Goal: Transaction & Acquisition: Purchase product/service

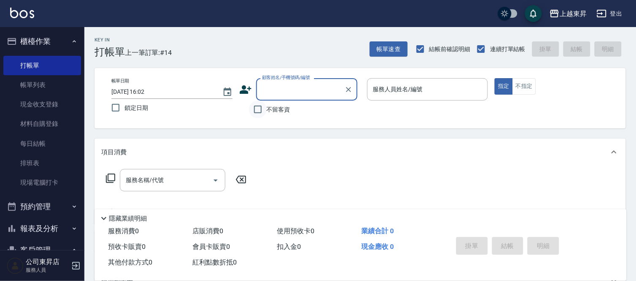
click at [259, 111] on input "不留客資" at bounding box center [258, 109] width 18 height 18
checkbox input "true"
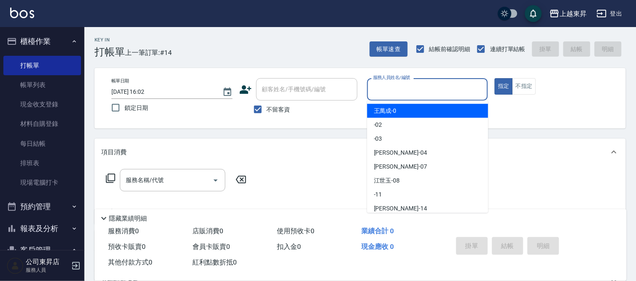
click at [404, 86] on input "服務人員姓名/編號" at bounding box center [428, 89] width 114 height 15
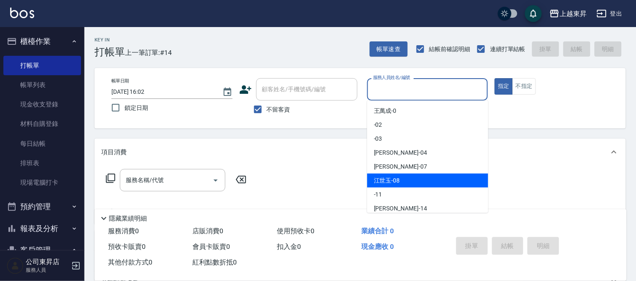
click at [391, 180] on span "江世玉 -08" at bounding box center [387, 180] width 26 height 9
type input "江世玉-08"
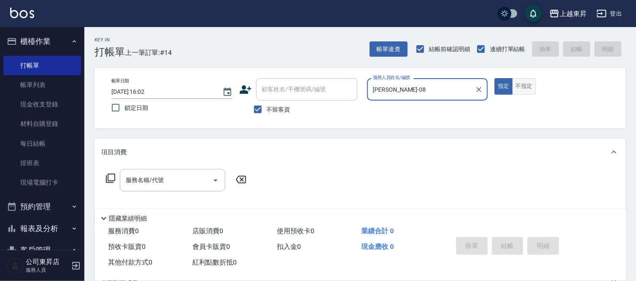
click at [520, 82] on button "不指定" at bounding box center [525, 86] width 24 height 16
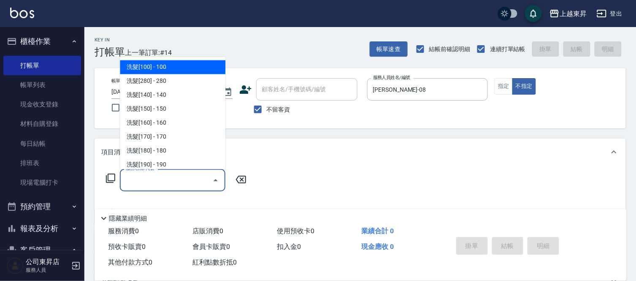
click at [175, 180] on input "服務名稱/代號" at bounding box center [166, 180] width 85 height 15
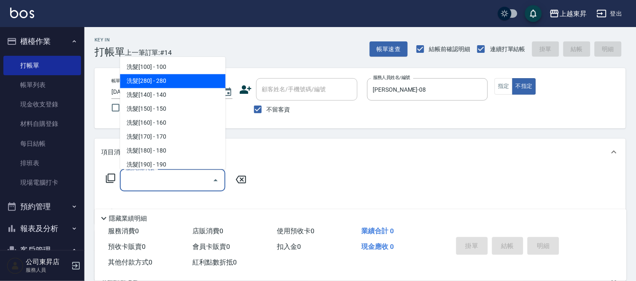
click at [163, 81] on span "洗髮[280] - 280" at bounding box center [173, 81] width 106 height 14
type input "洗髮[280](202)"
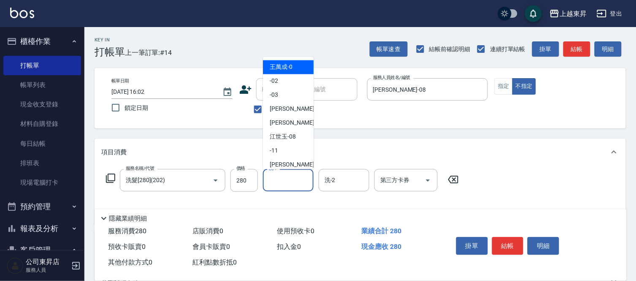
click at [284, 179] on input "洗-1" at bounding box center [288, 180] width 43 height 15
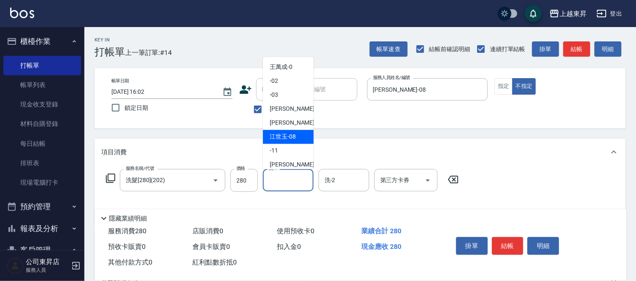
click at [286, 139] on span "江世玉 -08" at bounding box center [283, 137] width 26 height 9
type input "江世玉-08"
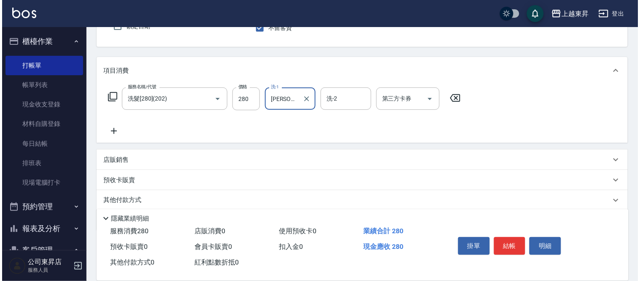
scroll to position [94, 0]
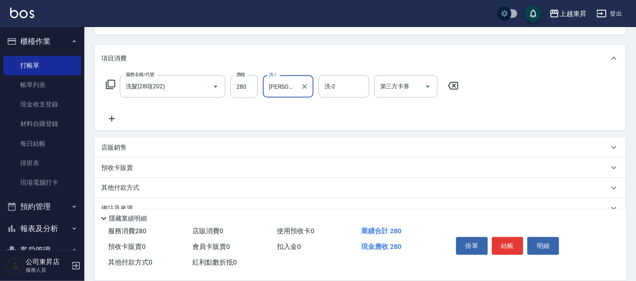
click at [111, 119] on icon at bounding box center [112, 119] width 6 height 6
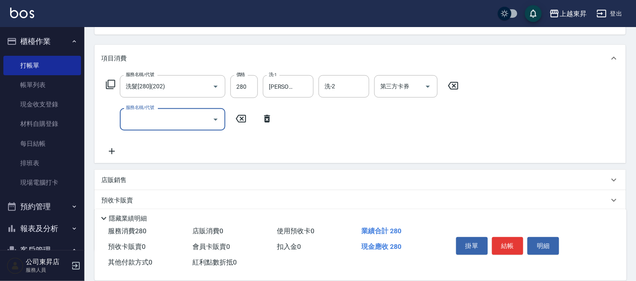
click at [111, 150] on icon at bounding box center [112, 151] width 6 height 6
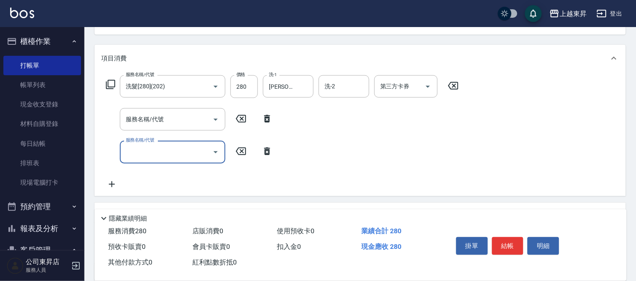
click at [111, 182] on icon at bounding box center [111, 184] width 21 height 10
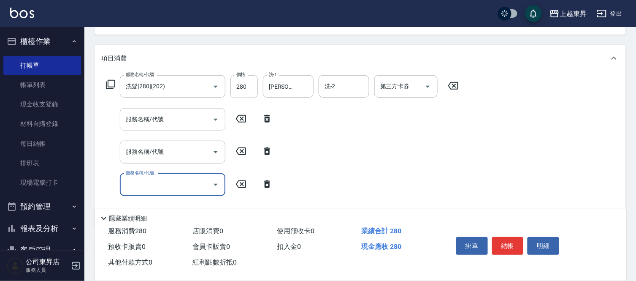
click at [141, 116] on div "服務名稱/代號 服務名稱/代號" at bounding box center [173, 119] width 106 height 22
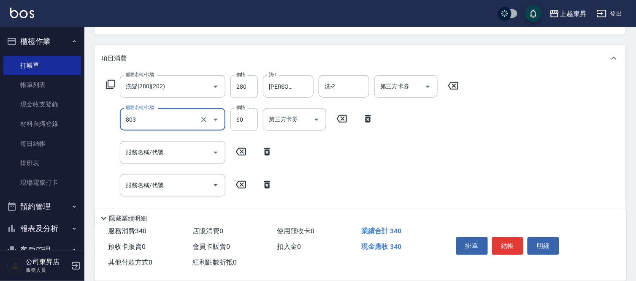
type input "吹捲(803)"
type input "100"
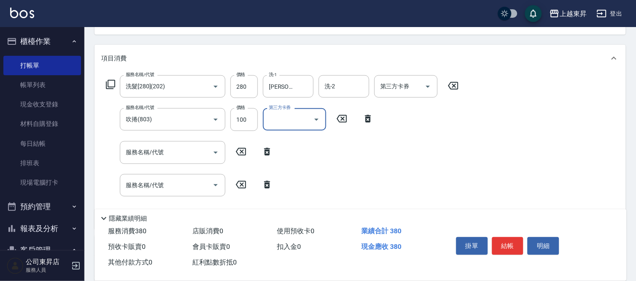
click at [145, 153] on input "服務名稱/代號" at bounding box center [166, 152] width 85 height 15
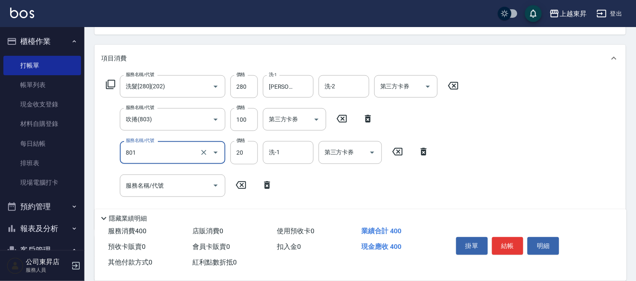
type input "潤絲(801)"
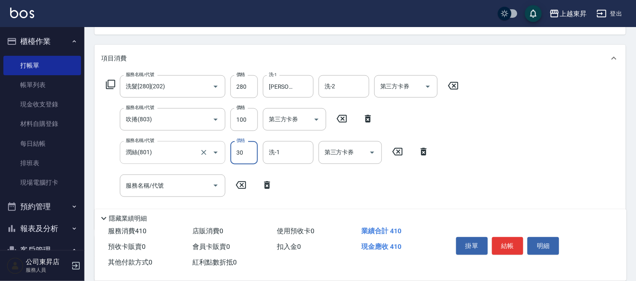
type input "30"
click at [277, 154] on input "洗-1" at bounding box center [288, 152] width 43 height 15
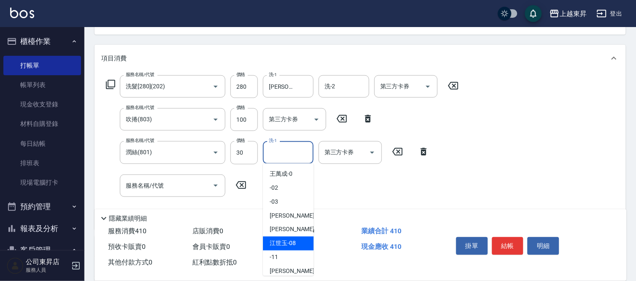
click at [290, 241] on span "江世玉 -08" at bounding box center [283, 243] width 26 height 9
type input "江世玉-08"
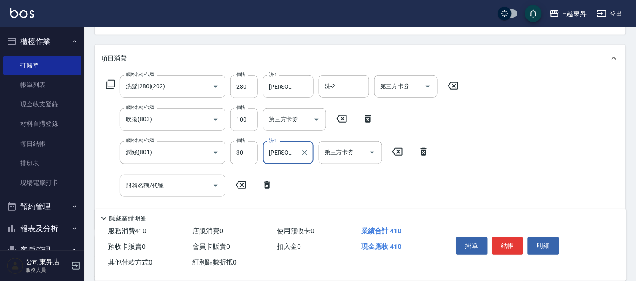
click at [188, 190] on input "服務名稱/代號" at bounding box center [166, 185] width 85 height 15
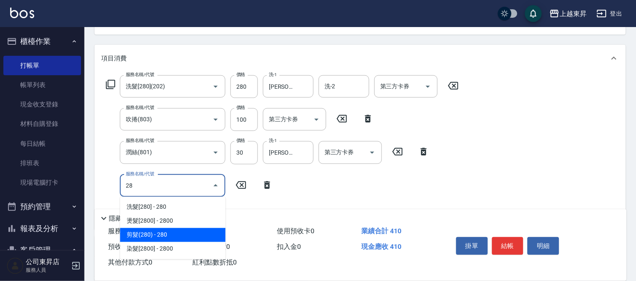
click at [155, 231] on span "剪髮(280) - 280" at bounding box center [173, 235] width 106 height 14
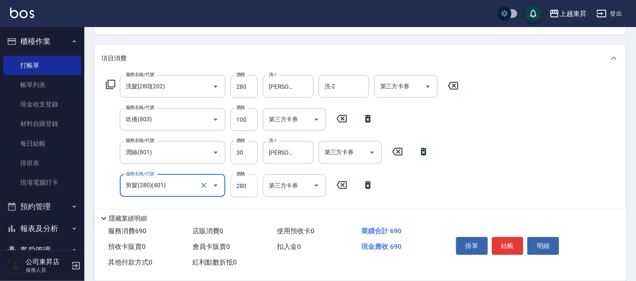
type input "剪髮(280)(401)"
click at [247, 182] on input "280" at bounding box center [244, 185] width 27 height 23
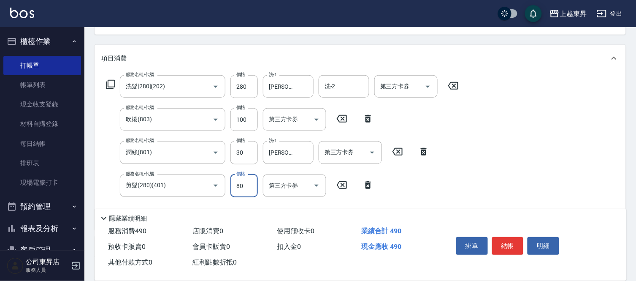
type input "80"
click at [515, 246] on button "結帳" at bounding box center [508, 246] width 32 height 18
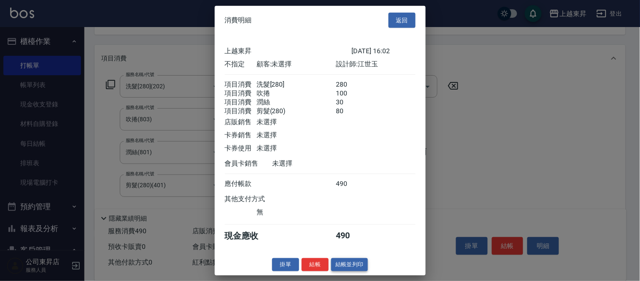
click at [347, 271] on button "結帳並列印" at bounding box center [349, 264] width 37 height 13
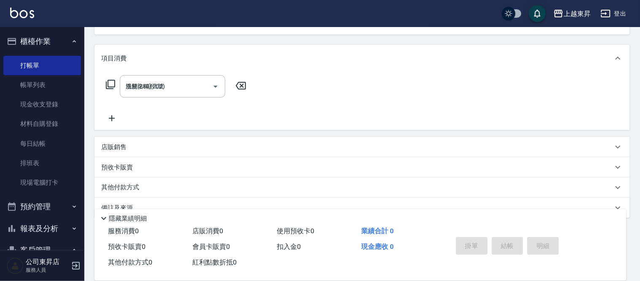
type input "2025/09/20 17:54"
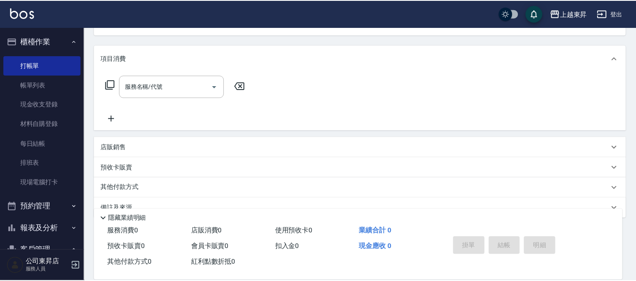
scroll to position [82, 0]
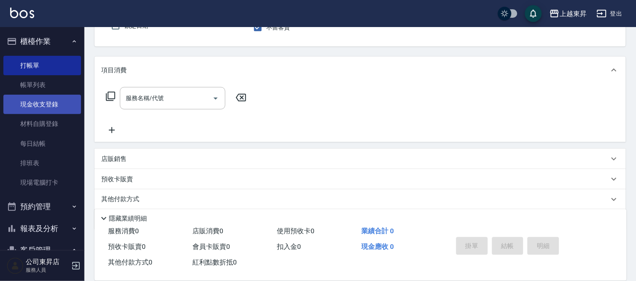
click at [39, 106] on link "現金收支登錄" at bounding box center [42, 104] width 78 height 19
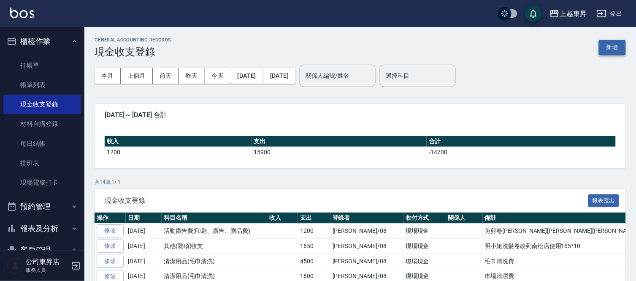
click at [615, 48] on button "新增" at bounding box center [612, 48] width 27 height 16
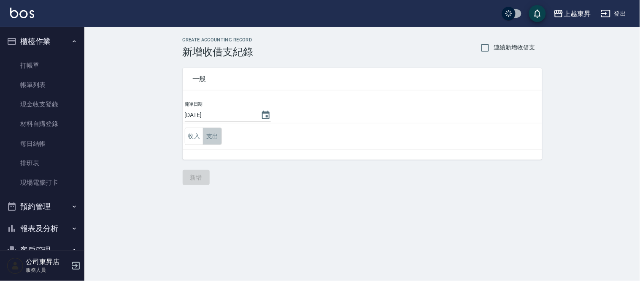
click at [220, 135] on button "支出" at bounding box center [212, 136] width 19 height 17
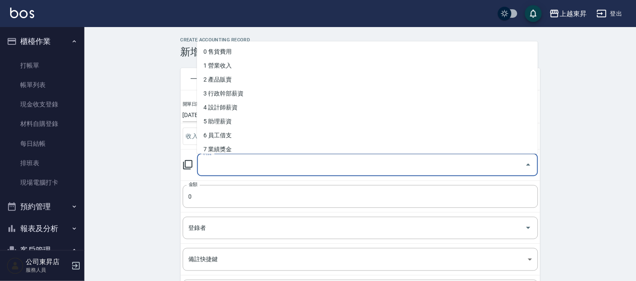
click at [204, 165] on div "科目 科目" at bounding box center [367, 165] width 341 height 22
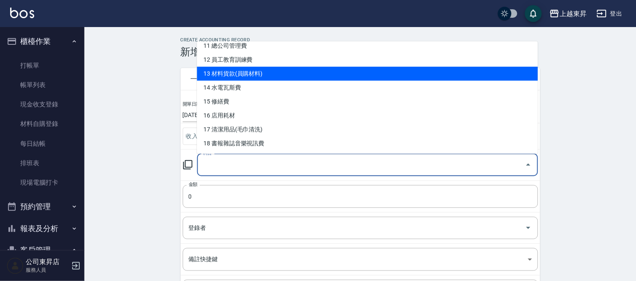
scroll to position [187, 0]
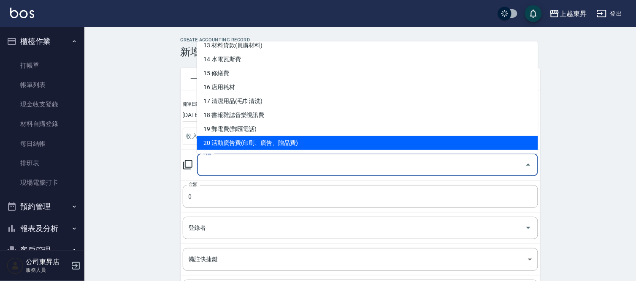
click at [290, 141] on li "20 活動廣告費(印刷、廣告、贈品費)" at bounding box center [367, 143] width 341 height 14
type input "20 活動廣告費(印刷、廣告、贈品費)"
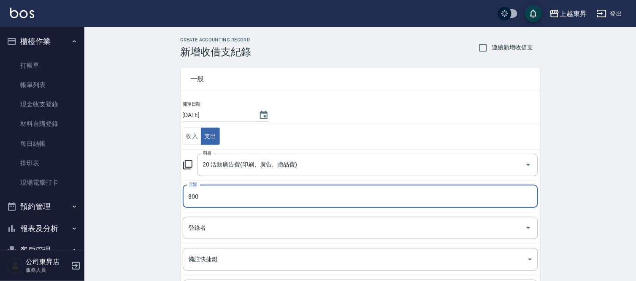
type input "800"
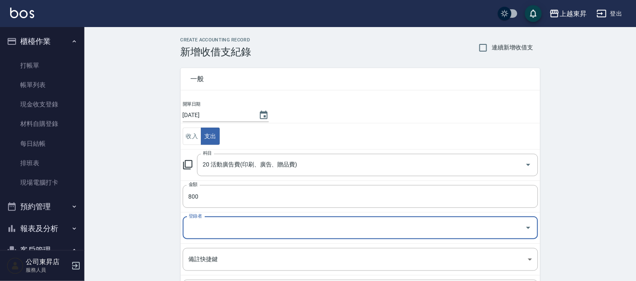
click at [203, 222] on input "登錄者" at bounding box center [354, 227] width 335 height 15
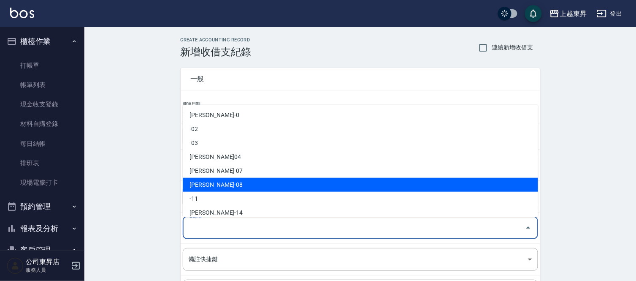
click at [206, 186] on li "江世玉-08" at bounding box center [360, 185] width 355 height 14
type input "江世玉-08"
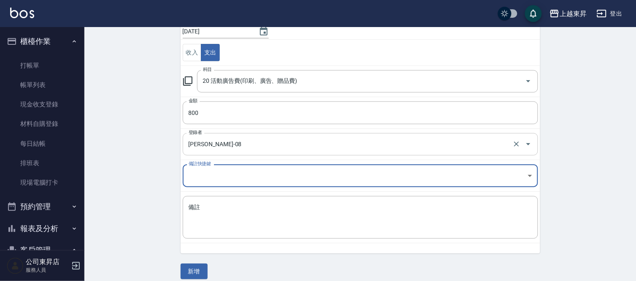
scroll to position [92, 0]
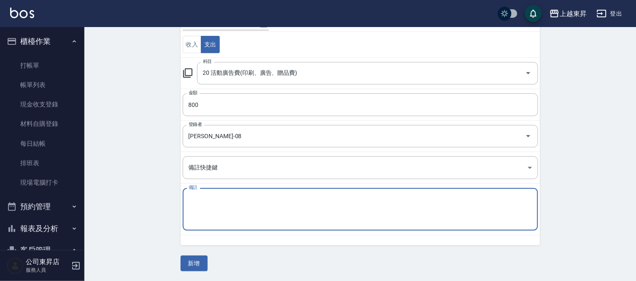
click at [198, 203] on textarea "備註" at bounding box center [361, 209] width 344 height 29
type textarea "免剪卷張雅芬郭鈺文"
click at [184, 260] on button "新增" at bounding box center [194, 263] width 27 height 16
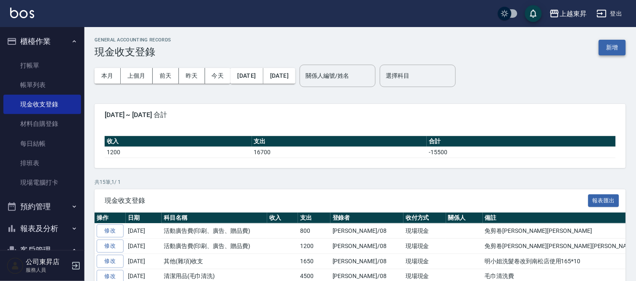
click at [610, 44] on button "新增" at bounding box center [612, 48] width 27 height 16
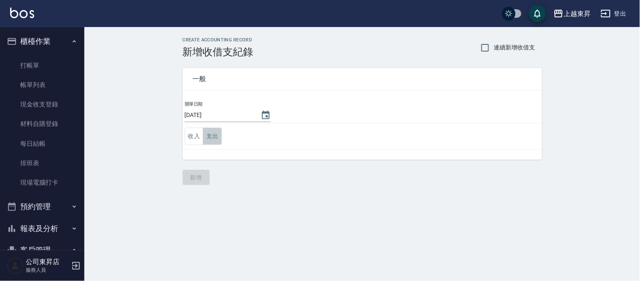
click at [206, 136] on button "支出" at bounding box center [212, 136] width 19 height 17
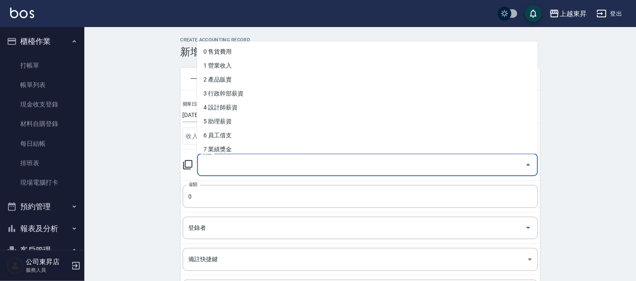
click at [215, 165] on input "科目" at bounding box center [361, 164] width 321 height 15
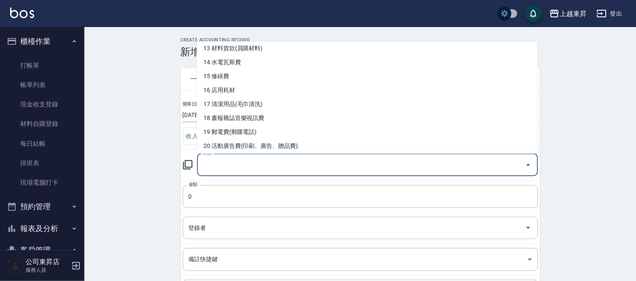
scroll to position [187, 0]
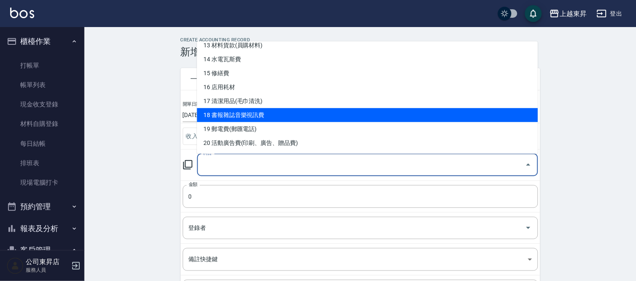
click at [262, 114] on li "18 書報雜誌音樂視訊費" at bounding box center [367, 115] width 341 height 14
type input "18 書報雜誌音樂視訊費"
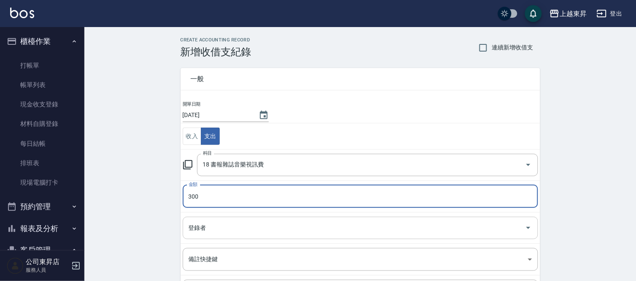
type input "300"
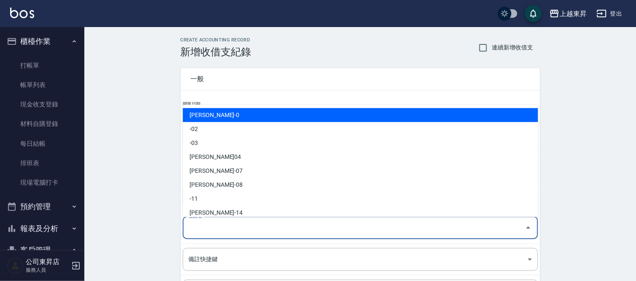
click at [204, 225] on input "登錄者" at bounding box center [354, 227] width 335 height 15
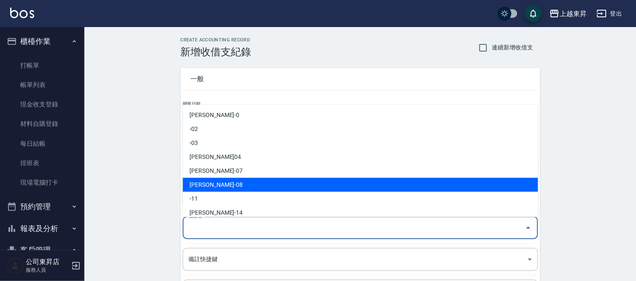
click at [209, 185] on li "江世玉-08" at bounding box center [360, 185] width 355 height 14
type input "江世玉-08"
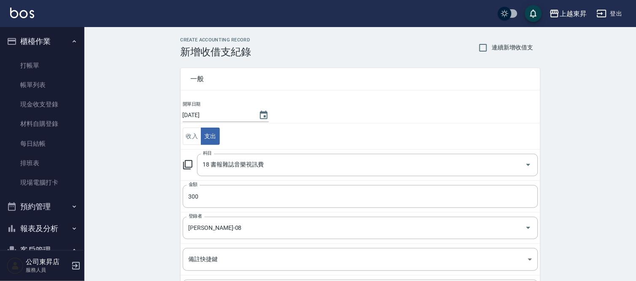
scroll to position [92, 0]
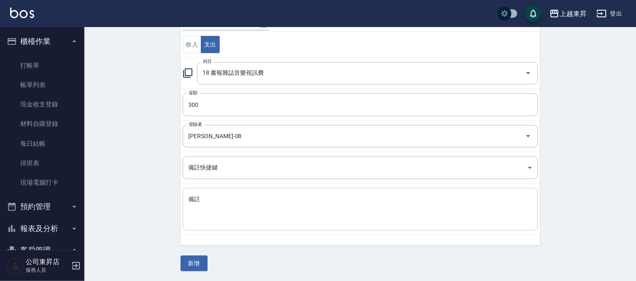
click at [199, 202] on textarea "備註" at bounding box center [361, 209] width 344 height 29
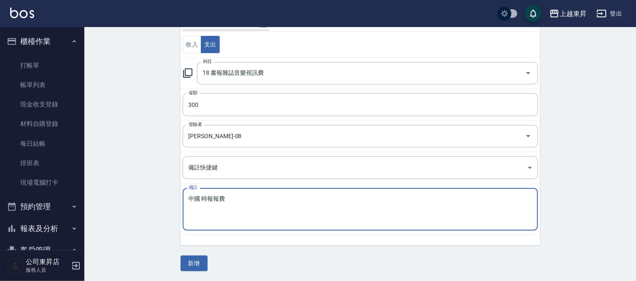
type textarea "中國 時報報費"
click at [190, 263] on button "新增" at bounding box center [194, 263] width 27 height 16
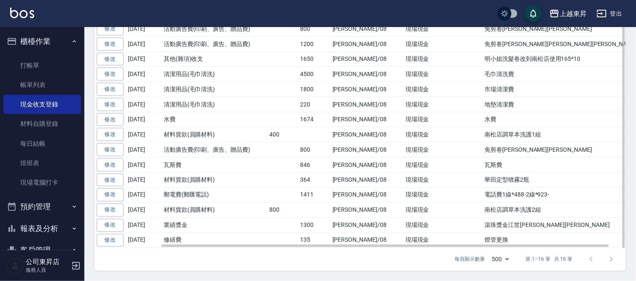
scroll to position [172, 0]
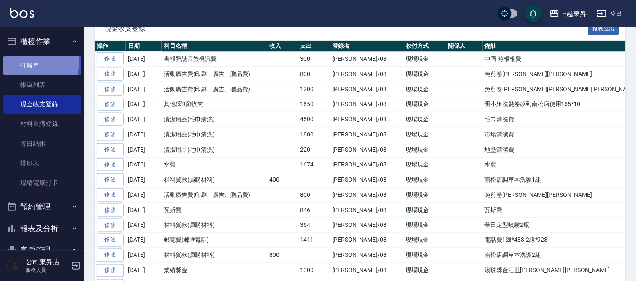
click at [34, 62] on link "打帳單" at bounding box center [42, 65] width 78 height 19
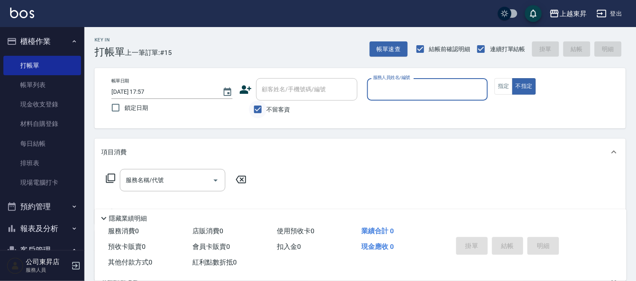
click at [255, 107] on input "不留客資" at bounding box center [258, 109] width 18 height 18
checkbox input "false"
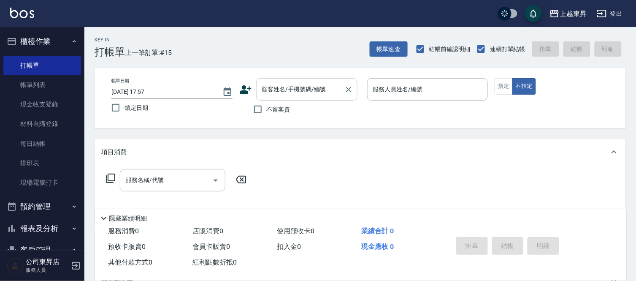
click at [264, 96] on input "顧客姓名/手機號碼/編號" at bounding box center [300, 89] width 81 height 15
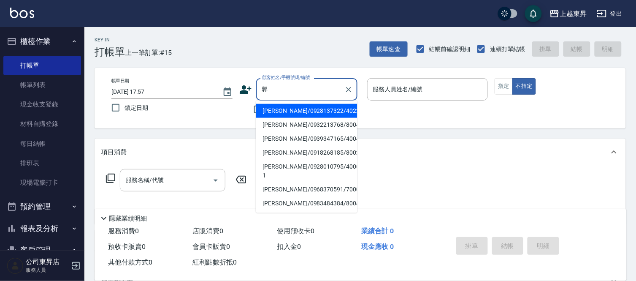
click at [292, 152] on li "郭鈺文/0918268185/80023" at bounding box center [306, 153] width 101 height 14
type input "郭鈺文/0918268185/80023"
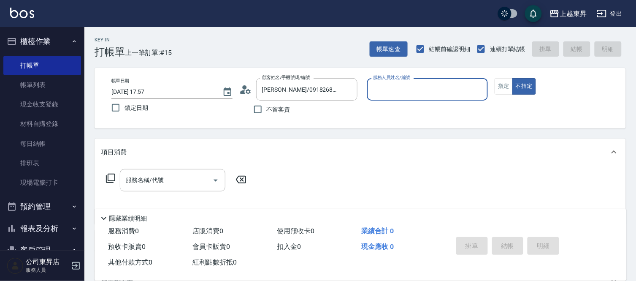
type input "江世玉-08"
click at [499, 89] on button "指定" at bounding box center [504, 86] width 18 height 16
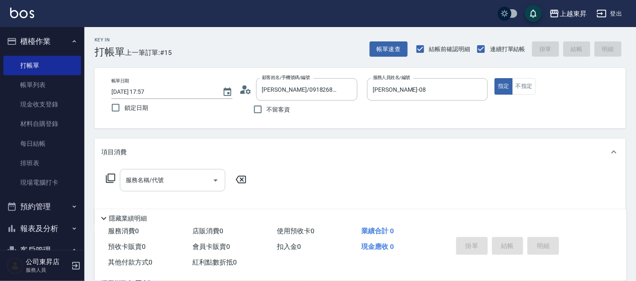
click at [153, 182] on input "服務名稱/代號" at bounding box center [166, 180] width 85 height 15
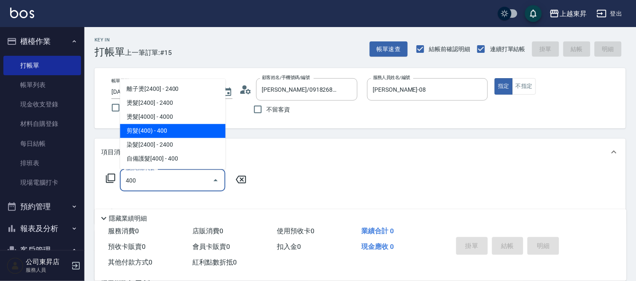
click at [133, 128] on span "剪髮(400) - 400" at bounding box center [173, 131] width 106 height 14
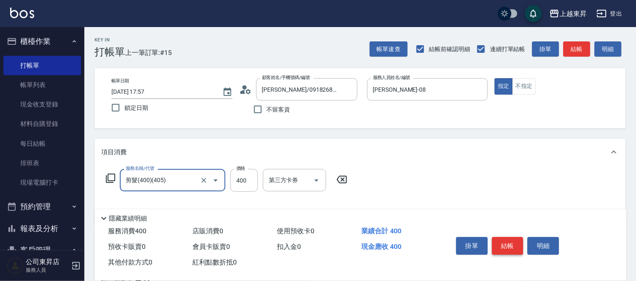
type input "剪髮(400)(405)"
click at [516, 242] on button "結帳" at bounding box center [508, 246] width 32 height 18
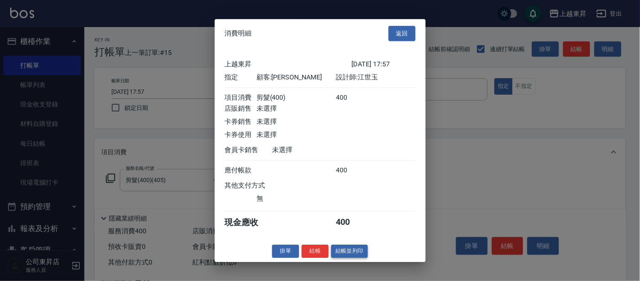
click at [357, 253] on button "結帳並列印" at bounding box center [349, 250] width 37 height 13
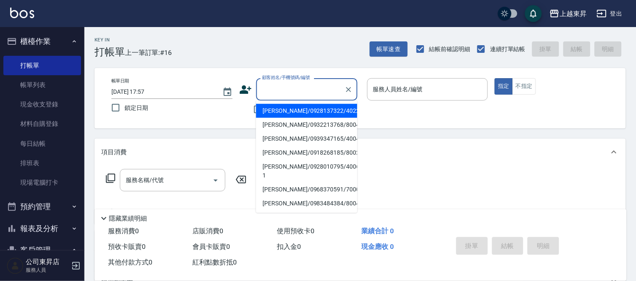
click at [278, 91] on input "顧客姓名/手機號碼/編號" at bounding box center [300, 89] width 81 height 15
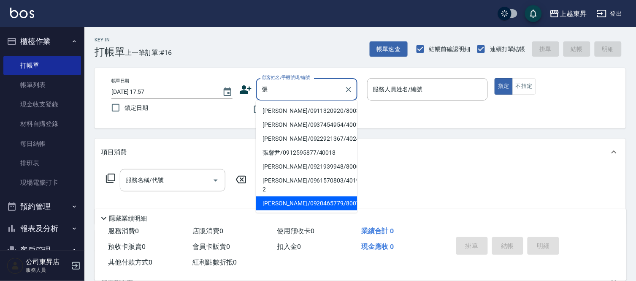
click at [293, 196] on li "張雅芬/0920465779/80074" at bounding box center [306, 203] width 101 height 14
type input "張雅芬/0920465779/80074"
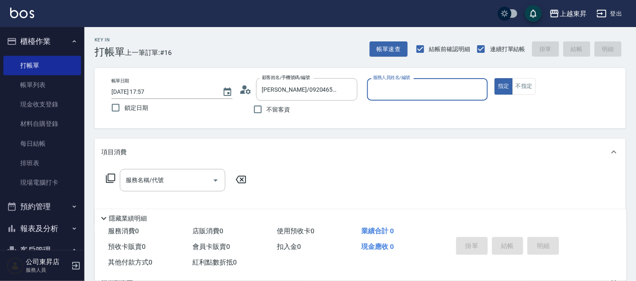
type input "江世玉-08"
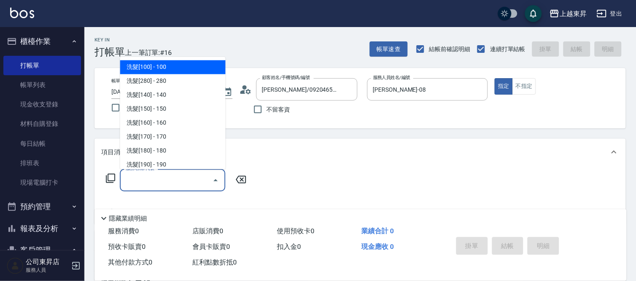
click at [196, 177] on input "服務名稱/代號" at bounding box center [166, 180] width 85 height 15
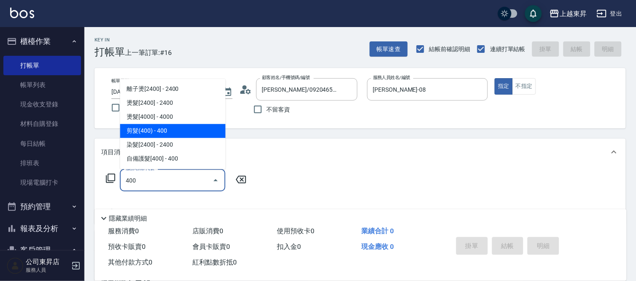
click at [174, 128] on span "剪髮(400) - 400" at bounding box center [173, 131] width 106 height 14
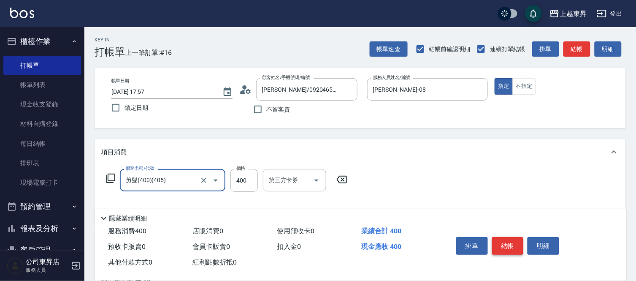
type input "剪髮(400)(405)"
click at [504, 239] on button "結帳" at bounding box center [508, 246] width 32 height 18
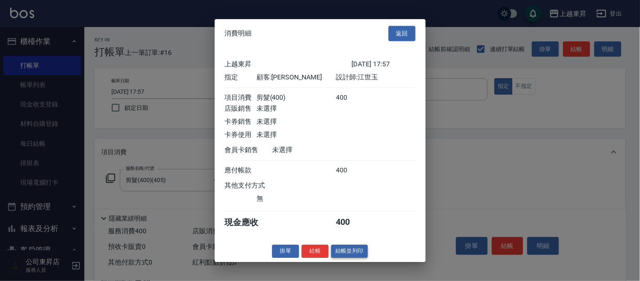
click at [344, 258] on button "結帳並列印" at bounding box center [349, 250] width 37 height 13
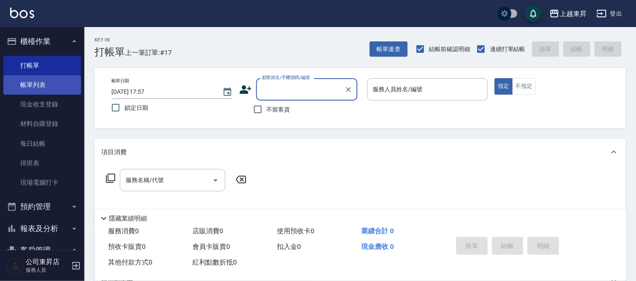
click at [32, 88] on link "帳單列表" at bounding box center [42, 84] width 78 height 19
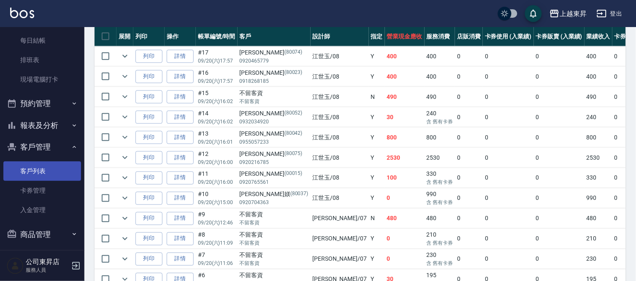
scroll to position [107, 0]
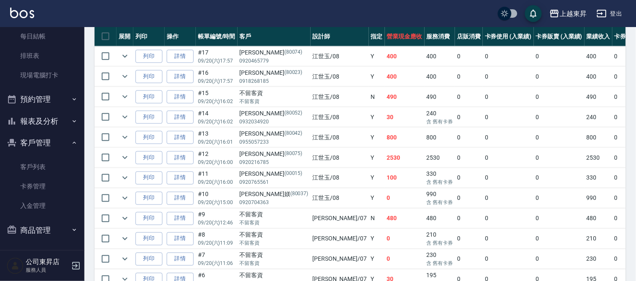
click at [32, 115] on button "報表及分析" at bounding box center [42, 121] width 78 height 22
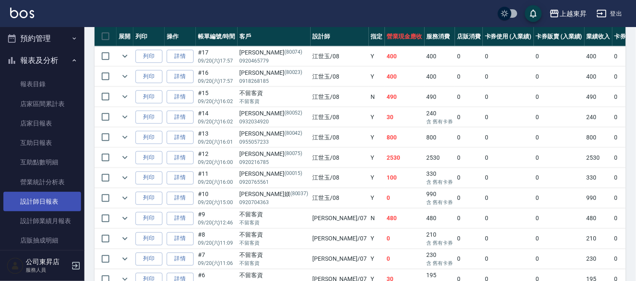
scroll to position [248, 0]
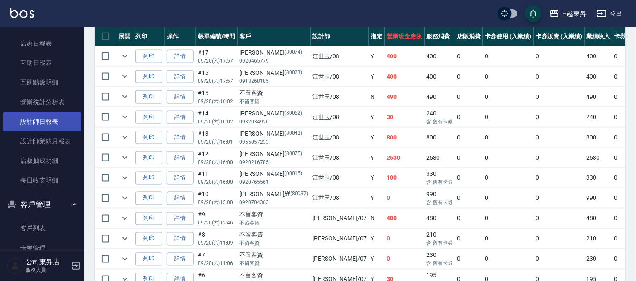
click at [31, 117] on link "設計師日報表" at bounding box center [42, 121] width 78 height 19
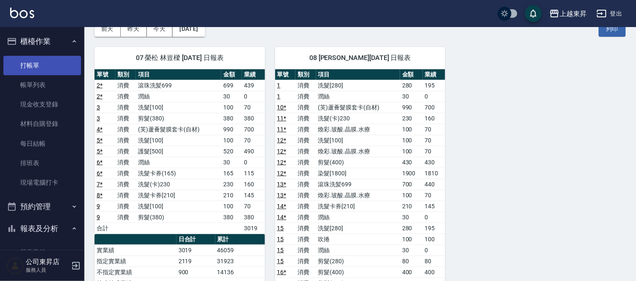
click at [33, 57] on link "打帳單" at bounding box center [42, 65] width 78 height 19
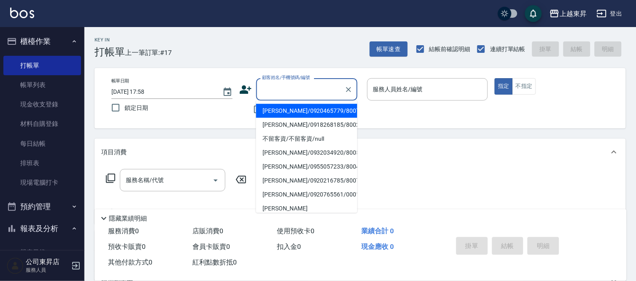
click at [306, 92] on input "顧客姓名/手機號碼/編號" at bounding box center [300, 89] width 81 height 15
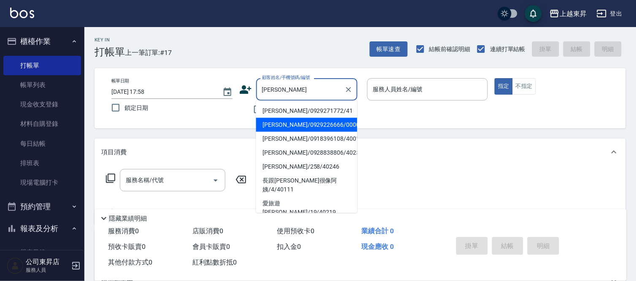
click at [294, 125] on li "楊庭雅/0929226666/00006" at bounding box center [306, 125] width 101 height 14
type input "楊庭雅/0929226666/00006"
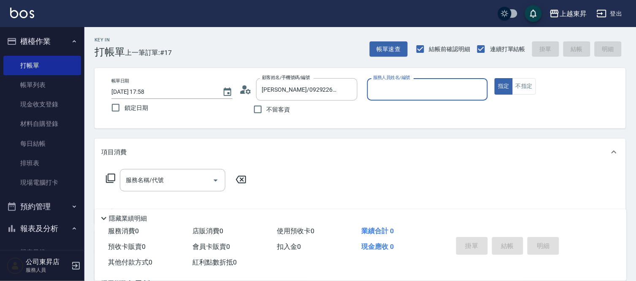
type input "支援-19"
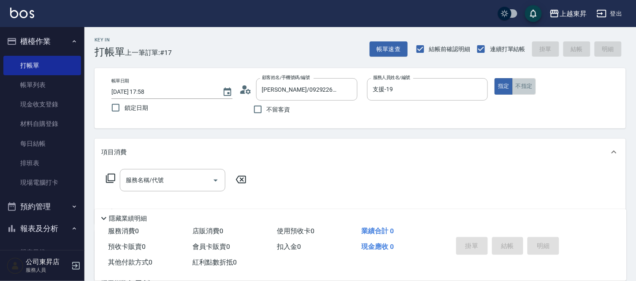
click at [526, 85] on button "不指定" at bounding box center [525, 86] width 24 height 16
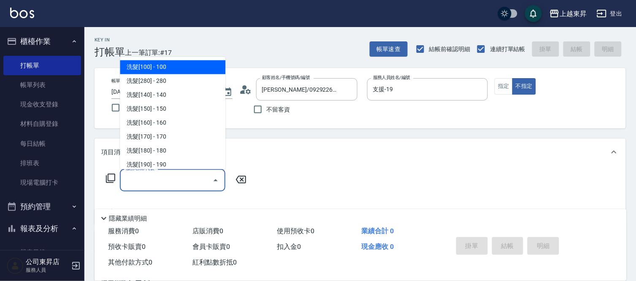
click at [187, 178] on input "服務名稱/代號" at bounding box center [166, 180] width 85 height 15
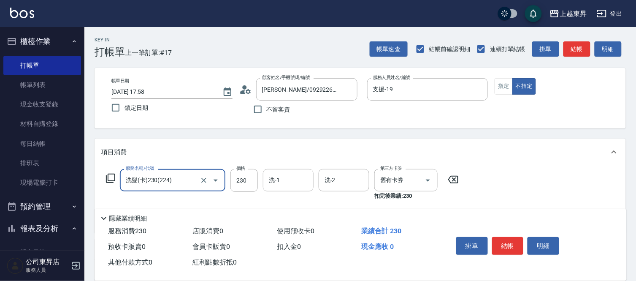
type input "洗髮(卡)230(224)"
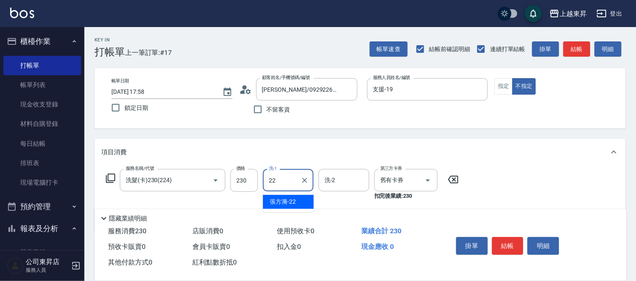
type input "張方漪-22"
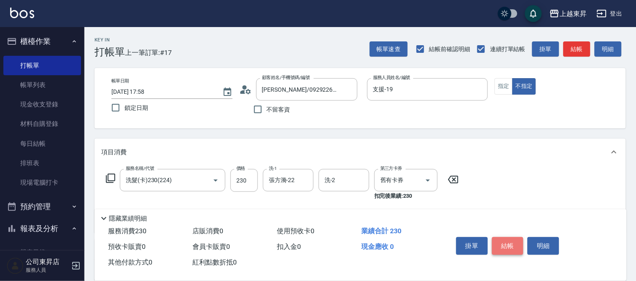
click at [513, 246] on button "結帳" at bounding box center [508, 246] width 32 height 18
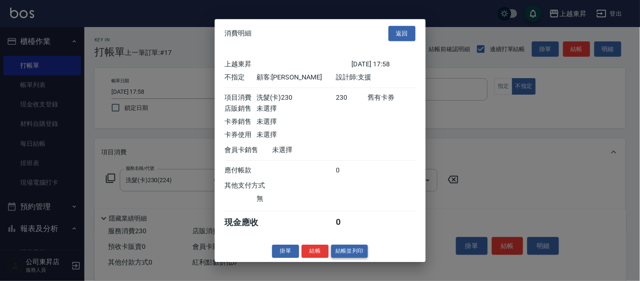
click at [347, 258] on button "結帳並列印" at bounding box center [349, 250] width 37 height 13
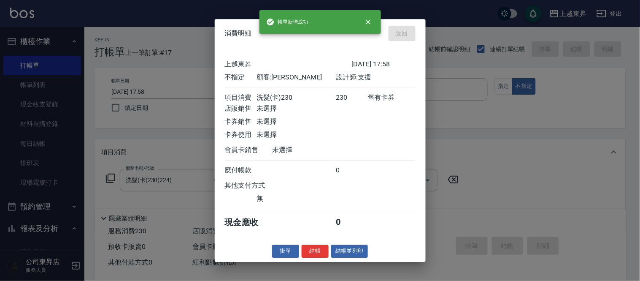
type input "2025/09/20 18:09"
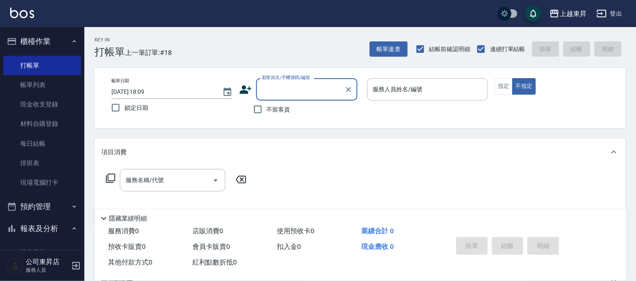
click at [528, 237] on div "掛單 結帳 明細" at bounding box center [508, 246] width 110 height 27
drag, startPoint x: 521, startPoint y: 233, endPoint x: 511, endPoint y: 220, distance: 16.0
click at [521, 233] on div "掛單 結帳 明細" at bounding box center [508, 246] width 110 height 27
drag, startPoint x: 511, startPoint y: 220, endPoint x: 521, endPoint y: 204, distance: 18.8
click at [506, 213] on div "隱藏業績明細" at bounding box center [363, 218] width 528 height 10
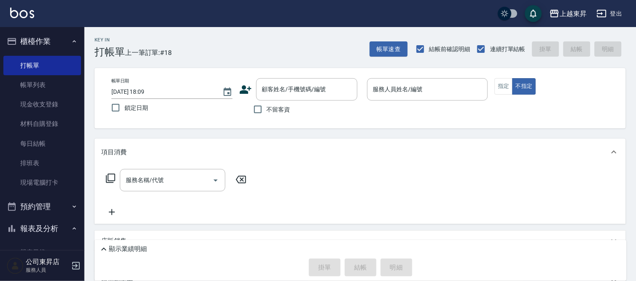
click at [374, 179] on div "服務名稱/代號 服務名稱/代號" at bounding box center [361, 195] width 532 height 58
click at [363, 174] on div "服務名稱/代號 服務名稱/代號" at bounding box center [361, 195] width 532 height 58
click at [365, 174] on div "服務名稱/代號 服務名稱/代號" at bounding box center [361, 195] width 532 height 58
drag, startPoint x: 366, startPoint y: 174, endPoint x: 350, endPoint y: 161, distance: 20.1
click at [355, 168] on div "服務名稱/代號 服務名稱/代號" at bounding box center [361, 195] width 532 height 58
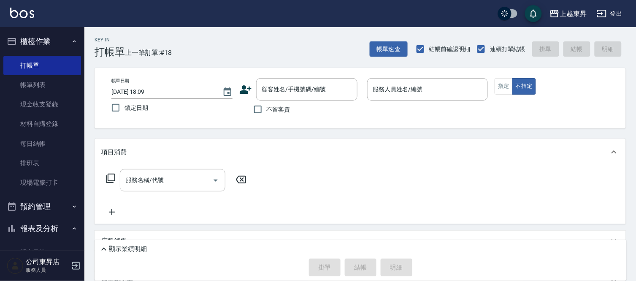
click at [350, 161] on div "項目消費" at bounding box center [361, 151] width 532 height 27
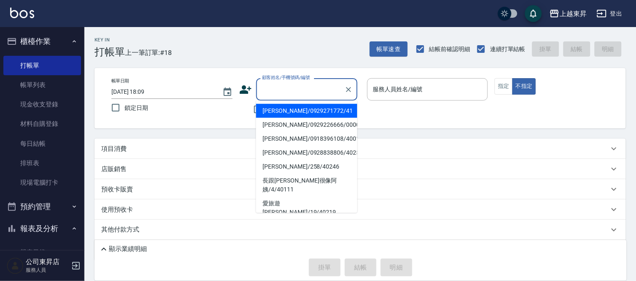
click at [282, 95] on input "顧客姓名/手機號碼/編號" at bounding box center [300, 89] width 81 height 15
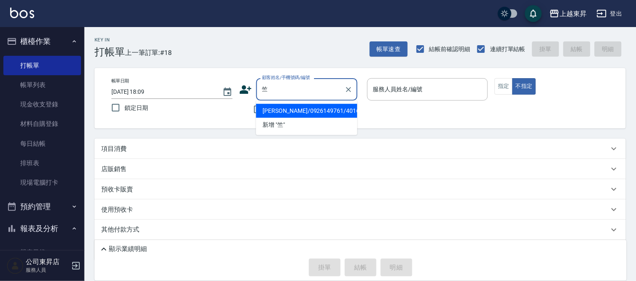
click at [292, 111] on li "竺時青/0926149761/40167" at bounding box center [306, 111] width 101 height 14
type input "竺時青/0926149761/40167"
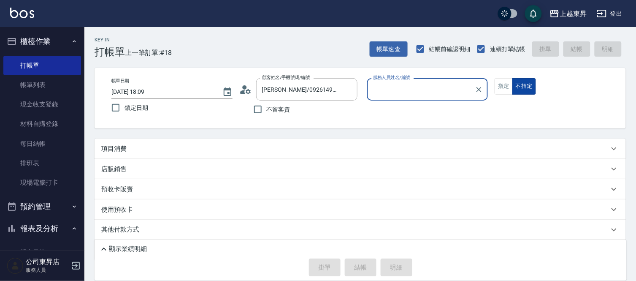
type input "李怡君-04"
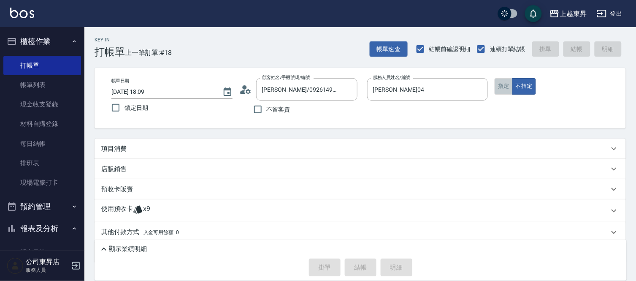
click at [506, 83] on button "指定" at bounding box center [504, 86] width 18 height 16
click at [114, 147] on p "項目消費" at bounding box center [113, 148] width 25 height 9
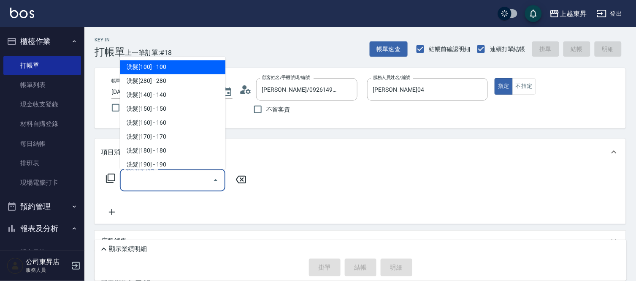
click at [174, 182] on input "服務名稱/代號" at bounding box center [166, 180] width 85 height 15
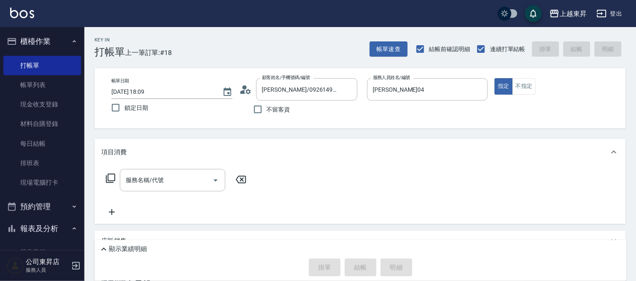
click at [113, 179] on icon at bounding box center [111, 178] width 10 height 10
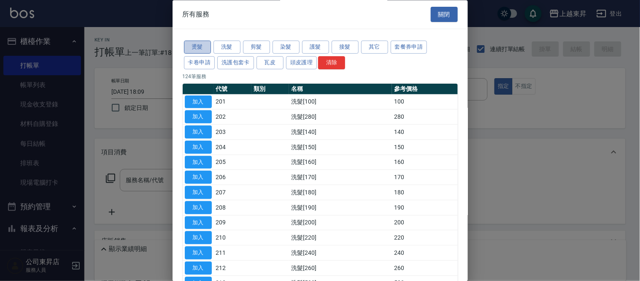
click at [195, 45] on button "燙髮" at bounding box center [197, 47] width 27 height 13
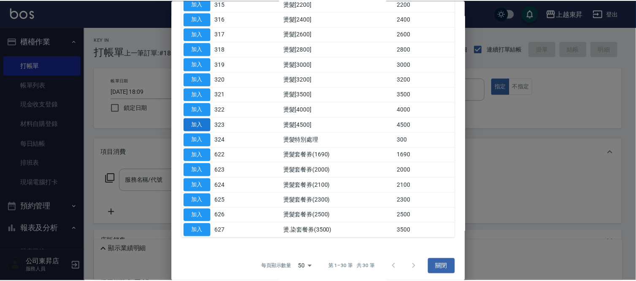
scroll to position [314, 0]
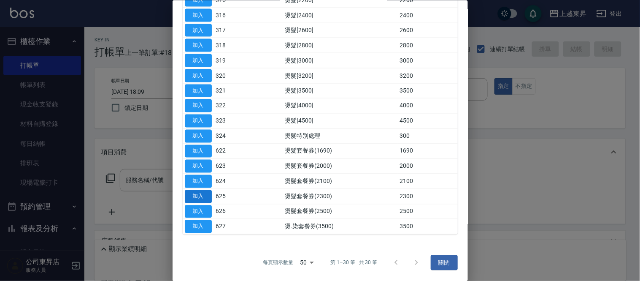
click at [199, 198] on button "加入" at bounding box center [198, 196] width 27 height 13
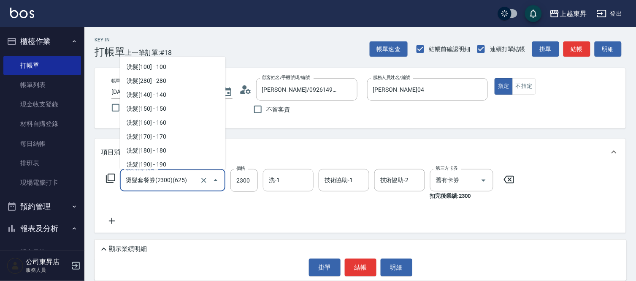
click at [182, 179] on input "燙髮套餐券(2300)(625)" at bounding box center [161, 180] width 74 height 15
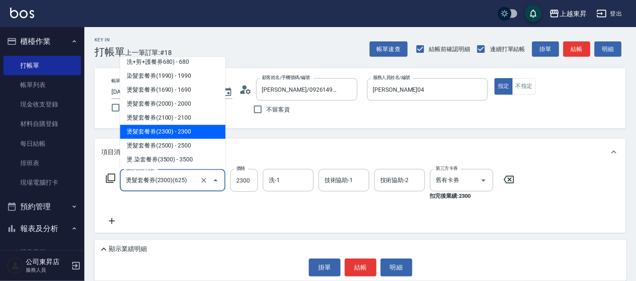
scroll to position [1275, 0]
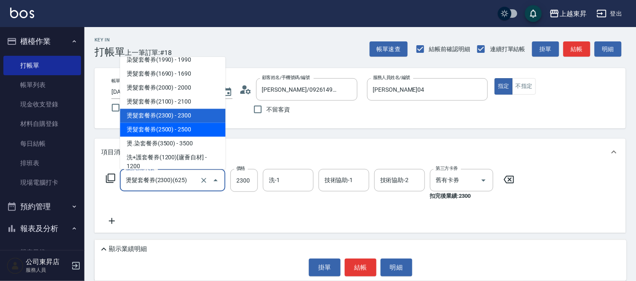
click at [183, 125] on span "燙髮套餐券(2500) - 2500" at bounding box center [173, 130] width 106 height 14
type input "燙髮套餐券(2500)(626)"
type input "2500"
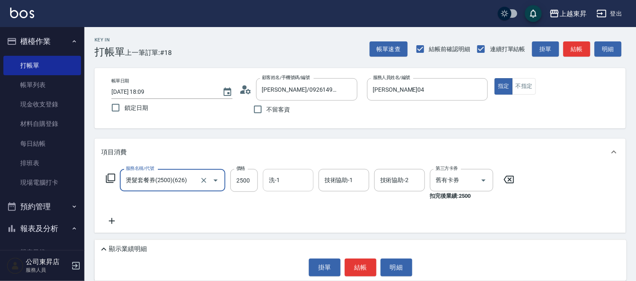
click at [290, 188] on div "洗-1" at bounding box center [288, 180] width 51 height 22
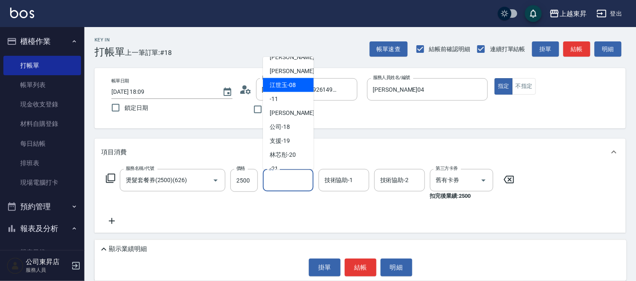
scroll to position [131, 0]
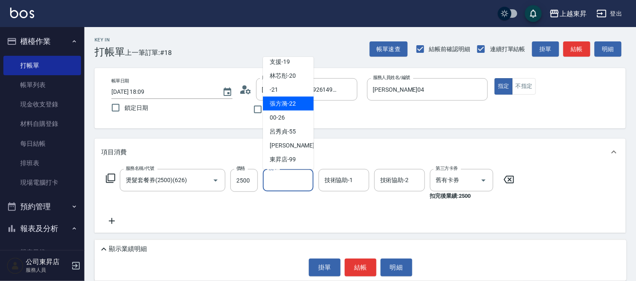
click at [285, 100] on span "張方漪 -22" at bounding box center [283, 103] width 26 height 9
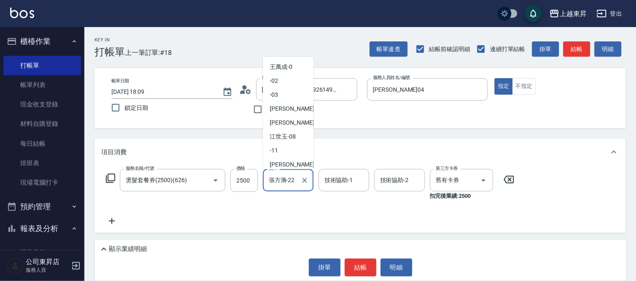
click at [294, 177] on input "張方漪-22" at bounding box center [282, 180] width 30 height 15
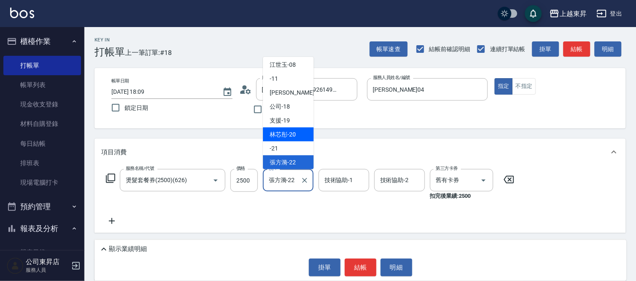
click at [294, 136] on span "林芯彤 -20" at bounding box center [283, 134] width 26 height 9
type input "林芯彤-20"
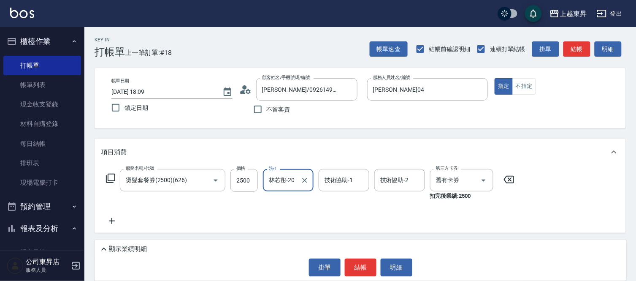
click at [347, 176] on input "技術協助-1" at bounding box center [344, 180] width 43 height 15
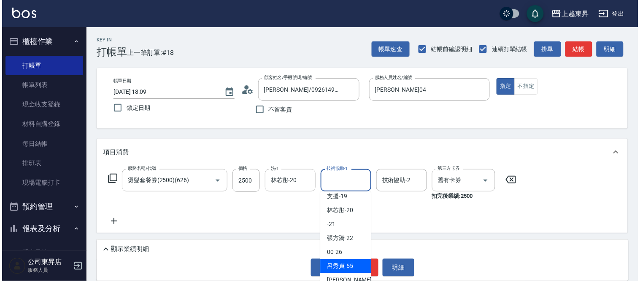
scroll to position [47, 0]
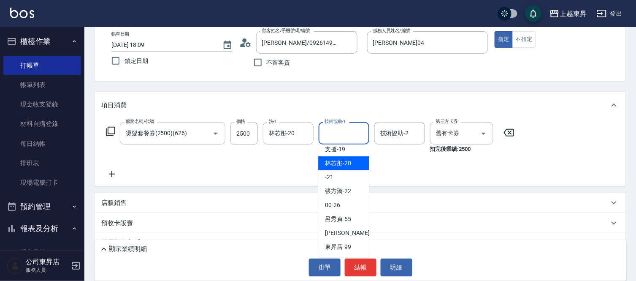
click at [360, 157] on div "林芯彤 -20" at bounding box center [343, 163] width 51 height 14
type input "林芯彤-20"
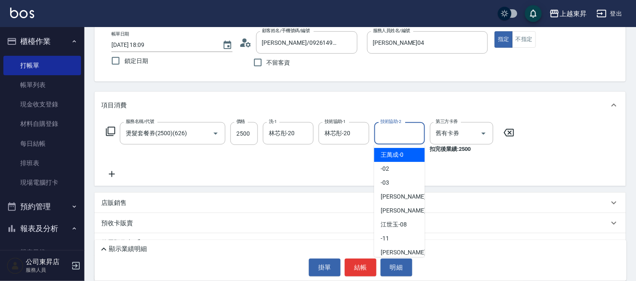
click at [396, 133] on input "技術協助-2" at bounding box center [399, 133] width 43 height 15
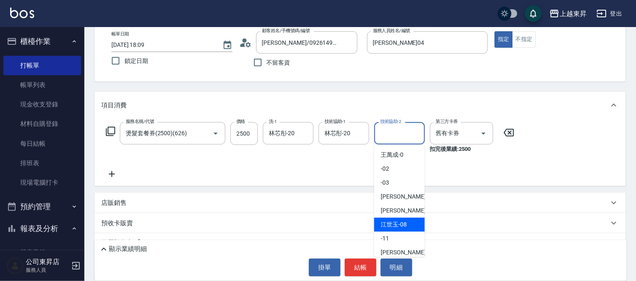
click at [410, 227] on div "江世玉 -08" at bounding box center [399, 224] width 51 height 14
type input "江世玉-08"
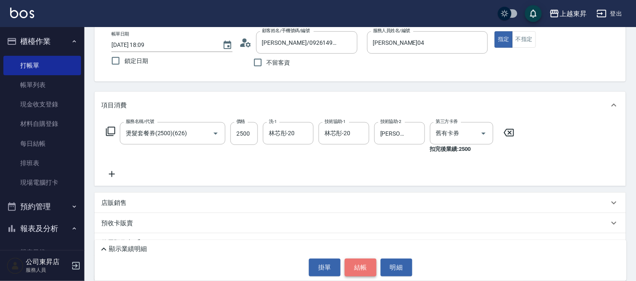
click at [358, 266] on button "結帳" at bounding box center [361, 267] width 32 height 18
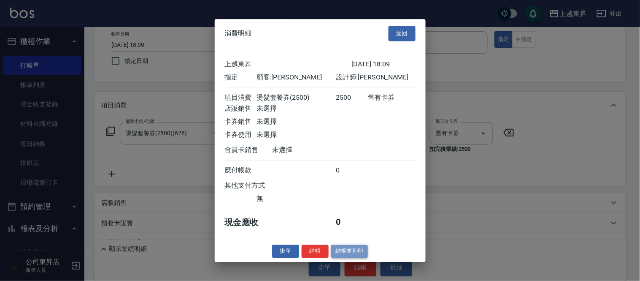
click at [349, 255] on button "結帳並列印" at bounding box center [349, 250] width 37 height 13
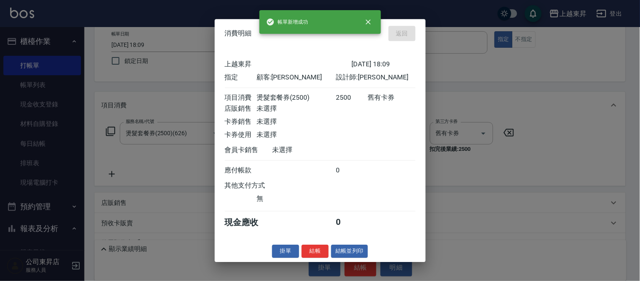
type input "2025/09/20 18:30"
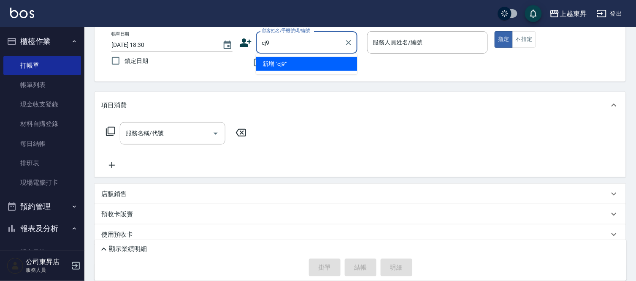
type input "cj98"
click at [346, 41] on icon "Clear" at bounding box center [349, 42] width 8 height 8
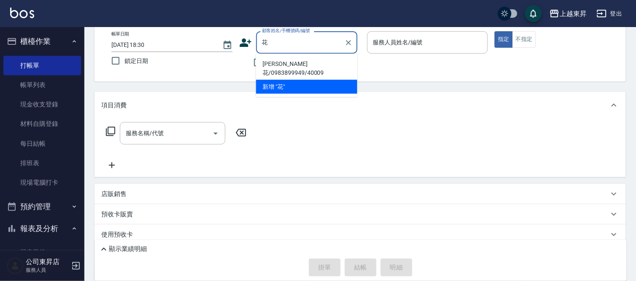
click at [279, 65] on li "林賽花/0983899949/40009" at bounding box center [306, 68] width 101 height 23
type input "林賽花/0983899949/40009"
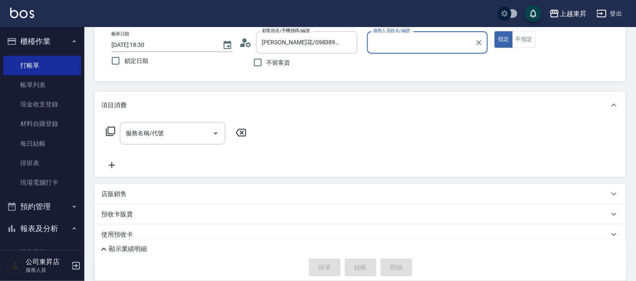
type input "李怡君-04"
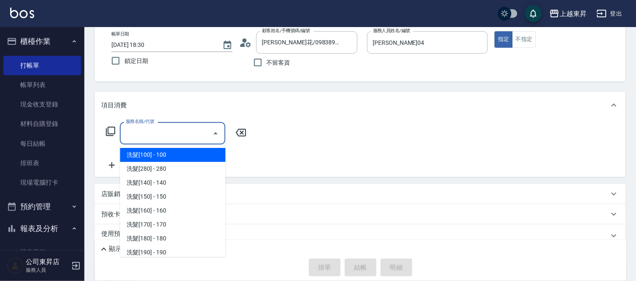
click at [157, 135] on input "服務名稱/代號" at bounding box center [166, 133] width 85 height 15
click at [109, 132] on icon at bounding box center [111, 131] width 10 height 10
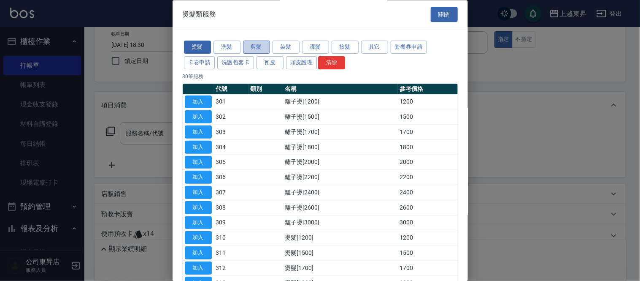
click at [263, 46] on button "剪髮" at bounding box center [256, 47] width 27 height 13
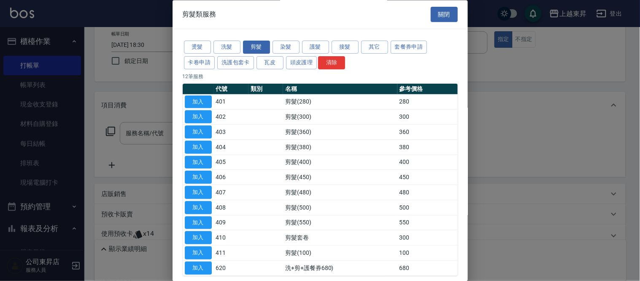
scroll to position [41, 0]
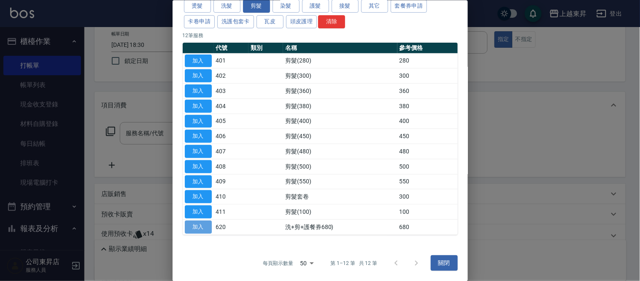
click at [199, 225] on button "加入" at bounding box center [198, 226] width 27 height 13
type input "洗+剪+護餐券680)(620)"
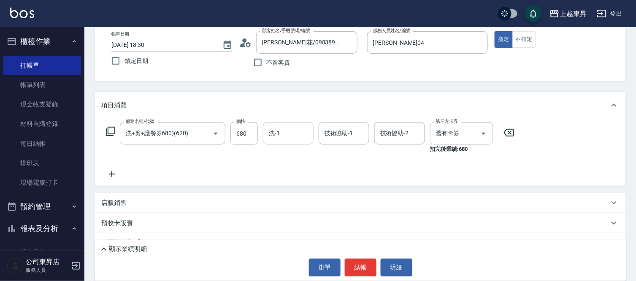
click at [284, 136] on input "洗-1" at bounding box center [288, 133] width 43 height 15
type input "張方漪-22"
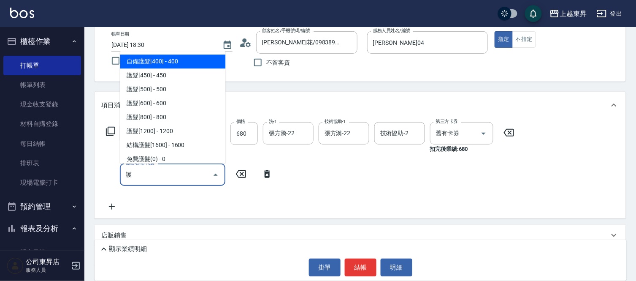
click at [184, 62] on span "自備護髮[400] - 400" at bounding box center [173, 61] width 106 height 14
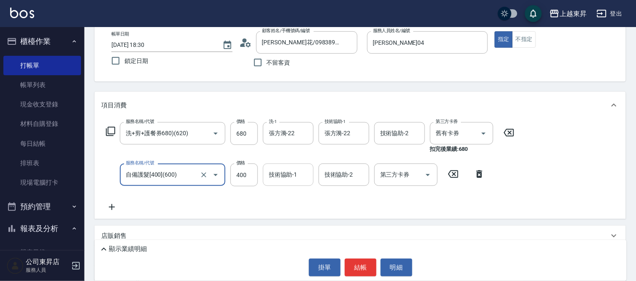
type input "自備護髮[400](600)"
click at [298, 179] on input "技術協助-1" at bounding box center [288, 174] width 43 height 15
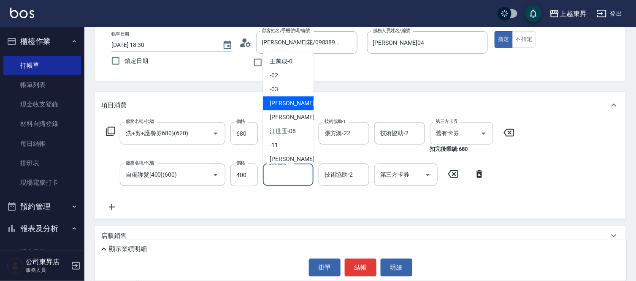
click at [289, 109] on div "李怡君 -04" at bounding box center [288, 103] width 51 height 14
type input "李怡君-04"
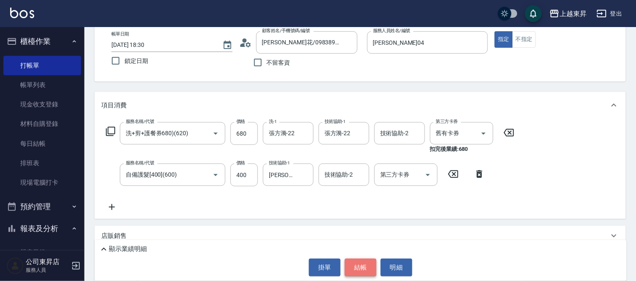
click at [363, 266] on button "結帳" at bounding box center [361, 267] width 32 height 18
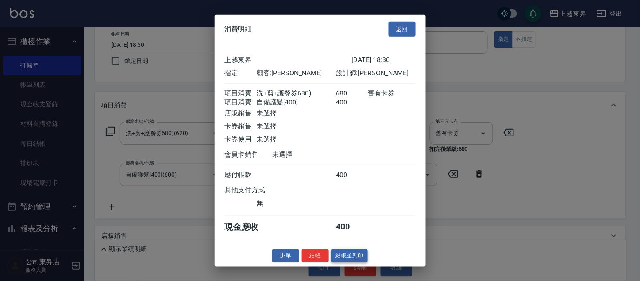
click at [339, 260] on button "結帳並列印" at bounding box center [349, 255] width 37 height 13
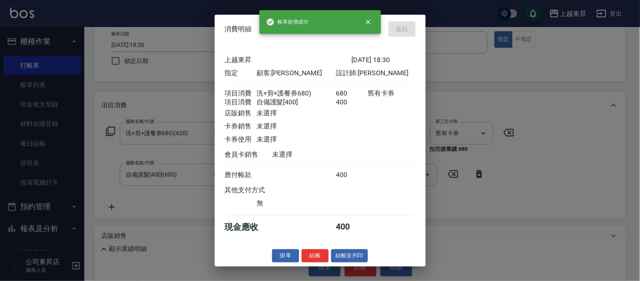
type input "2025/09/20 18:31"
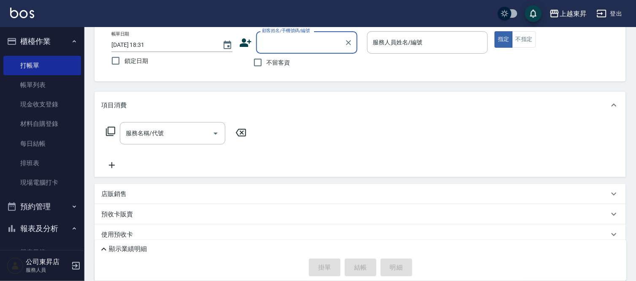
click at [289, 41] on input "顧客姓名/手機號碼/編號" at bounding box center [300, 42] width 81 height 15
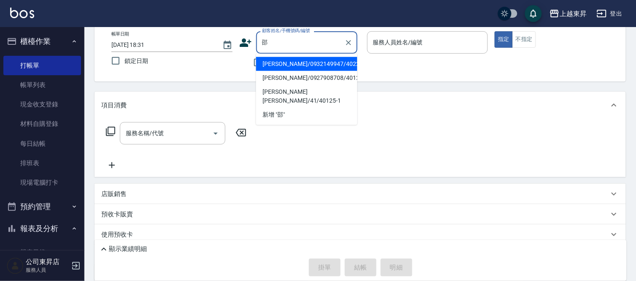
click at [292, 82] on li "邵淑蓉/0927908708/40125" at bounding box center [306, 78] width 101 height 14
type input "邵淑蓉/0927908708/40125"
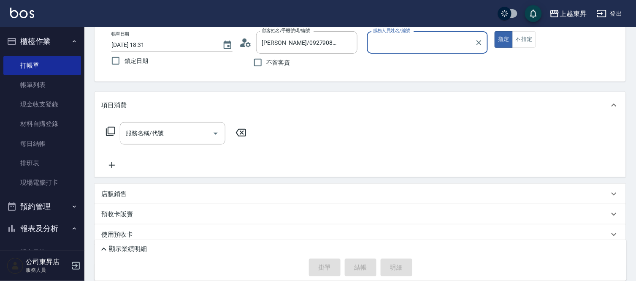
type input "李怡君-04"
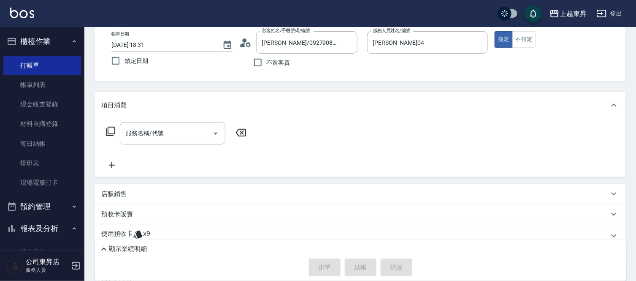
click at [109, 130] on icon at bounding box center [111, 131] width 10 height 10
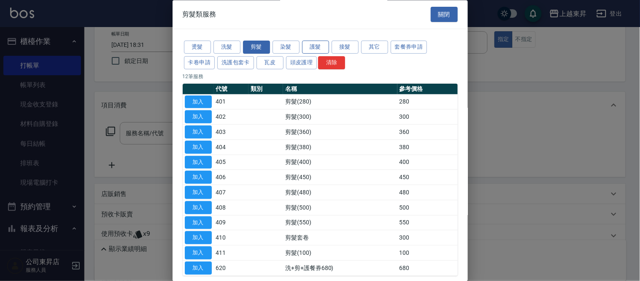
click at [310, 47] on button "護髮" at bounding box center [315, 47] width 27 height 13
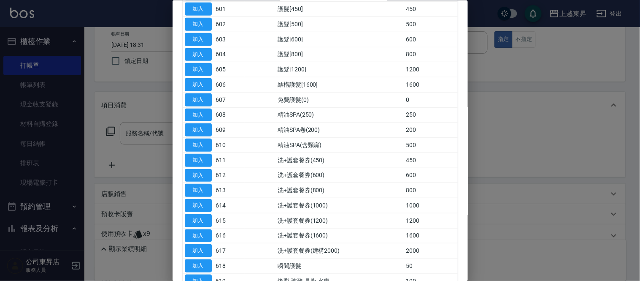
scroll to position [69, 0]
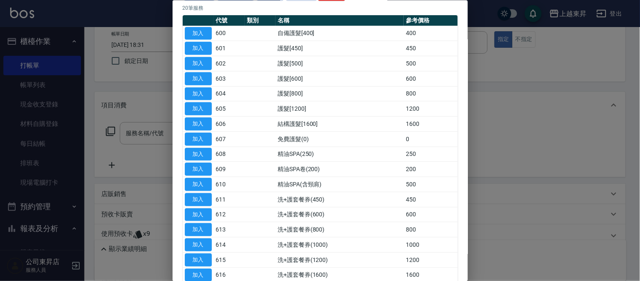
click at [128, 81] on div at bounding box center [320, 140] width 640 height 281
click at [127, 137] on div at bounding box center [320, 140] width 640 height 281
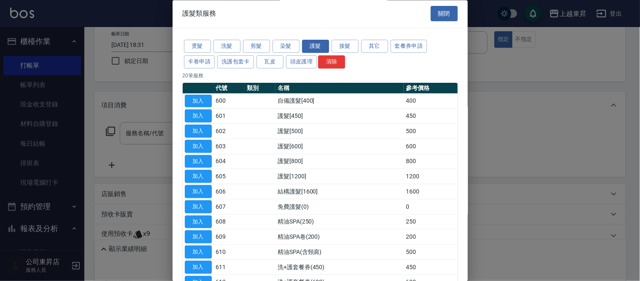
scroll to position [0, 0]
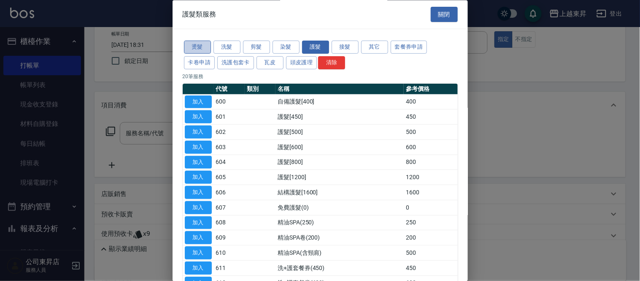
click at [195, 49] on button "燙髮" at bounding box center [197, 47] width 27 height 13
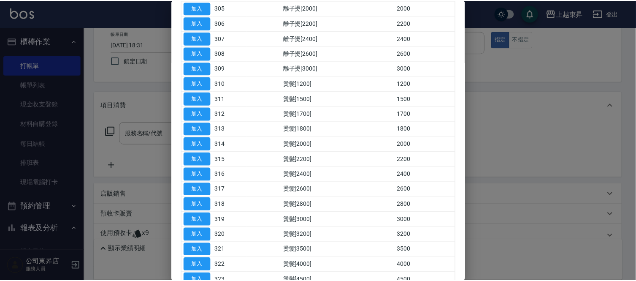
scroll to position [281, 0]
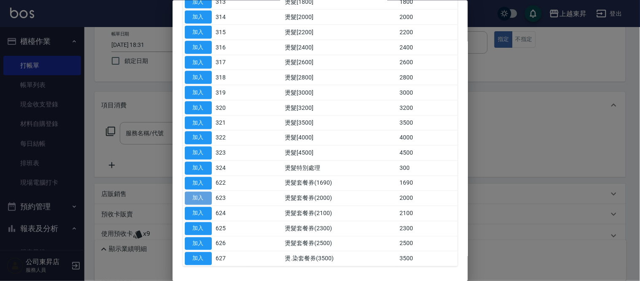
click at [197, 194] on button "加入" at bounding box center [198, 198] width 27 height 13
type input "燙髮套餐券(2000)(623)"
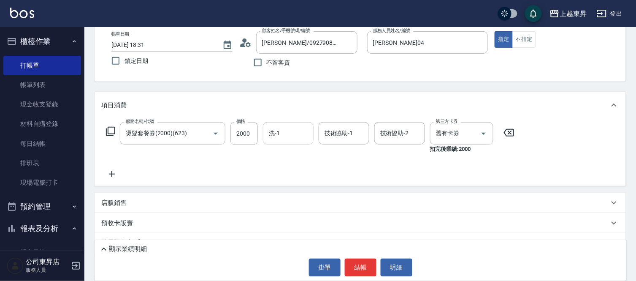
click at [281, 137] on input "洗-1" at bounding box center [288, 133] width 43 height 15
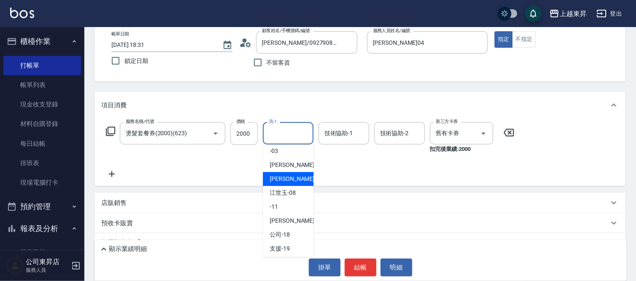
scroll to position [94, 0]
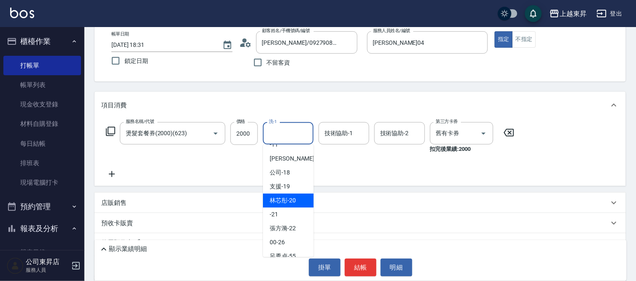
click at [295, 198] on span "林芯彤 -20" at bounding box center [283, 200] width 26 height 9
type input "林芯彤-20"
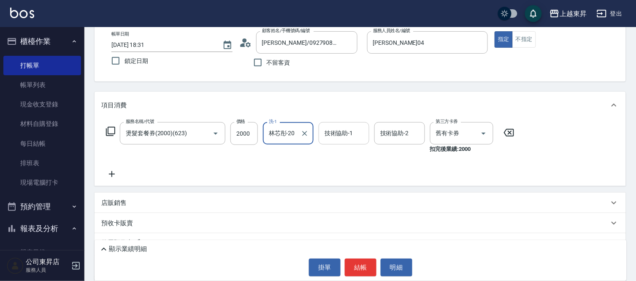
click at [345, 132] on div "技術協助-1 技術協助-1" at bounding box center [344, 133] width 51 height 22
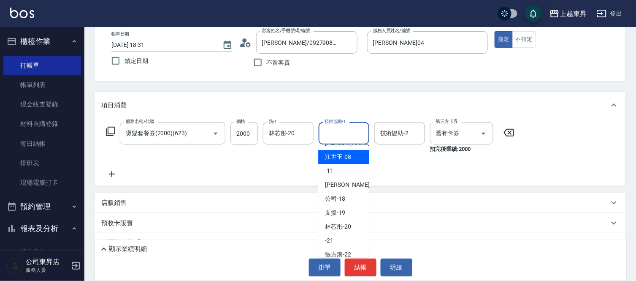
scroll to position [131, 0]
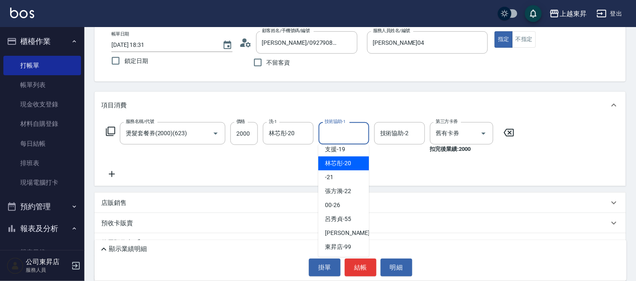
drag, startPoint x: 356, startPoint y: 160, endPoint x: 338, endPoint y: 164, distance: 18.2
click at [355, 160] on div "林芯彤 -20" at bounding box center [343, 163] width 51 height 14
type input "林芯彤-20"
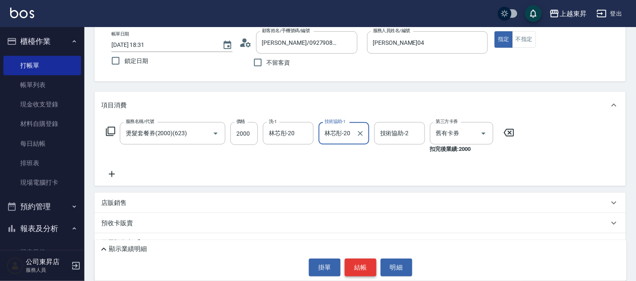
click at [360, 266] on button "結帳" at bounding box center [361, 267] width 32 height 18
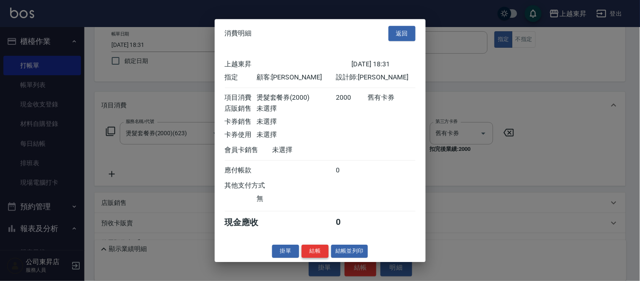
click at [317, 255] on button "結帳" at bounding box center [315, 250] width 27 height 13
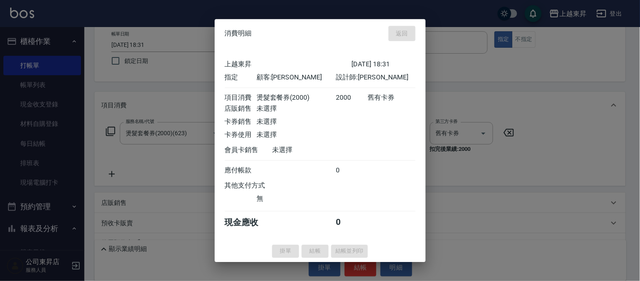
type input "2025/09/20 18:33"
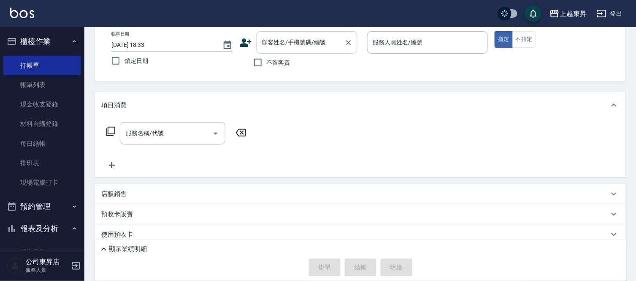
click at [274, 47] on input "顧客姓名/手機號碼/編號" at bounding box center [300, 42] width 81 height 15
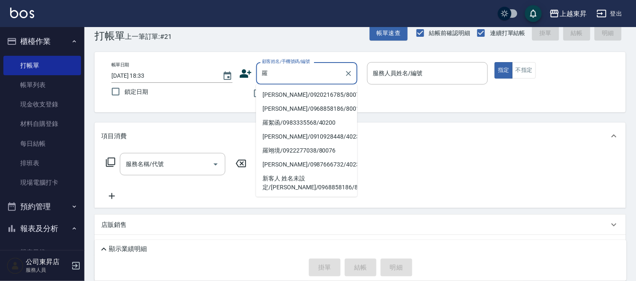
scroll to position [0, 0]
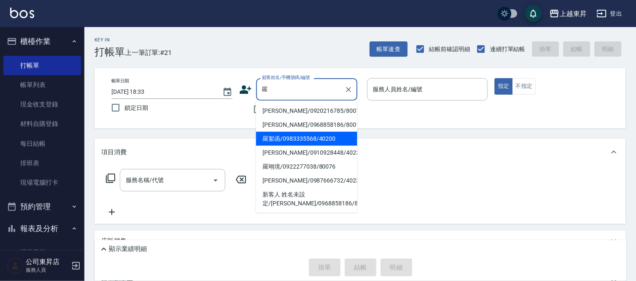
click at [293, 137] on li "羅絮函/0983335568/40200" at bounding box center [306, 139] width 101 height 14
type input "羅絮函/0983335568/40200"
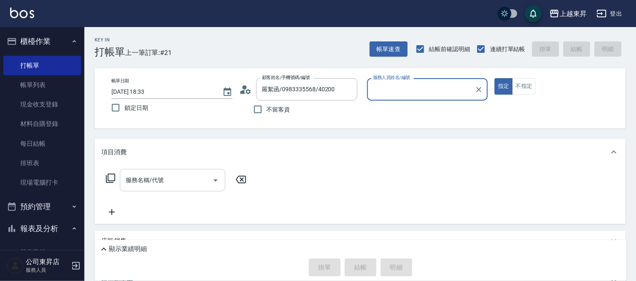
type input "李怡君-04"
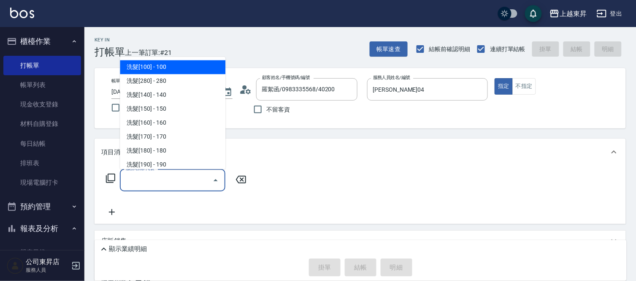
click at [190, 178] on input "服務名稱/代號" at bounding box center [166, 180] width 85 height 15
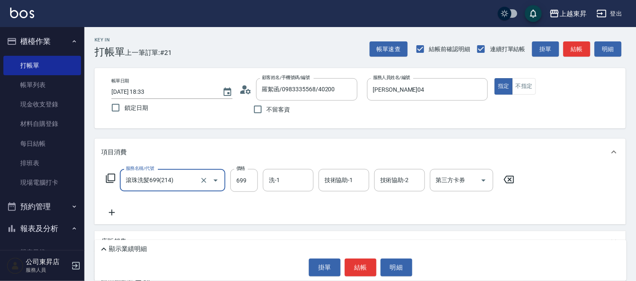
type input "滾珠洗髪699(214)"
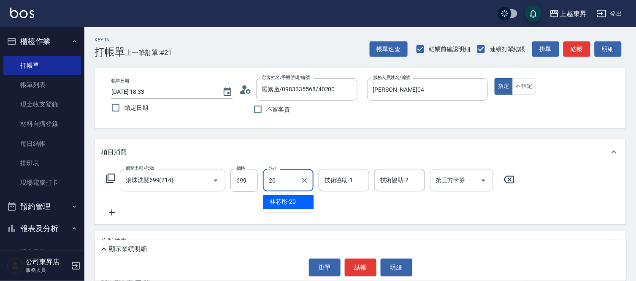
type input "林芯彤-20"
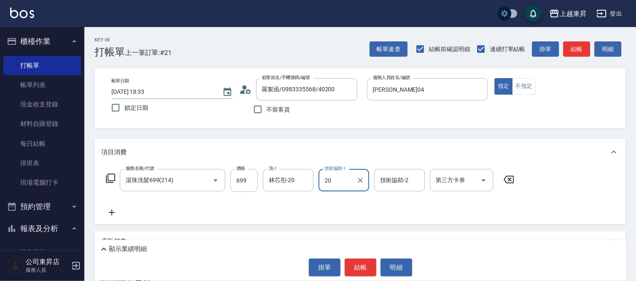
type input "林芯彤-20"
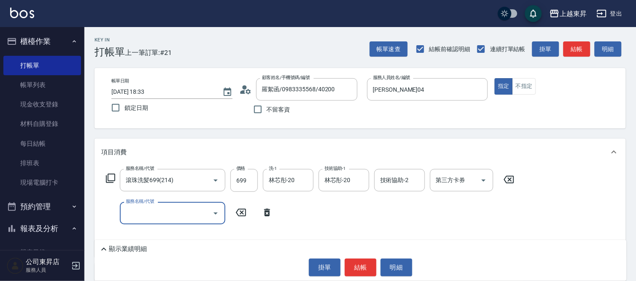
type input "8"
type input "煥彩.玻酸.晶膜.水療(619)"
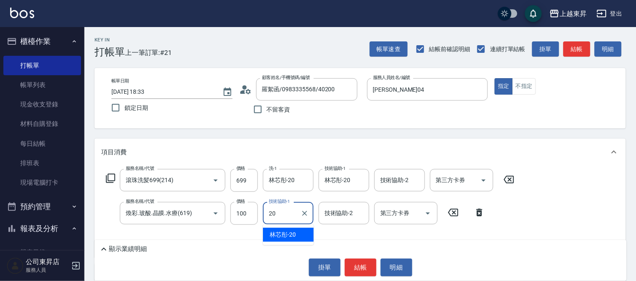
type input "林芯彤-20"
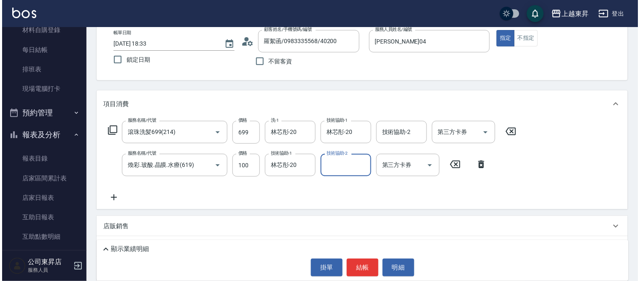
scroll to position [94, 0]
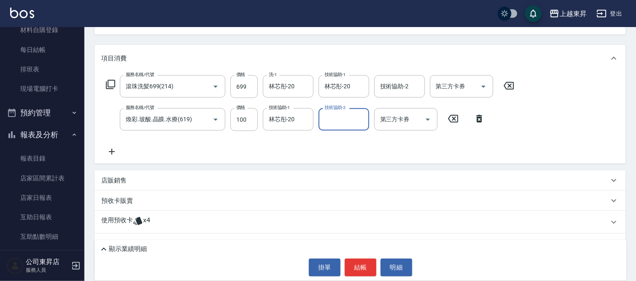
click at [113, 151] on icon at bounding box center [111, 152] width 21 height 10
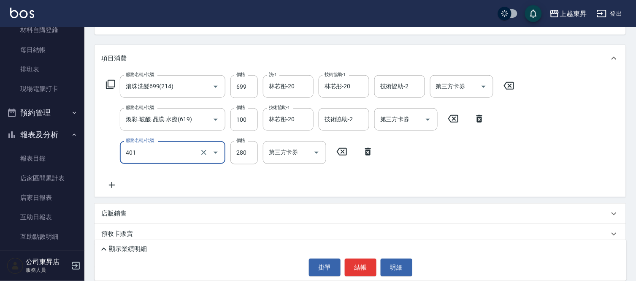
type input "剪髮(280)(401)"
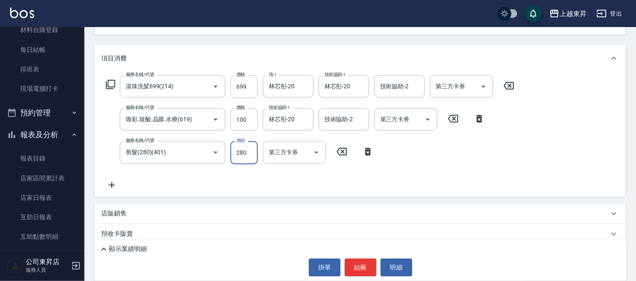
click at [247, 155] on input "280" at bounding box center [244, 152] width 27 height 23
type input "80"
click at [364, 269] on button "結帳" at bounding box center [361, 267] width 32 height 18
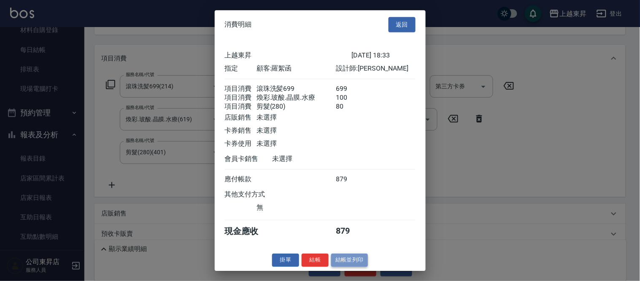
click at [346, 266] on button "結帳並列印" at bounding box center [349, 259] width 37 height 13
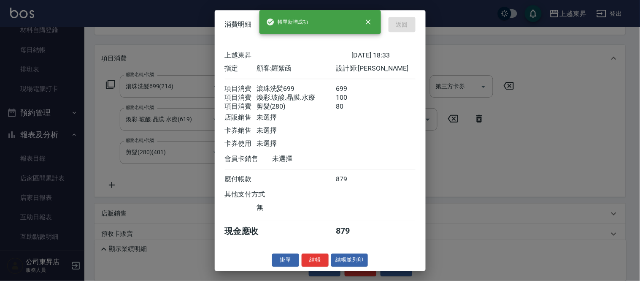
type input "2025/09/20 18:34"
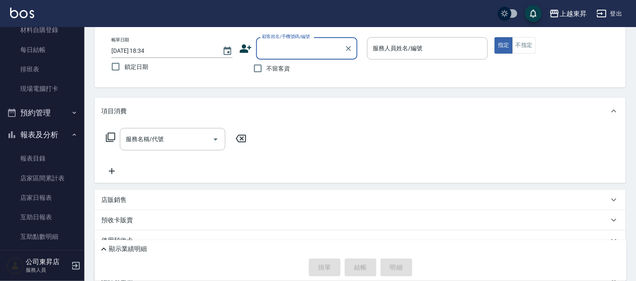
scroll to position [0, 0]
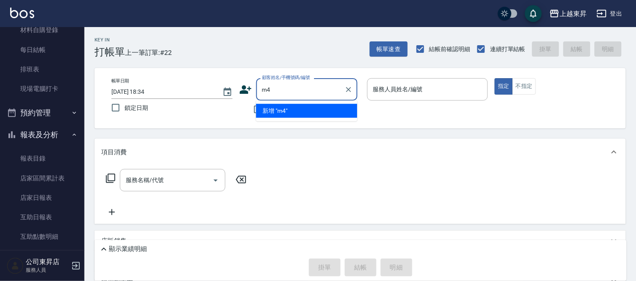
type input "m"
type input "鈺"
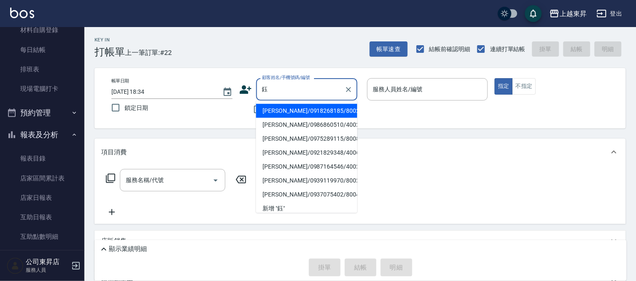
click at [316, 87] on input "鈺" at bounding box center [300, 89] width 81 height 15
click at [347, 87] on icon "Clear" at bounding box center [349, 89] width 8 height 8
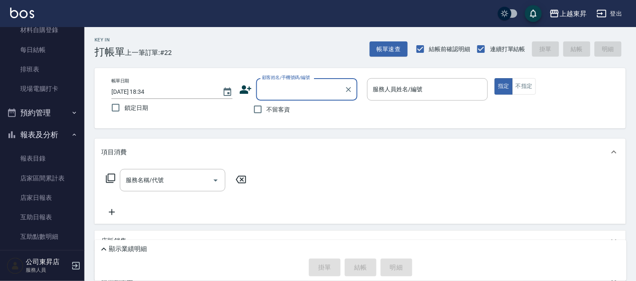
click at [310, 90] on input "顧客姓名/手機號碼/編號" at bounding box center [300, 89] width 81 height 15
click at [330, 91] on input "400565" at bounding box center [300, 89] width 81 height 15
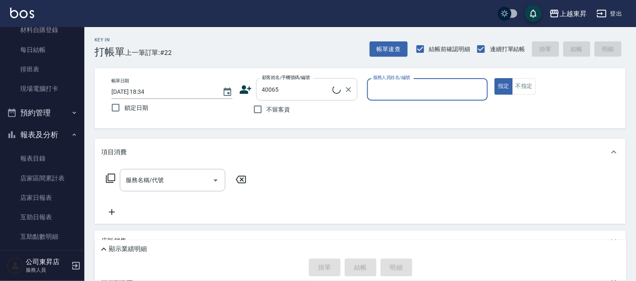
type input "江鈺樺/0921829348/40065"
click at [313, 94] on input "江鈺樺/0921829348/40065" at bounding box center [300, 89] width 81 height 15
type input "李怡君-04"
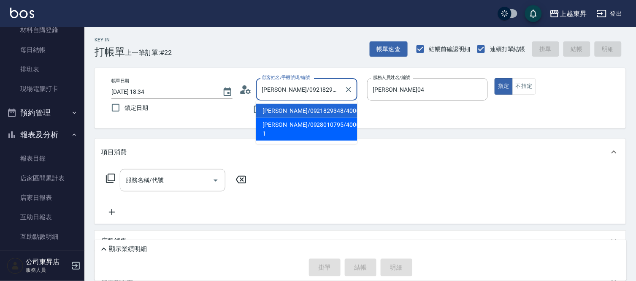
click at [311, 125] on li "郭庭妤/0928010795/40065-1" at bounding box center [306, 129] width 101 height 23
type input "郭庭妤/0928010795/40065-1"
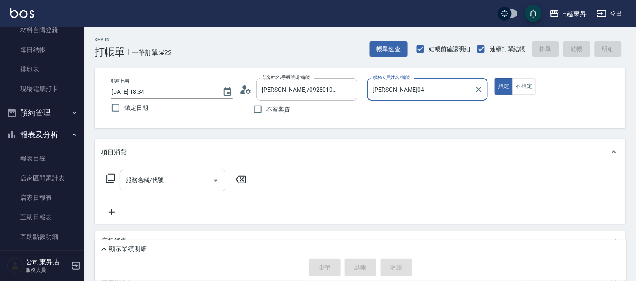
click at [179, 179] on input "服務名稱/代號" at bounding box center [166, 180] width 85 height 15
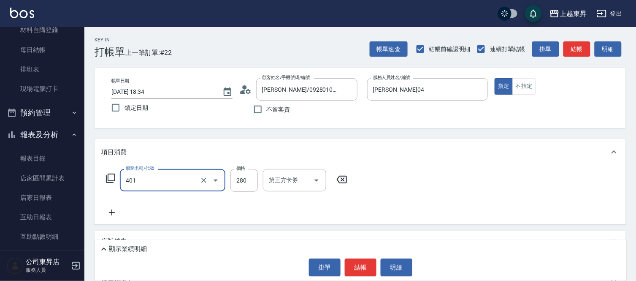
type input "剪髮(280)(401)"
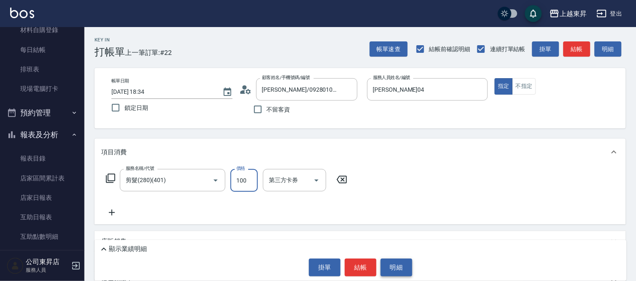
type input "100"
click at [369, 263] on button "結帳" at bounding box center [361, 267] width 32 height 18
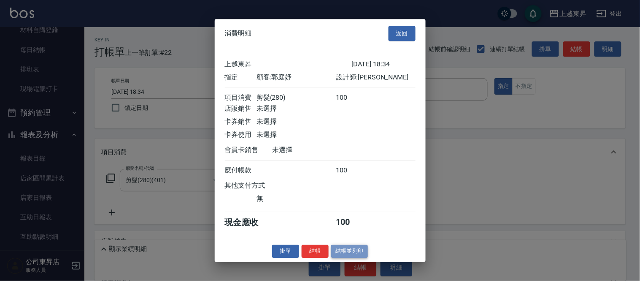
click at [356, 257] on button "結帳並列印" at bounding box center [349, 250] width 37 height 13
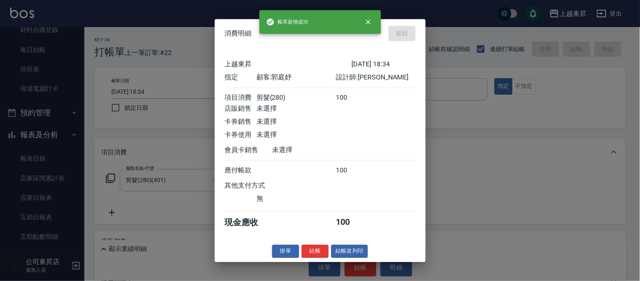
type input "2025/09/20 18:36"
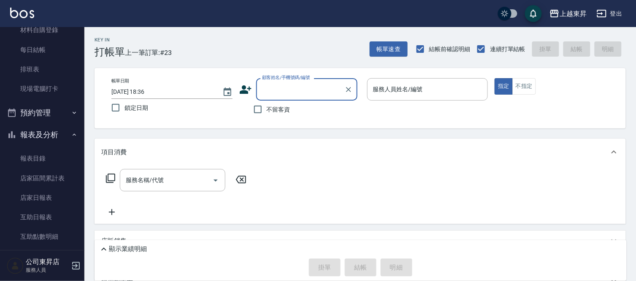
type input "ㄌ"
type input "轟"
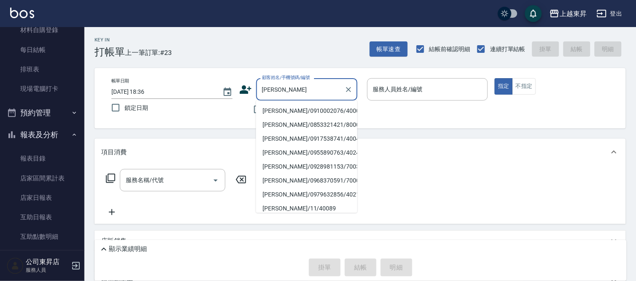
click at [302, 111] on li "洪宗慧/0910002076/40003" at bounding box center [306, 111] width 101 height 14
type input "洪宗慧/0910002076/40003"
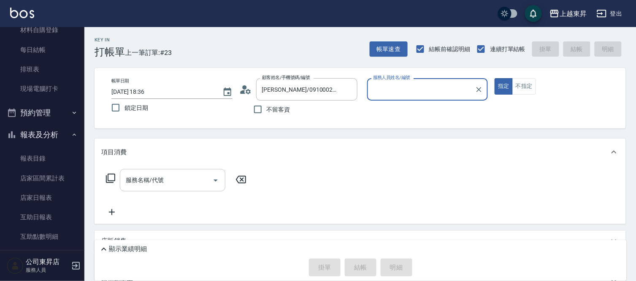
type input "李怡君-04"
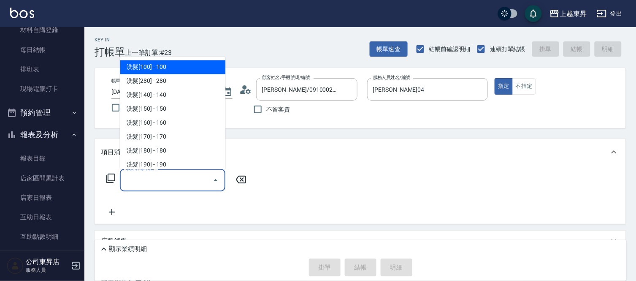
click at [161, 186] on input "服務名稱/代號" at bounding box center [166, 180] width 85 height 15
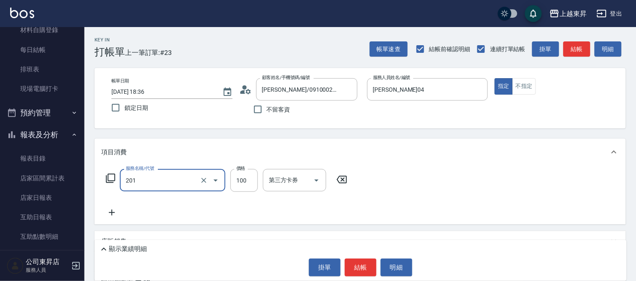
type input "洗髮[100](201)"
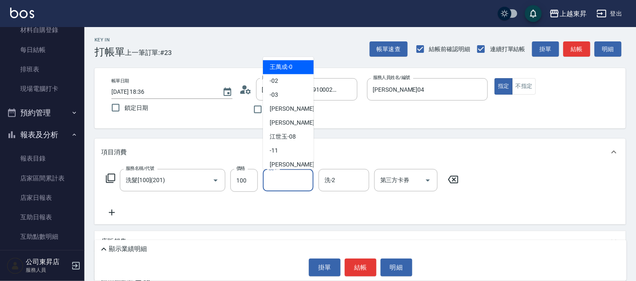
click at [285, 182] on input "洗-1" at bounding box center [288, 180] width 43 height 15
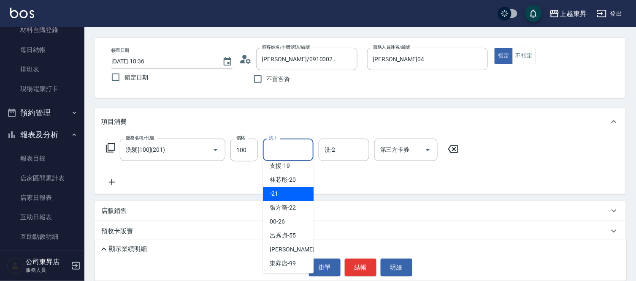
scroll to position [47, 0]
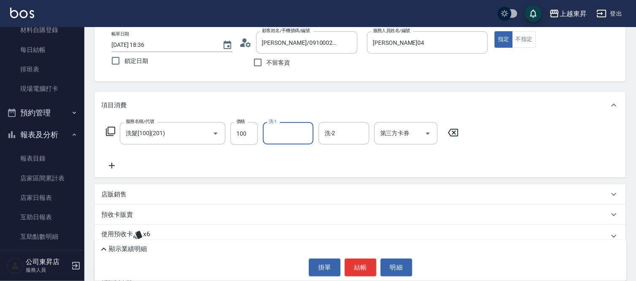
click at [277, 131] on input "洗-1" at bounding box center [288, 133] width 43 height 15
click at [282, 137] on input "洗-1" at bounding box center [288, 133] width 43 height 15
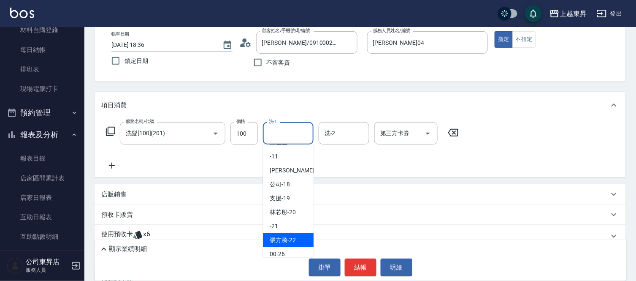
scroll to position [94, 0]
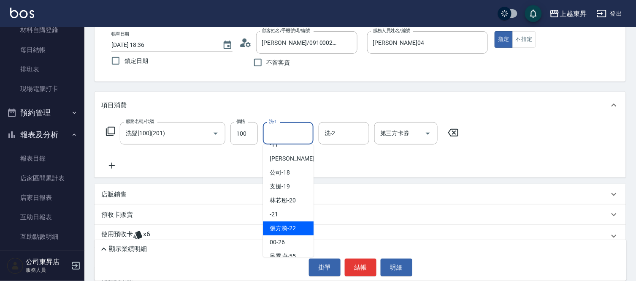
click at [288, 228] on span "張方漪 -22" at bounding box center [283, 228] width 26 height 9
type input "張方漪-22"
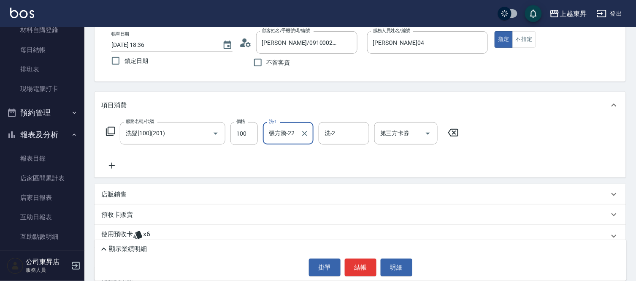
click at [113, 165] on icon at bounding box center [111, 165] width 21 height 10
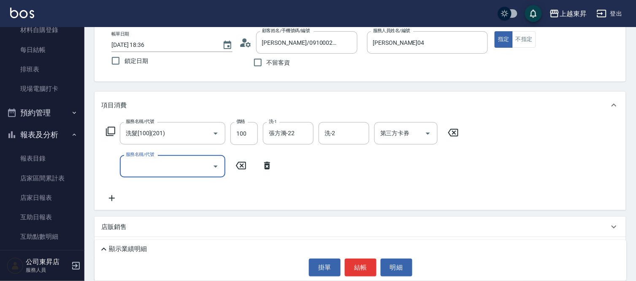
click at [142, 167] on input "服務名稱/代號" at bounding box center [166, 166] width 85 height 15
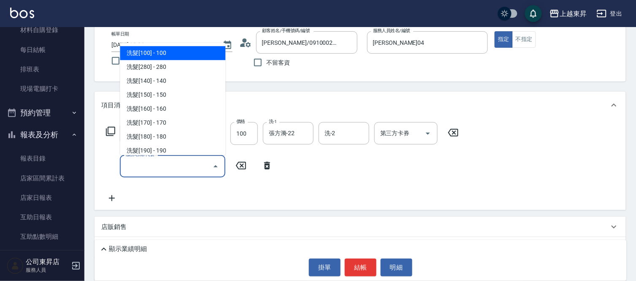
click at [154, 55] on span "洗髮[100] - 100" at bounding box center [173, 53] width 106 height 14
type input "洗髮[100](201)"
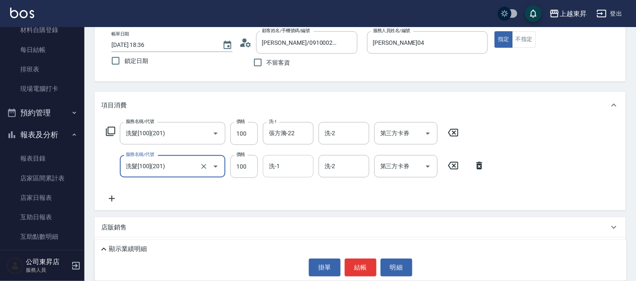
click at [296, 168] on input "洗-1" at bounding box center [288, 166] width 43 height 15
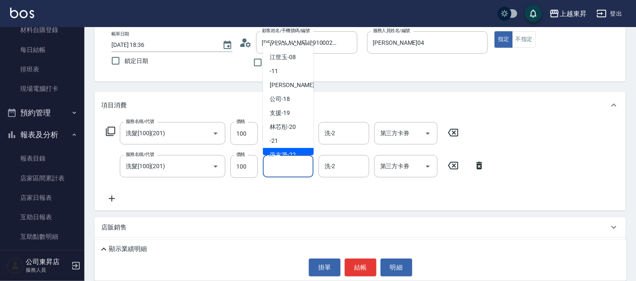
scroll to position [131, 0]
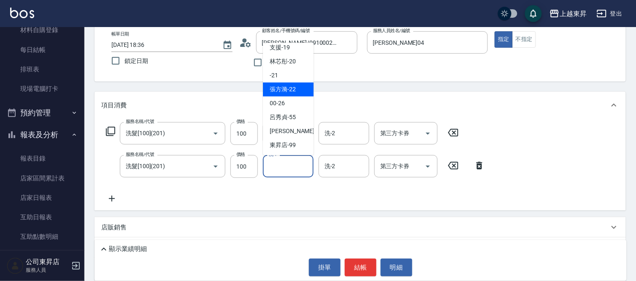
click at [287, 89] on span "張方漪 -22" at bounding box center [283, 89] width 26 height 9
type input "張方漪-22"
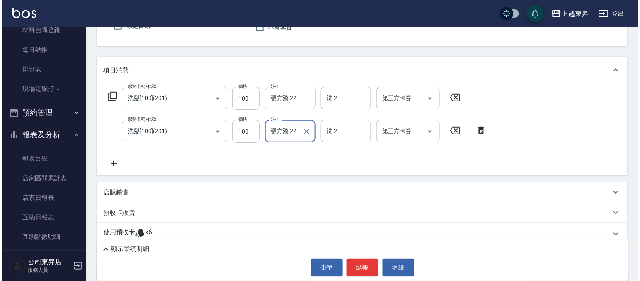
scroll to position [133, 0]
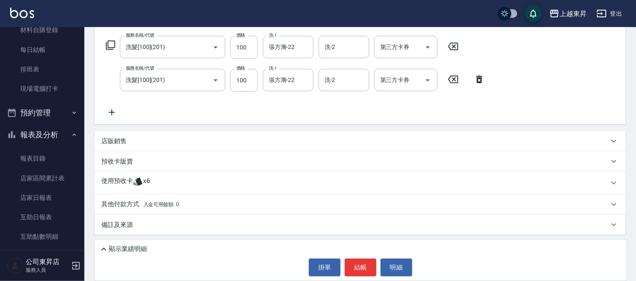
click at [107, 112] on icon at bounding box center [111, 112] width 21 height 10
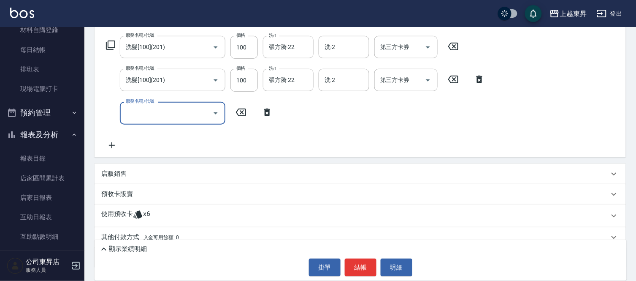
click at [110, 46] on icon at bounding box center [111, 45] width 10 height 10
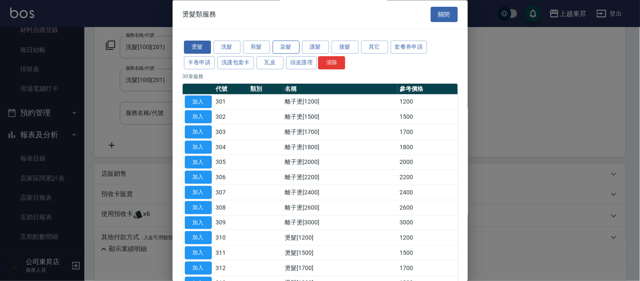
click at [293, 46] on button "染髮" at bounding box center [286, 47] width 27 height 13
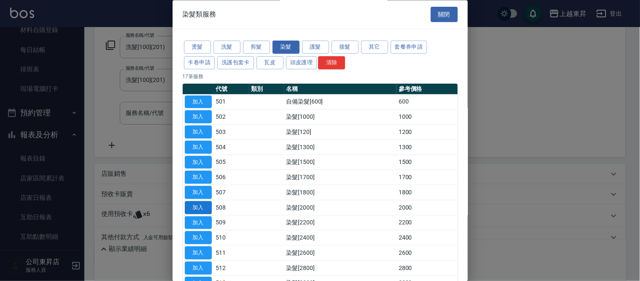
click at [199, 209] on button "加入" at bounding box center [198, 207] width 27 height 13
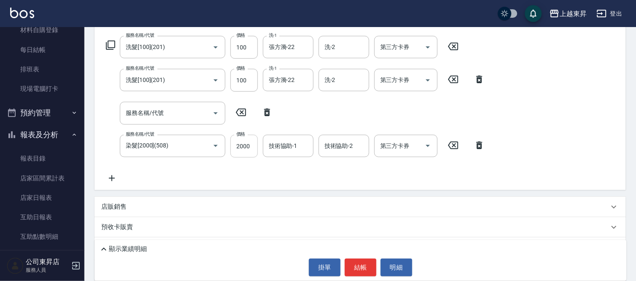
click at [248, 147] on input "2000" at bounding box center [244, 146] width 27 height 23
type input "1900"
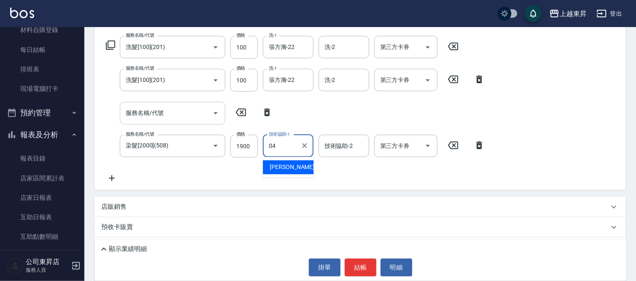
type input "李怡君-04"
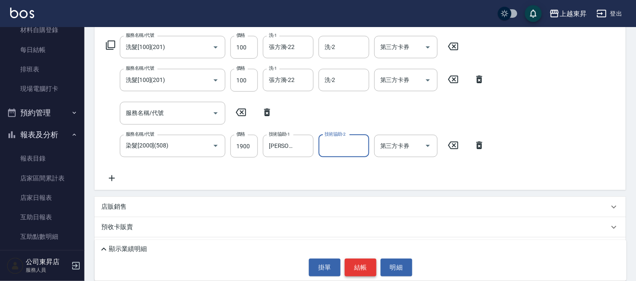
click at [361, 272] on button "結帳" at bounding box center [361, 267] width 32 height 18
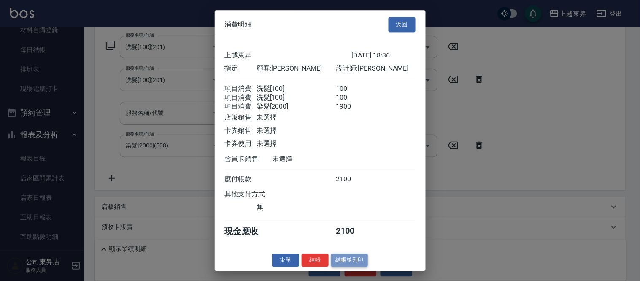
click at [358, 263] on button "結帳並列印" at bounding box center [349, 259] width 37 height 13
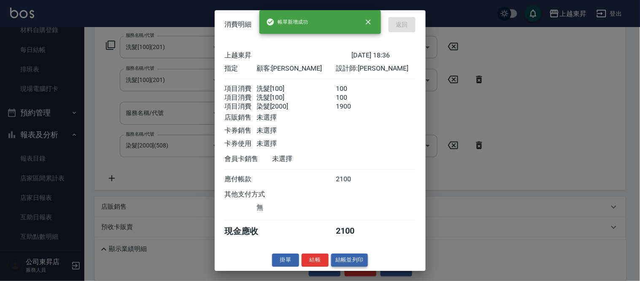
type input "2025/09/20 18:39"
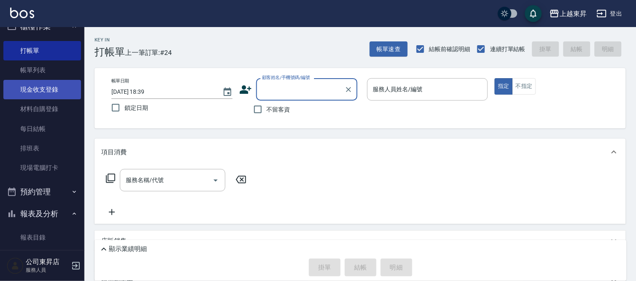
scroll to position [0, 0]
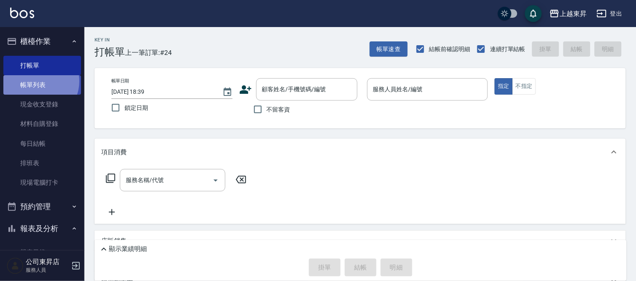
click at [39, 81] on link "帳單列表" at bounding box center [42, 84] width 78 height 19
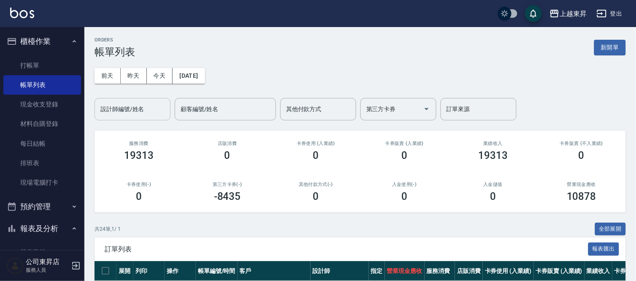
click at [130, 112] on div "設計師編號/姓名 設計師編號/姓名" at bounding box center [133, 109] width 76 height 22
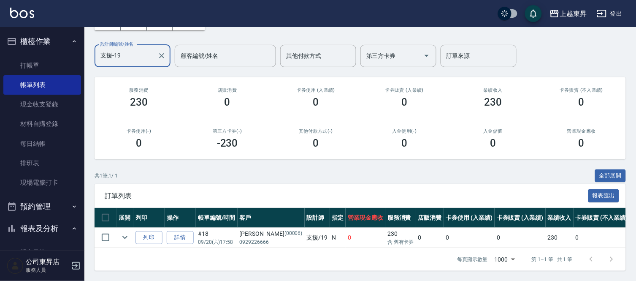
scroll to position [60, 0]
type input "支援-19"
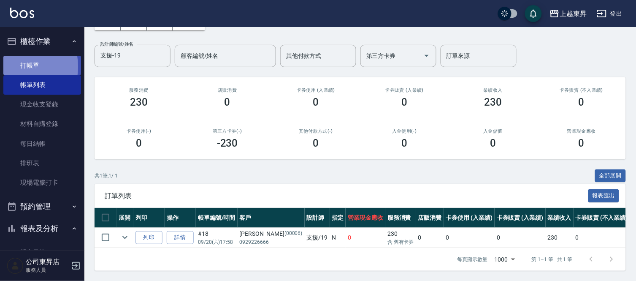
click at [10, 66] on link "打帳單" at bounding box center [42, 65] width 78 height 19
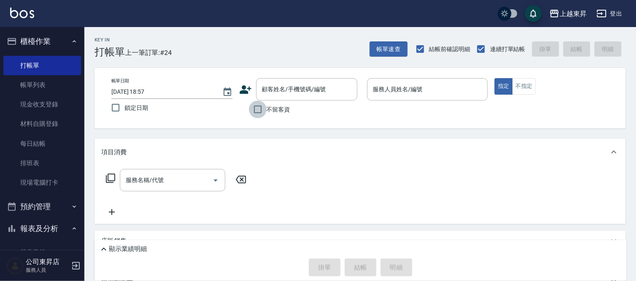
click at [258, 111] on input "不留客資" at bounding box center [258, 109] width 18 height 18
checkbox input "true"
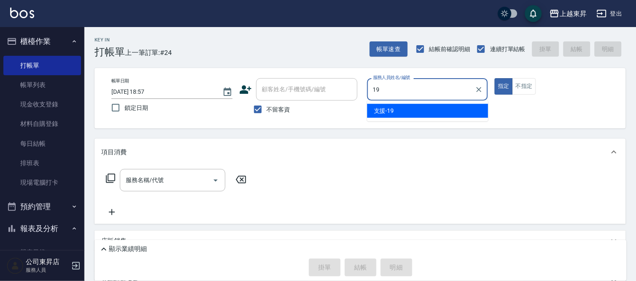
type input "支援-19"
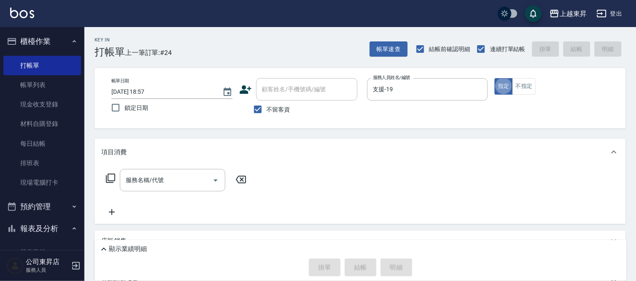
type button "true"
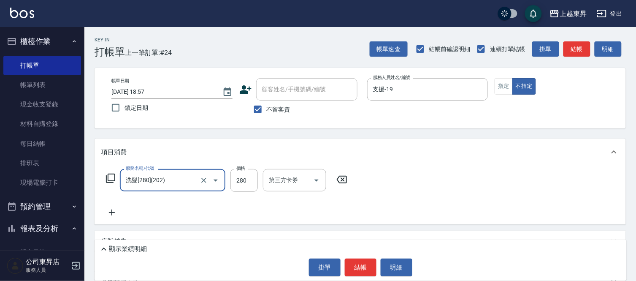
type input "洗髮[280](202)"
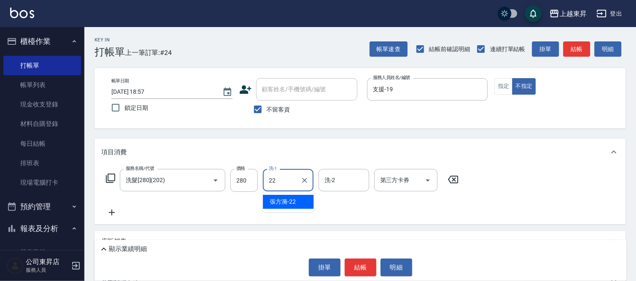
type input "張方漪-22"
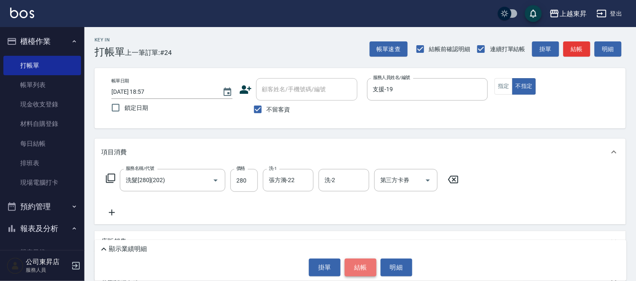
click at [345, 275] on button "結帳" at bounding box center [361, 267] width 32 height 18
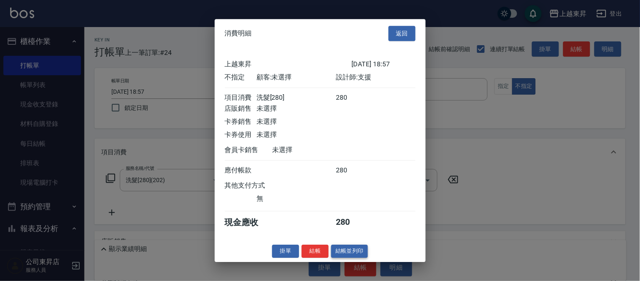
click at [345, 258] on button "結帳並列印" at bounding box center [349, 250] width 37 height 13
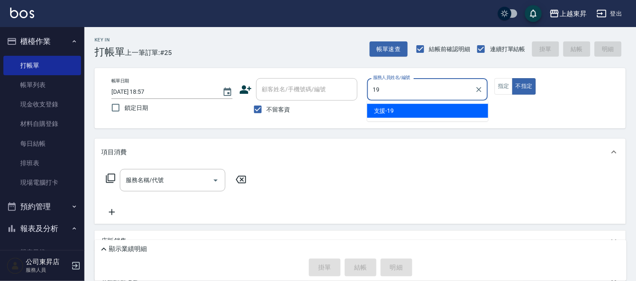
type input "支援-19"
type button "false"
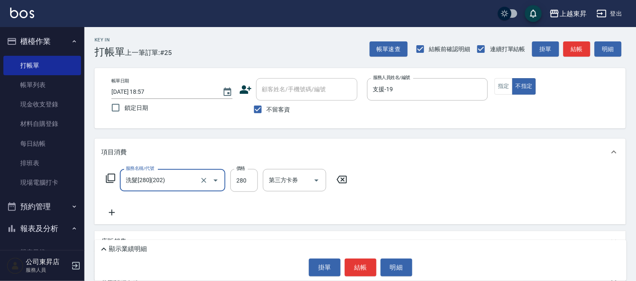
type input "洗髮[280](202)"
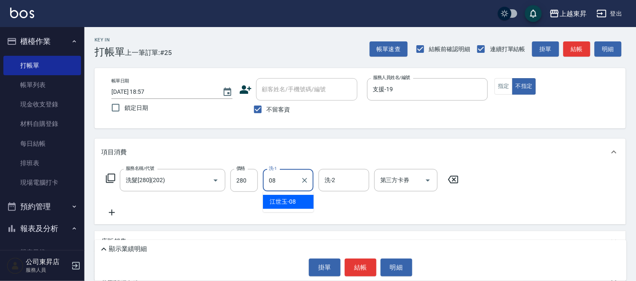
type input "江世玉-08"
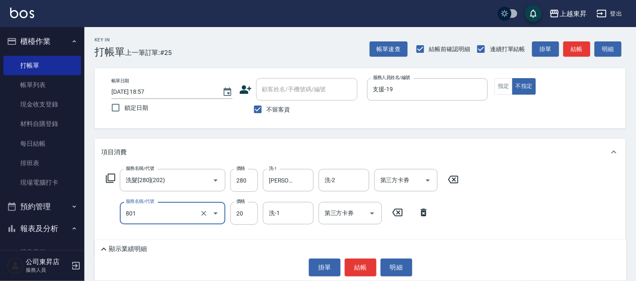
type input "潤絲(801)"
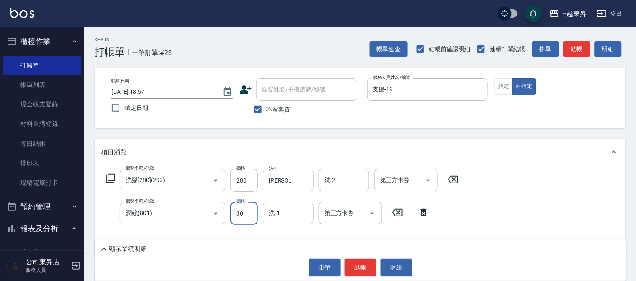
type input "30"
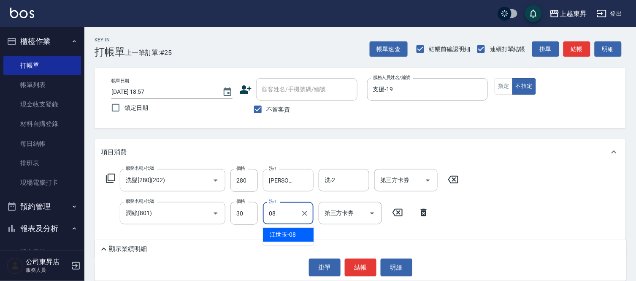
type input "江世玉-08"
click at [549, 116] on div "帳單日期 2025/09/20 18:57 鎖定日期 顧客姓名/手機號碼/編號 顧客姓名/手機號碼/編號 不留客資 服務人員姓名/編號 支援-19 服務人員姓…" at bounding box center [360, 98] width 511 height 40
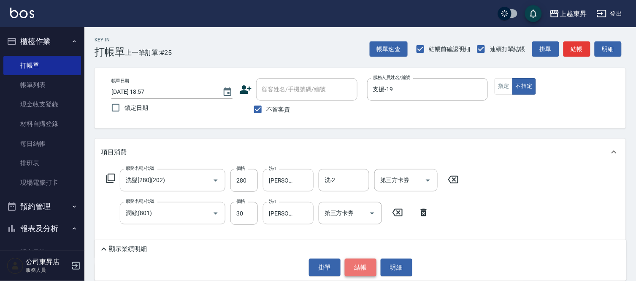
click at [361, 264] on button "結帳" at bounding box center [361, 267] width 32 height 18
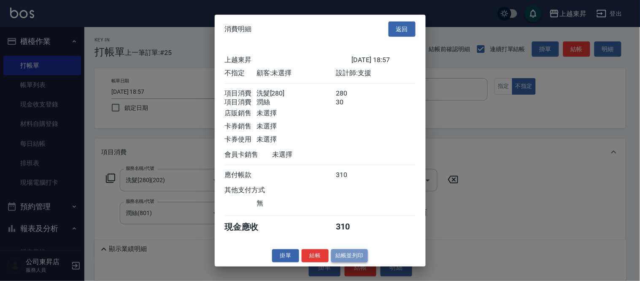
click at [358, 262] on button "結帳並列印" at bounding box center [349, 255] width 37 height 13
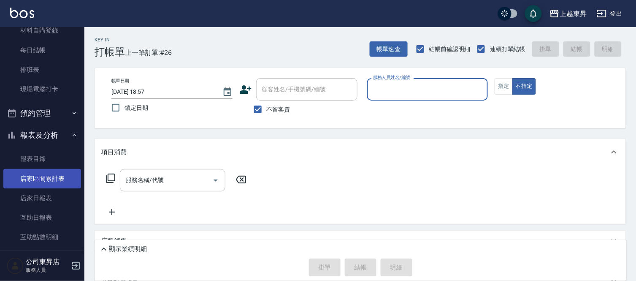
scroll to position [94, 0]
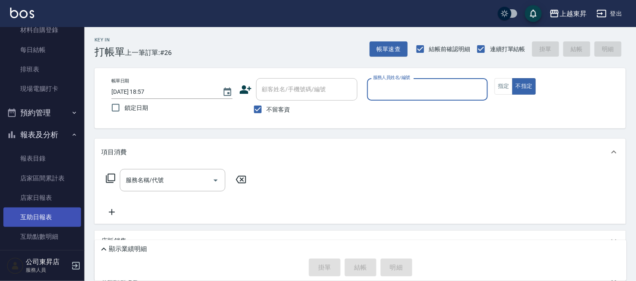
click at [46, 219] on link "互助日報表" at bounding box center [42, 216] width 78 height 19
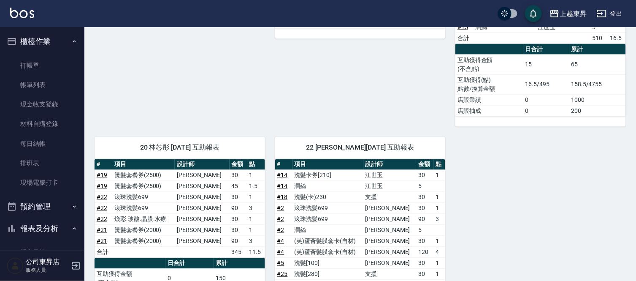
scroll to position [375, 0]
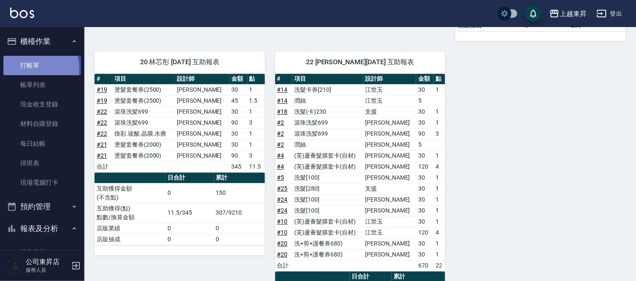
click at [26, 69] on link "打帳單" at bounding box center [42, 65] width 78 height 19
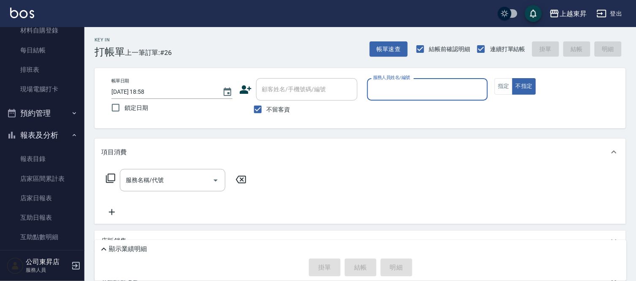
scroll to position [94, 0]
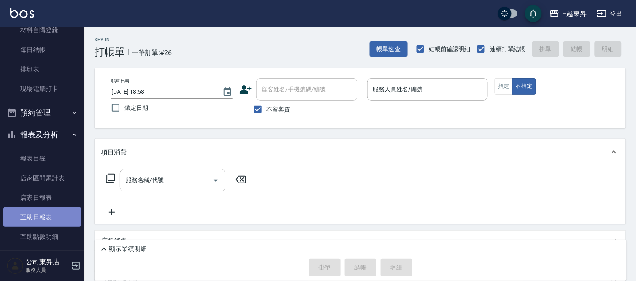
click at [44, 222] on link "互助日報表" at bounding box center [42, 216] width 78 height 19
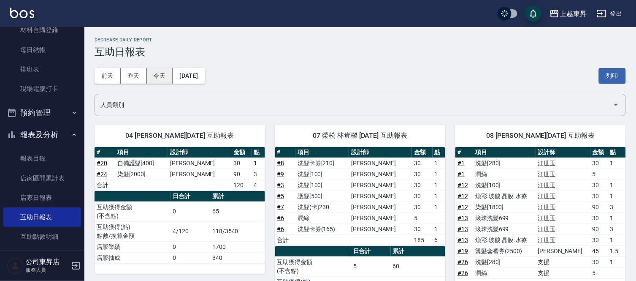
click at [158, 69] on button "今天" at bounding box center [160, 76] width 26 height 16
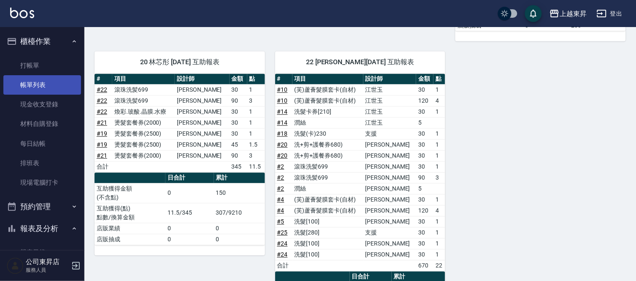
click at [49, 82] on link "帳單列表" at bounding box center [42, 84] width 78 height 19
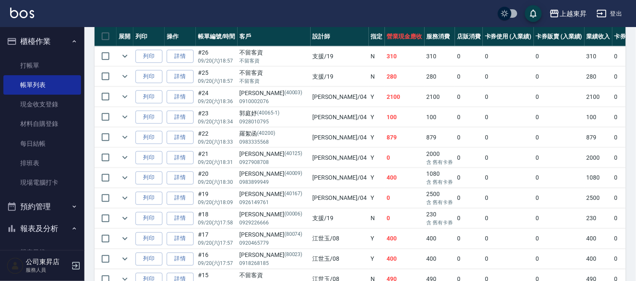
scroll to position [187, 0]
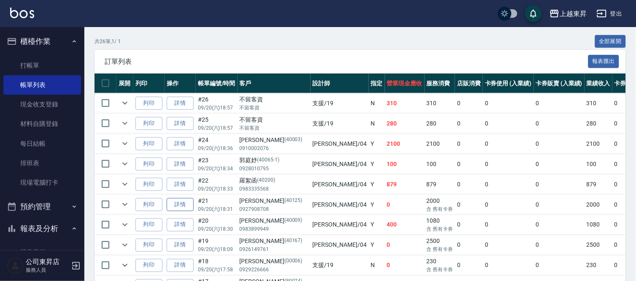
click at [174, 204] on link "詳情" at bounding box center [180, 204] width 27 height 13
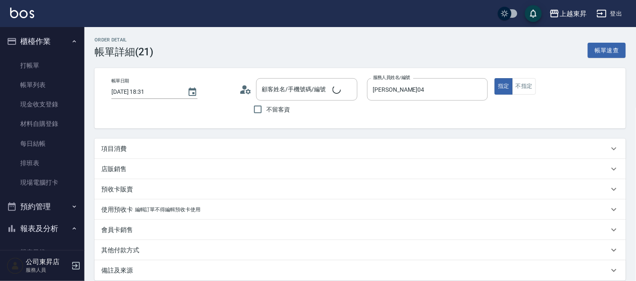
type input "2025/09/20 18:31"
type input "李怡君-04"
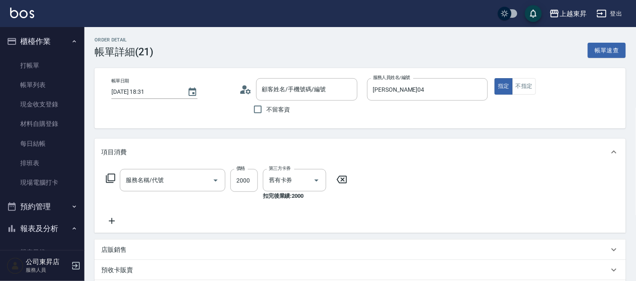
type input "邵淑蓉/0927908708/40125"
type input "燙髮套餐券(2000)(623)"
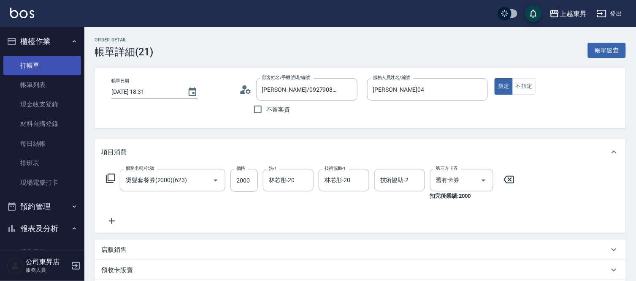
click at [28, 61] on link "打帳單" at bounding box center [42, 65] width 78 height 19
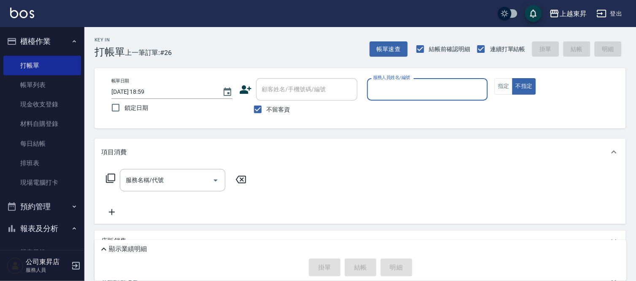
drag, startPoint x: 381, startPoint y: 84, endPoint x: 391, endPoint y: 87, distance: 11.1
click at [383, 85] on input "服務人員姓名/編號" at bounding box center [428, 89] width 114 height 15
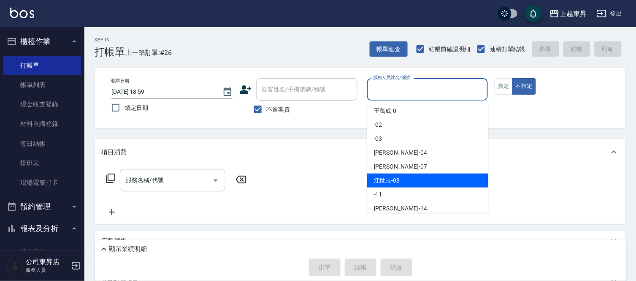
click at [390, 178] on span "江世玉 -08" at bounding box center [387, 180] width 26 height 9
type input "江世玉-08"
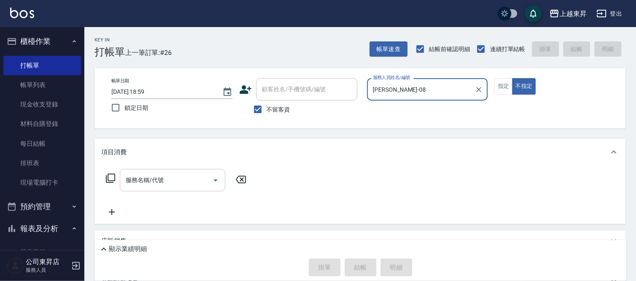
click at [176, 178] on input "服務名稱/代號" at bounding box center [166, 180] width 85 height 15
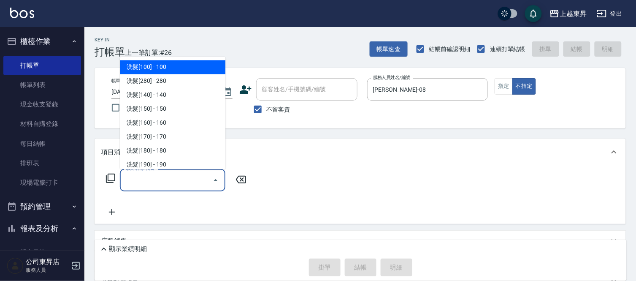
click at [162, 64] on span "洗髮[100] - 100" at bounding box center [173, 67] width 106 height 14
type input "洗髮[100](201)"
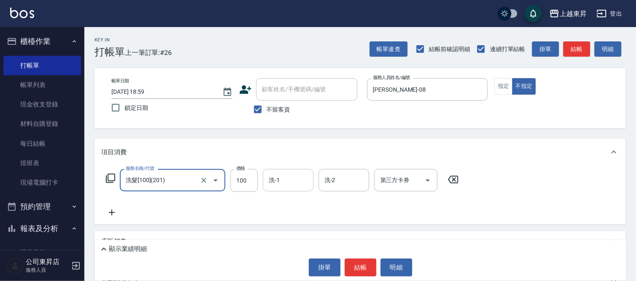
click at [284, 180] on input "洗-1" at bounding box center [288, 180] width 43 height 15
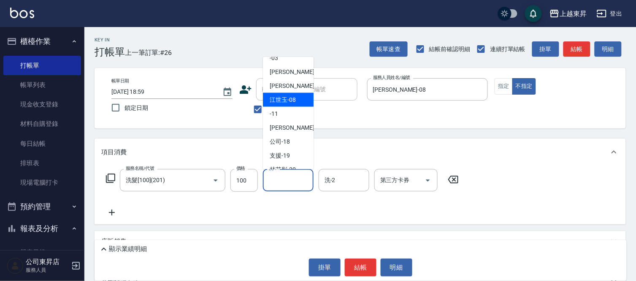
scroll to position [94, 0]
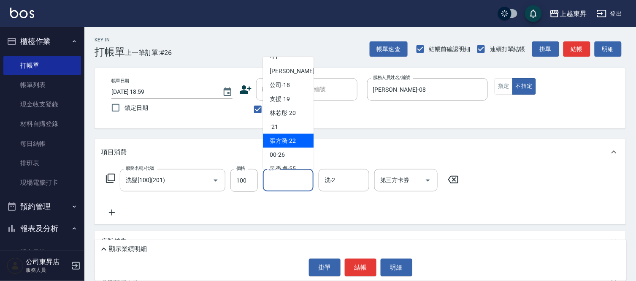
click at [287, 142] on span "張方漪 -22" at bounding box center [283, 140] width 26 height 9
type input "張方漪-22"
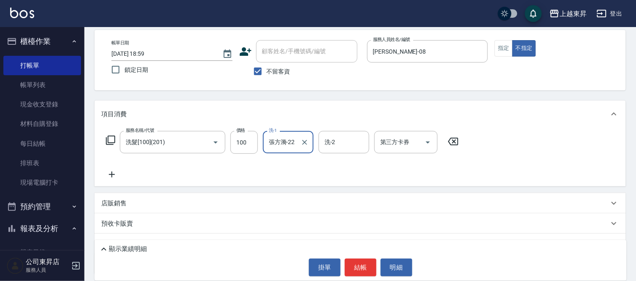
scroll to position [77, 0]
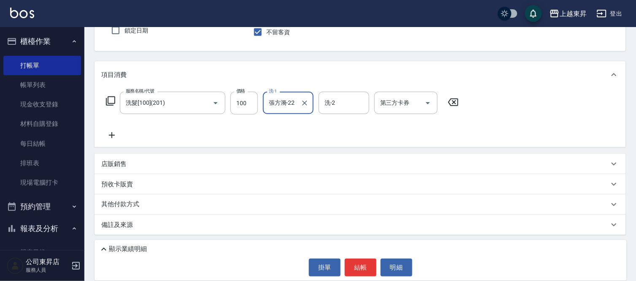
click at [111, 132] on icon at bounding box center [111, 135] width 21 height 10
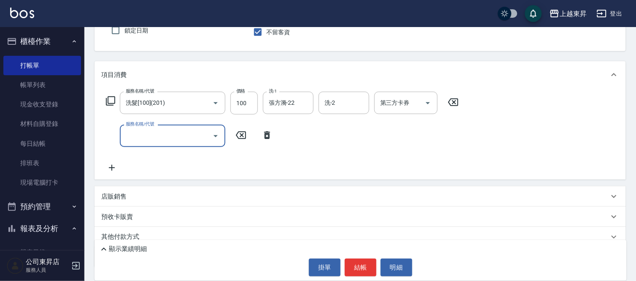
click at [134, 137] on input "服務名稱/代號" at bounding box center [166, 135] width 85 height 15
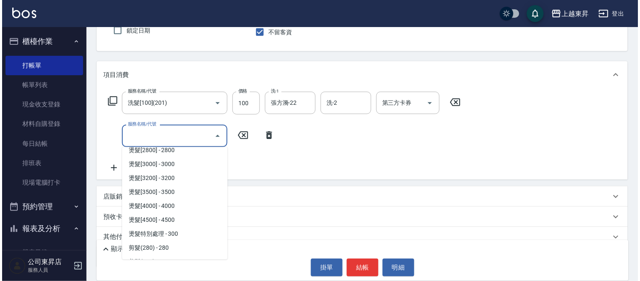
scroll to position [610, 0]
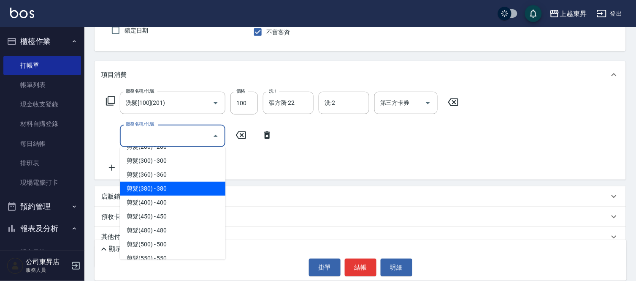
click at [170, 187] on span "剪髮(380) - 380" at bounding box center [173, 189] width 106 height 14
type input "剪髮(380)(404)"
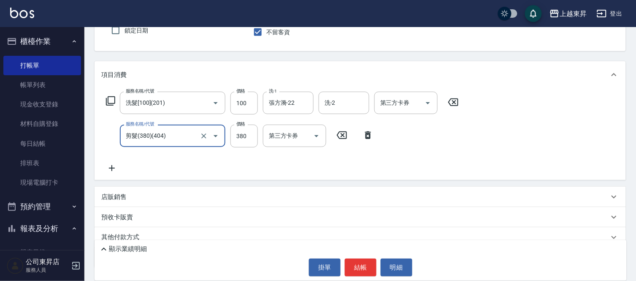
click at [108, 166] on icon at bounding box center [111, 168] width 21 height 10
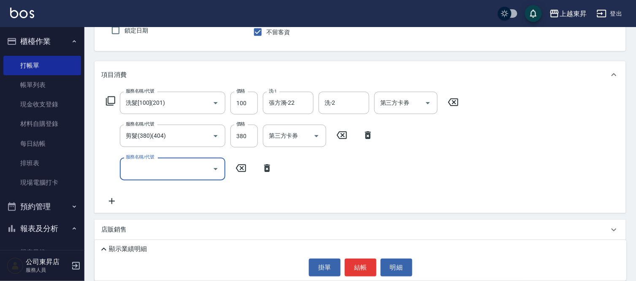
click at [149, 172] on input "服務名稱/代號" at bounding box center [166, 168] width 85 height 15
type input "潤絲(801)"
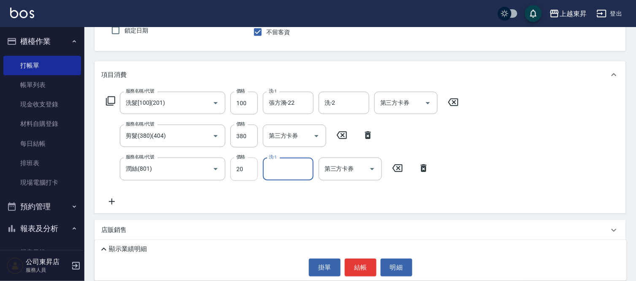
click at [245, 174] on input "20" at bounding box center [244, 168] width 27 height 23
type input "30"
type input "張方漪-22"
click at [356, 266] on button "結帳" at bounding box center [361, 267] width 32 height 18
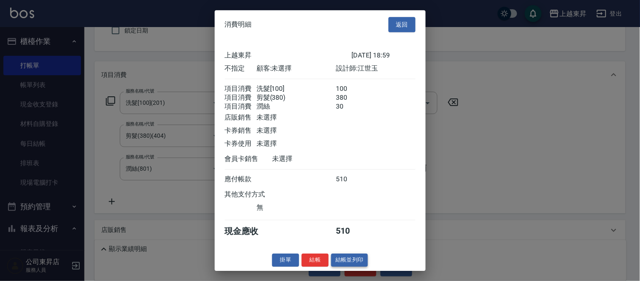
click at [340, 263] on button "結帳並列印" at bounding box center [349, 259] width 37 height 13
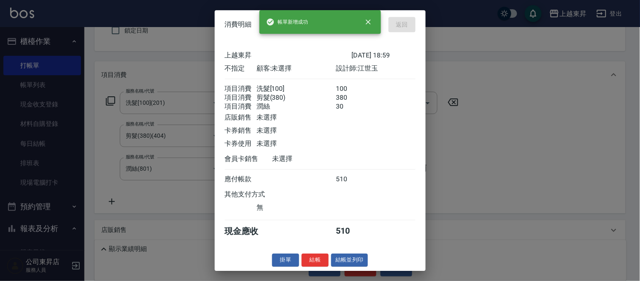
type input "2025/09/20 19:05"
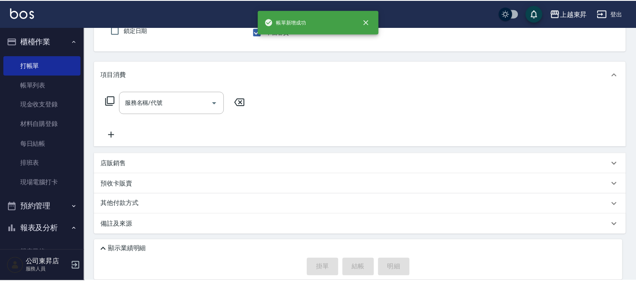
scroll to position [77, 0]
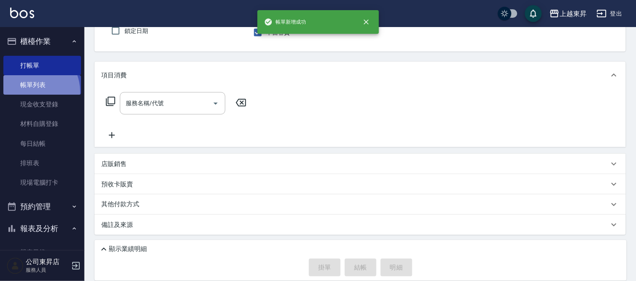
click at [31, 92] on link "帳單列表" at bounding box center [42, 84] width 78 height 19
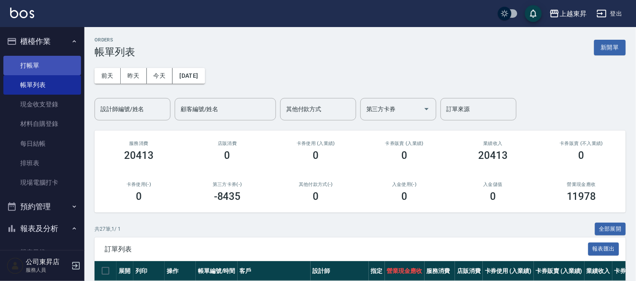
click at [44, 64] on link "打帳單" at bounding box center [42, 65] width 78 height 19
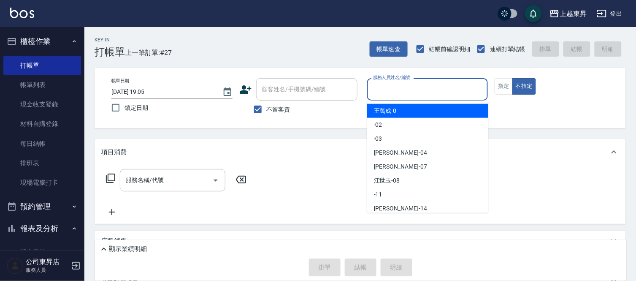
drag, startPoint x: 384, startPoint y: 90, endPoint x: 396, endPoint y: 96, distance: 13.2
click at [385, 83] on input "服務人員姓名/編號" at bounding box center [428, 89] width 114 height 15
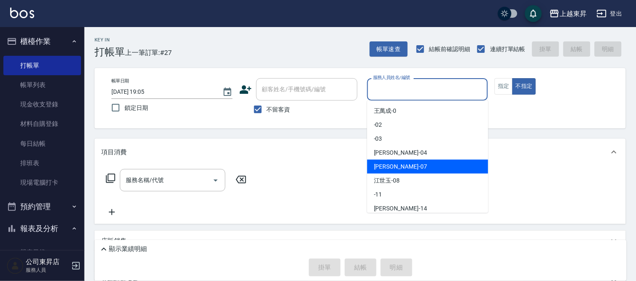
drag, startPoint x: 382, startPoint y: 163, endPoint x: 561, endPoint y: 86, distance: 194.8
click at [395, 162] on div "榮松 -07" at bounding box center [427, 167] width 121 height 14
type input "榮松-07"
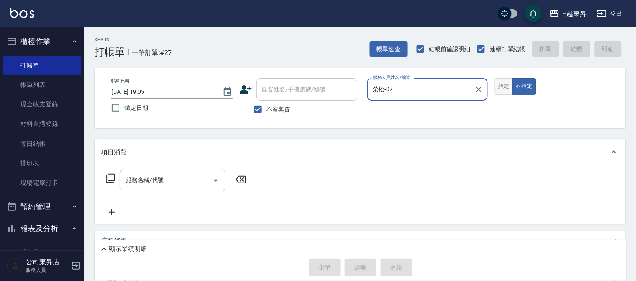
click at [499, 87] on button "指定" at bounding box center [504, 86] width 18 height 16
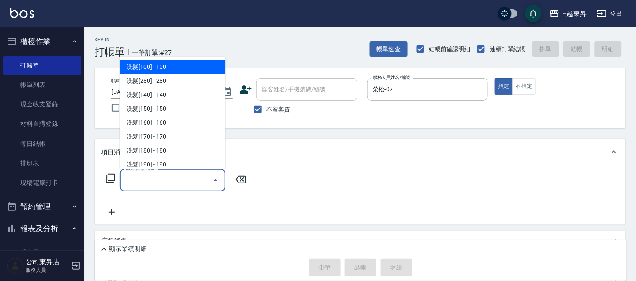
click at [152, 175] on input "服務名稱/代號" at bounding box center [166, 180] width 85 height 15
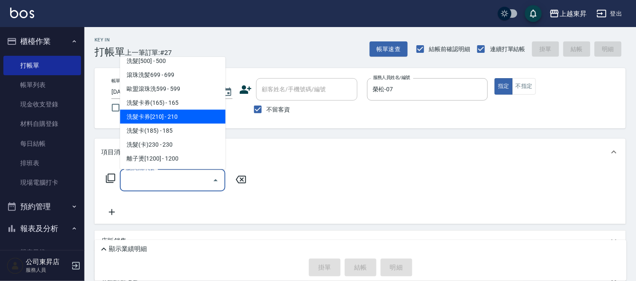
scroll to position [187, 0]
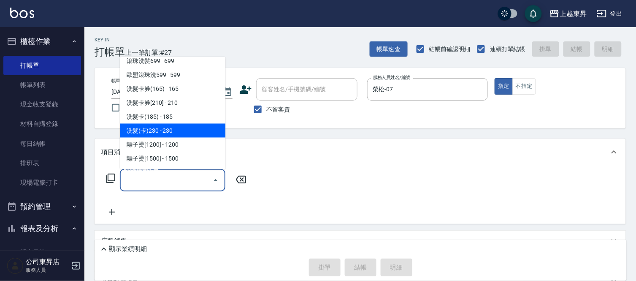
drag, startPoint x: 171, startPoint y: 128, endPoint x: 252, endPoint y: 161, distance: 87.4
click at [170, 128] on span "洗髮(卡)230 - 230" at bounding box center [173, 131] width 106 height 14
type input "洗髮(卡)230(224)"
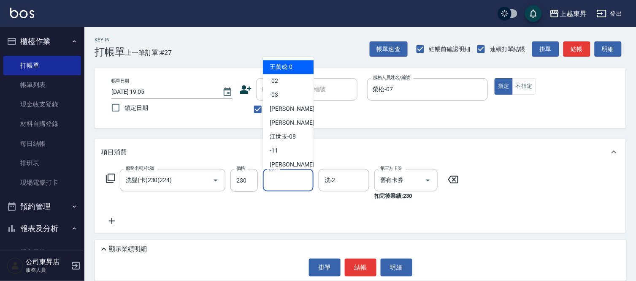
click at [285, 178] on input "洗-1" at bounding box center [288, 180] width 43 height 15
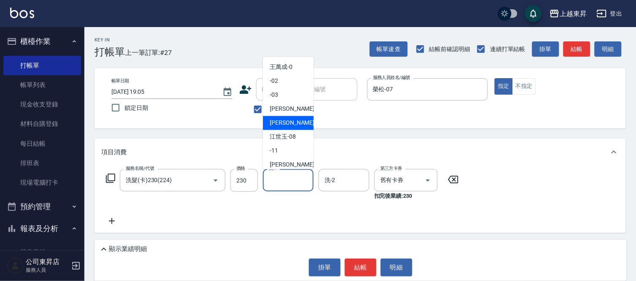
click at [272, 120] on span "榮松 -07" at bounding box center [296, 123] width 53 height 9
type input "榮松-07"
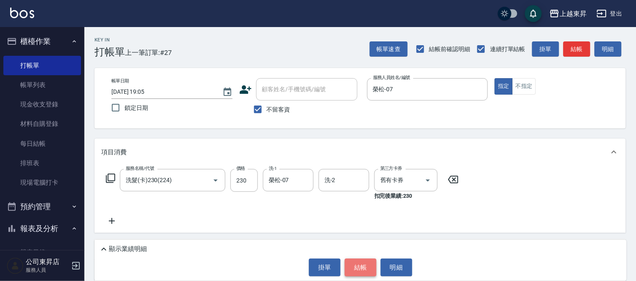
click at [357, 268] on button "結帳" at bounding box center [361, 267] width 32 height 18
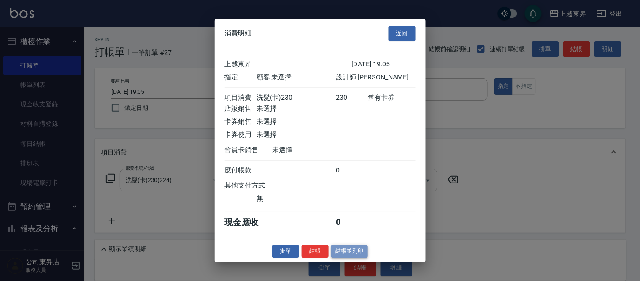
click at [346, 255] on button "結帳並列印" at bounding box center [349, 250] width 37 height 13
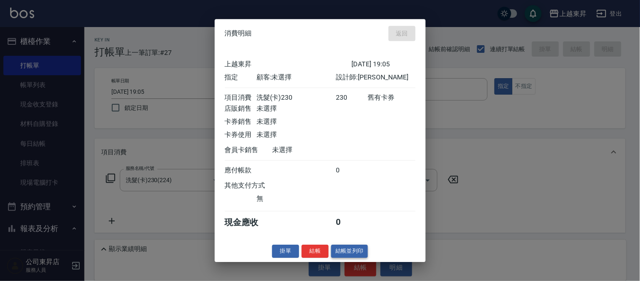
type input "2025/09/20 19:07"
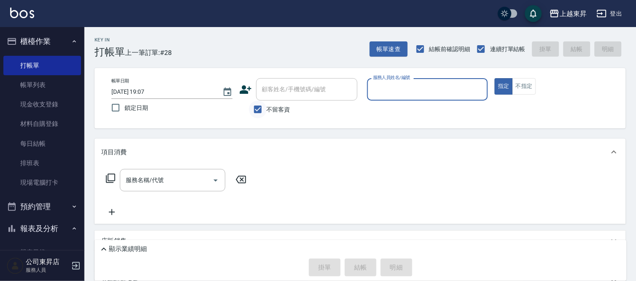
click at [253, 116] on input "不留客資" at bounding box center [258, 109] width 18 height 18
checkbox input "false"
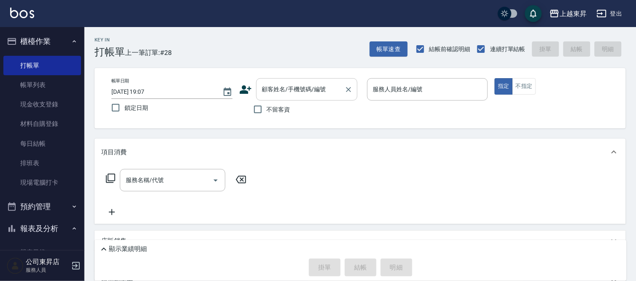
click at [269, 83] on input "顧客姓名/手機號碼/編號" at bounding box center [300, 89] width 81 height 15
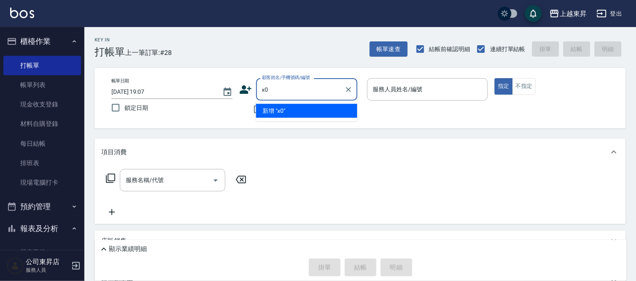
type input "x"
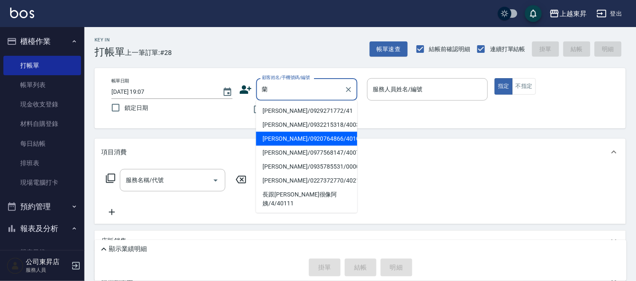
click at [284, 136] on li "林蘭馨/0920764866/40105" at bounding box center [306, 139] width 101 height 14
type input "林蘭馨/0920764866/40105"
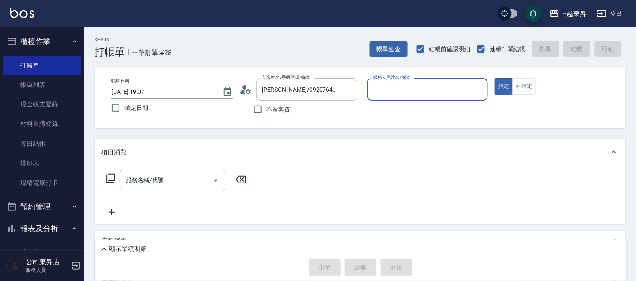
type input "李怡君-04"
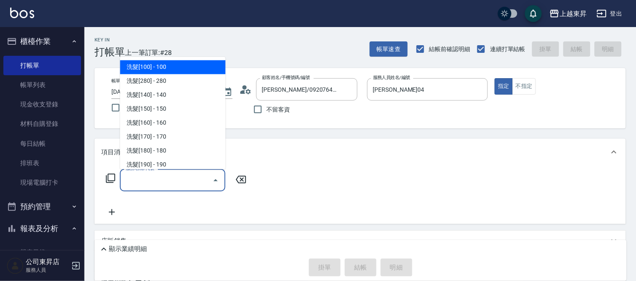
click at [135, 179] on input "服務名稱/代號" at bounding box center [166, 180] width 85 height 15
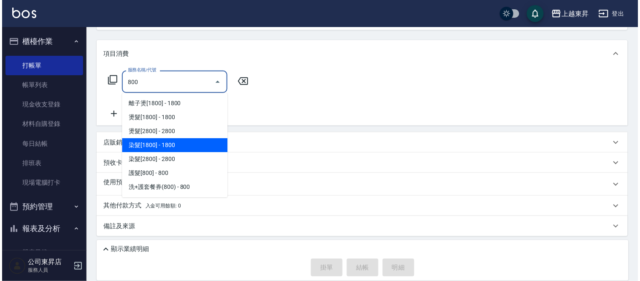
scroll to position [99, 0]
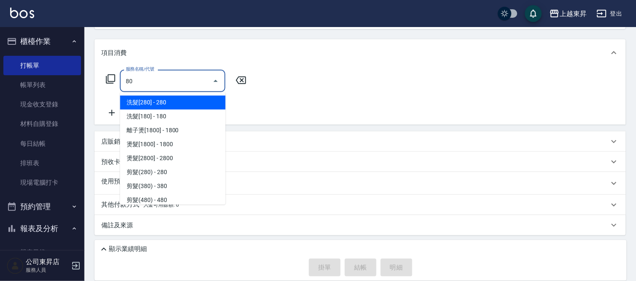
type input "8"
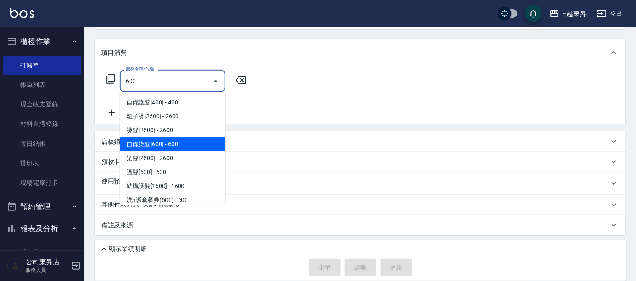
click at [168, 144] on span "自備染髮[600] - 600" at bounding box center [173, 144] width 106 height 14
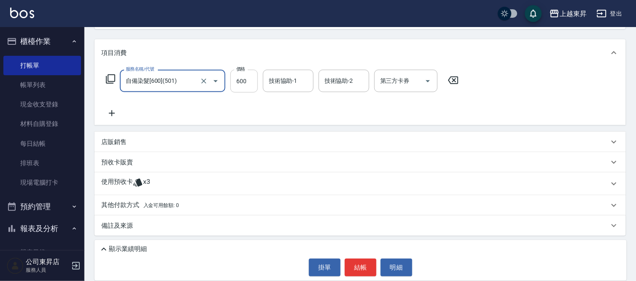
type input "自備染髮[600](501)"
type input "800"
click at [268, 85] on input "技術協助-1" at bounding box center [288, 80] width 43 height 15
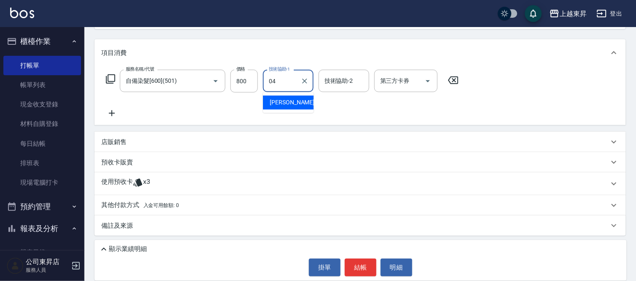
type input "李怡君-04"
click at [113, 109] on icon at bounding box center [111, 113] width 21 height 10
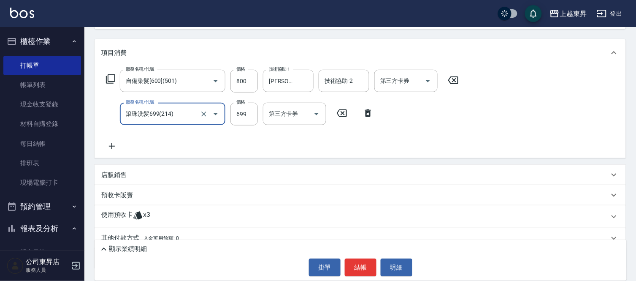
type input "滾珠洗髪699(214)"
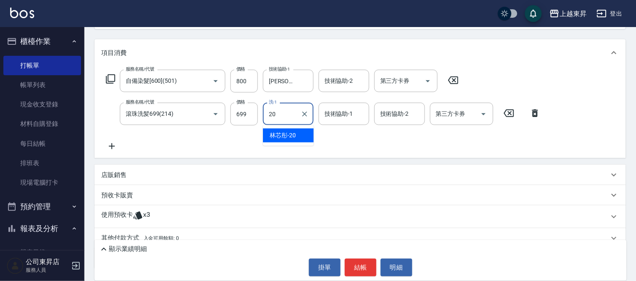
type input "林芯彤-20"
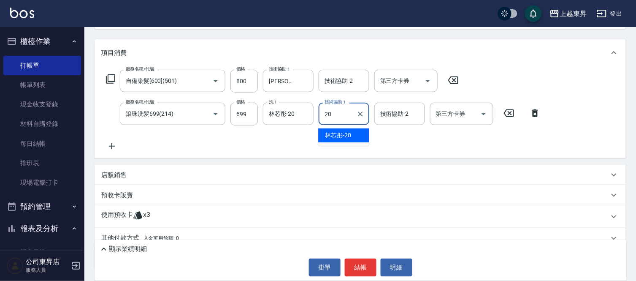
type input "林芯彤-20"
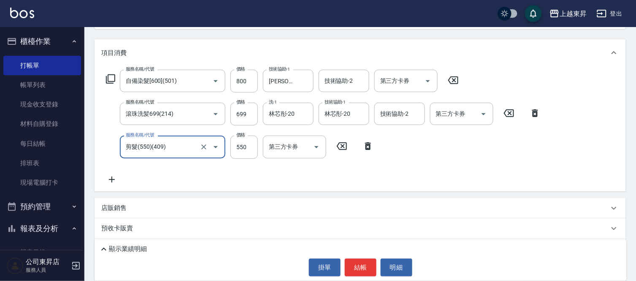
type input "4"
type input "剪髮(550)(409)"
type input "580"
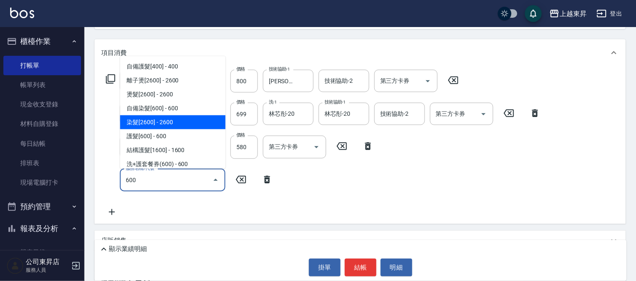
click at [176, 129] on ul "自備護髮[400] - 400 離子燙[2600] - 2600 燙髮[2600] - 2600 自備染髮[600] - 600 染髮[2600] - 260…" at bounding box center [173, 112] width 106 height 112
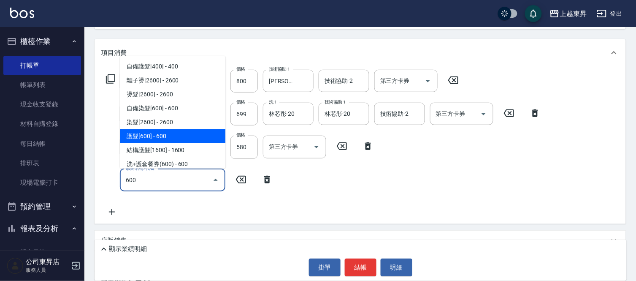
click at [176, 130] on span "護髮[600] - 600" at bounding box center [173, 136] width 106 height 14
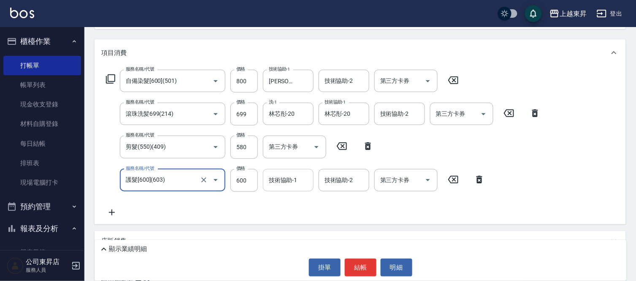
type input "護髮[600](603)"
click at [293, 186] on input "技術協助-1" at bounding box center [288, 180] width 43 height 15
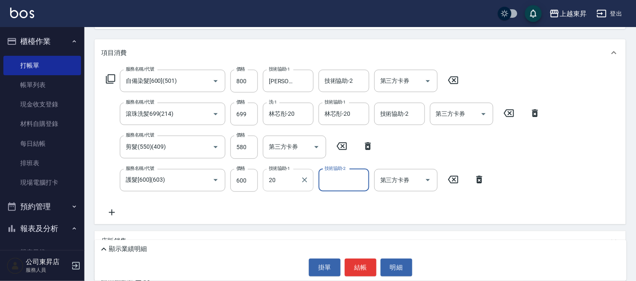
type input "林芯彤-20"
click at [361, 277] on div "顯示業績明細 掛單 結帳 明細" at bounding box center [361, 260] width 532 height 41
click at [356, 263] on button "結帳" at bounding box center [361, 267] width 32 height 18
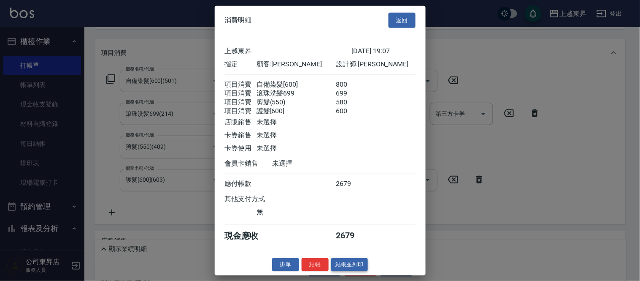
click at [348, 266] on button "結帳並列印" at bounding box center [349, 264] width 37 height 13
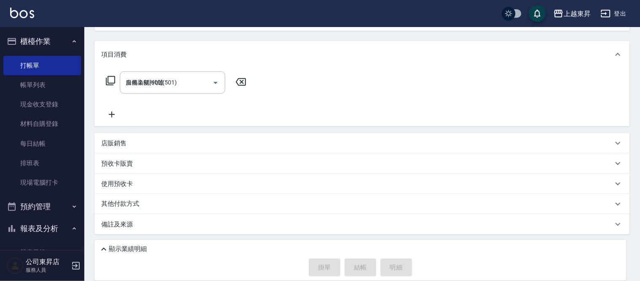
type input "2025/09/20 19:30"
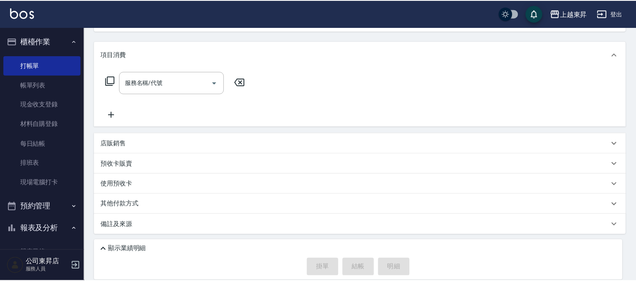
scroll to position [0, 0]
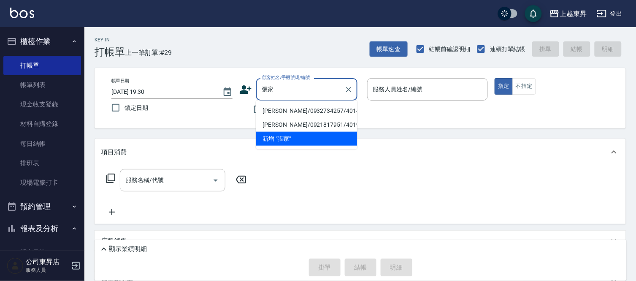
click at [272, 111] on li "張家魁/0932734257/40143" at bounding box center [306, 111] width 101 height 14
type input "張家魁/0932734257/40143"
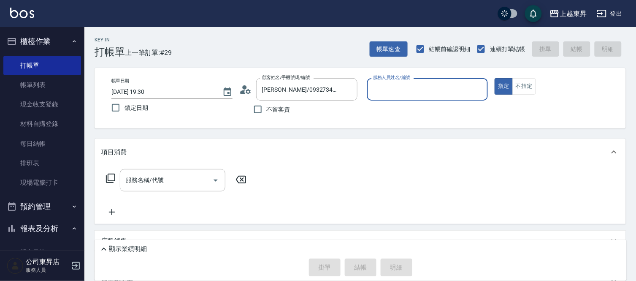
type input "李怡君-04"
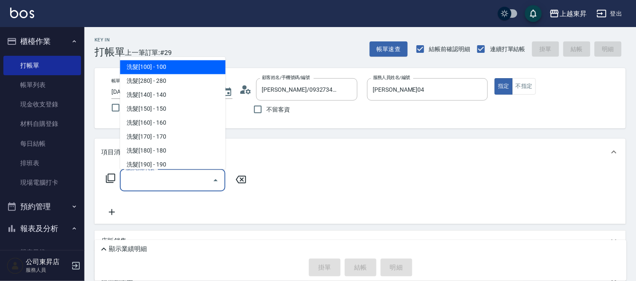
click at [197, 176] on input "服務名稱/代號" at bounding box center [166, 180] width 85 height 15
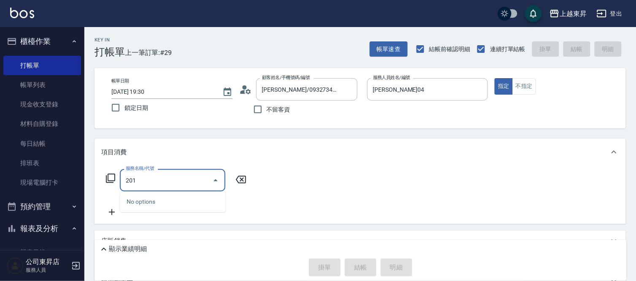
drag, startPoint x: 146, startPoint y: 172, endPoint x: 150, endPoint y: 187, distance: 14.8
click at [146, 173] on input "201" at bounding box center [166, 180] width 85 height 15
click at [154, 204] on div "No options" at bounding box center [173, 201] width 106 height 21
type input "2"
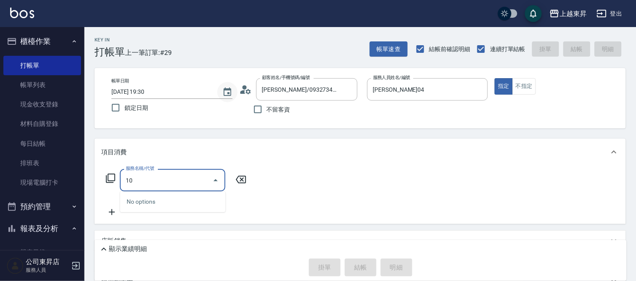
type input "1"
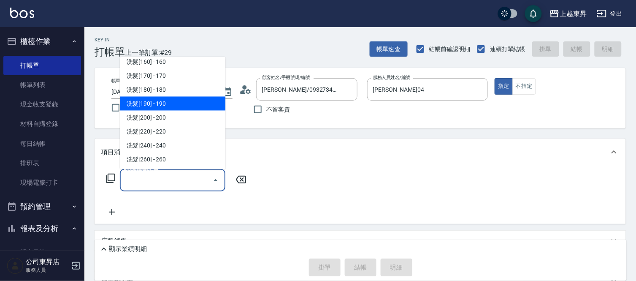
scroll to position [47, 0]
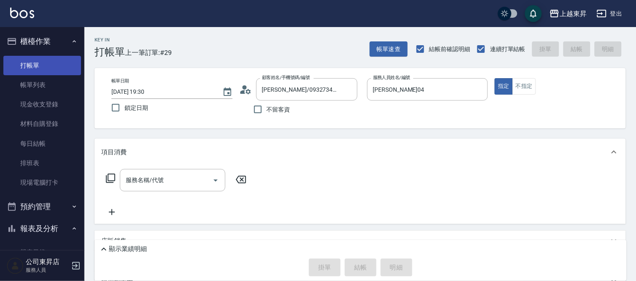
drag, startPoint x: 43, startPoint y: 74, endPoint x: 46, endPoint y: 68, distance: 7.1
click at [43, 76] on link "帳單列表" at bounding box center [42, 84] width 78 height 19
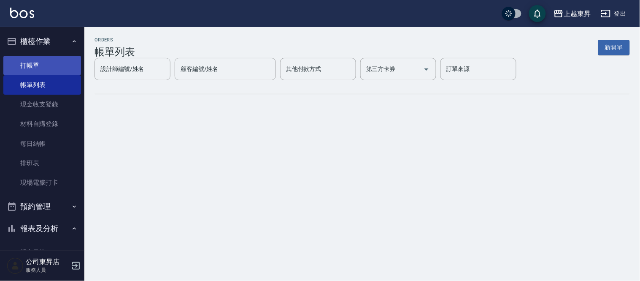
click at [46, 68] on link "打帳單" at bounding box center [42, 65] width 78 height 19
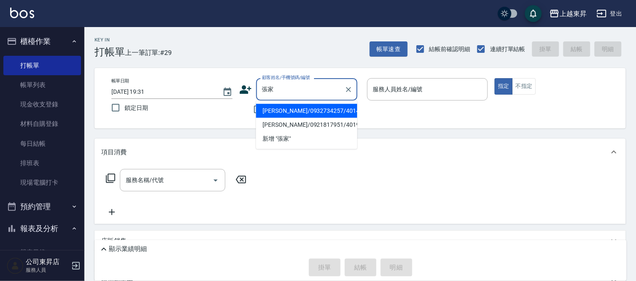
click at [276, 110] on li "張家魁/0932734257/40143" at bounding box center [306, 111] width 101 height 14
type input "張家魁/0932734257/40143"
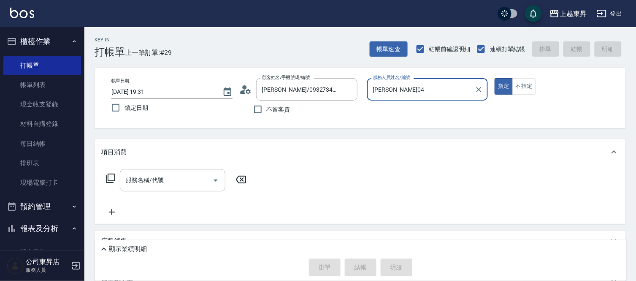
type input "李怡君-04"
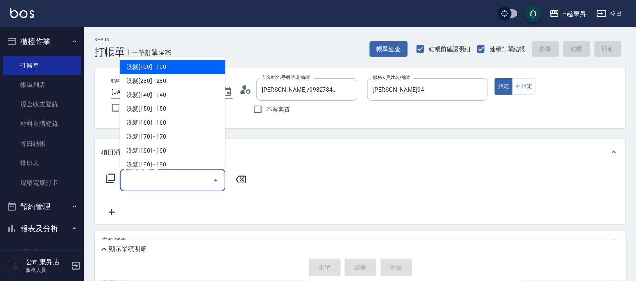
click at [188, 183] on input "服務名稱/代號" at bounding box center [166, 180] width 85 height 15
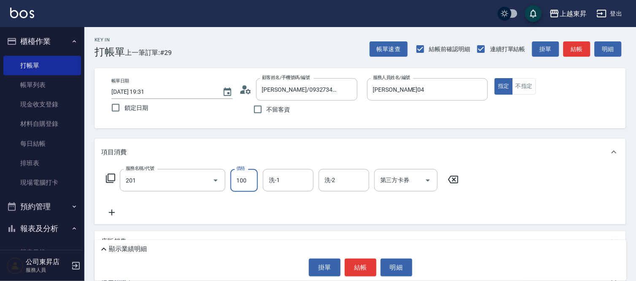
type input "洗髮[100](201)"
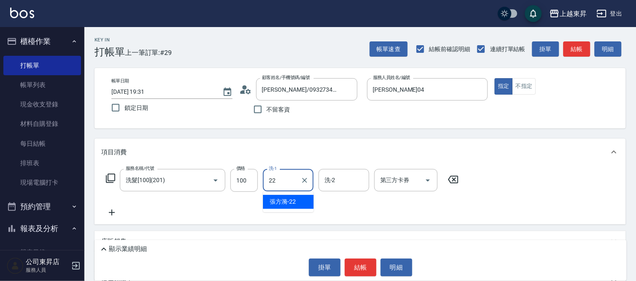
type input "張方漪-22"
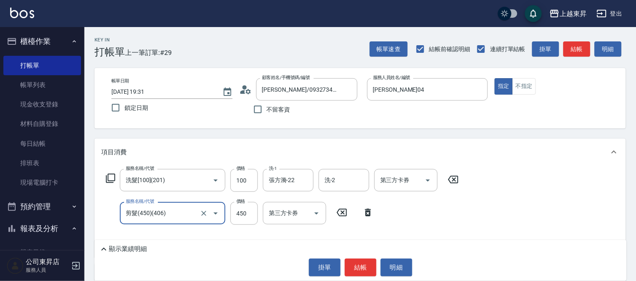
type input "剪髮(450)(406)"
click at [126, 255] on div "顯示業績明細 掛單 結帳 明細" at bounding box center [361, 260] width 532 height 41
click at [138, 247] on p "顯示業績明細" at bounding box center [128, 248] width 38 height 9
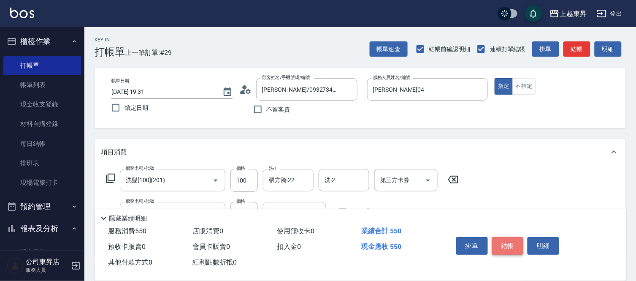
click at [509, 242] on button "結帳" at bounding box center [508, 246] width 32 height 18
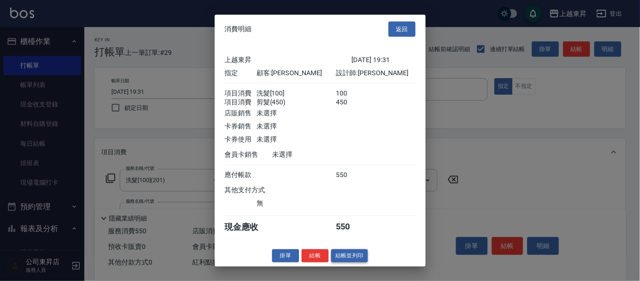
click at [334, 259] on button "結帳並列印" at bounding box center [349, 255] width 37 height 13
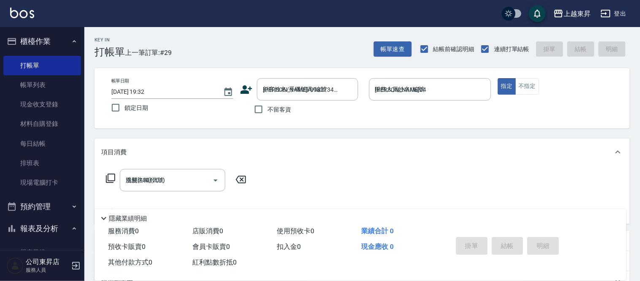
type input "2025/09/20 19:32"
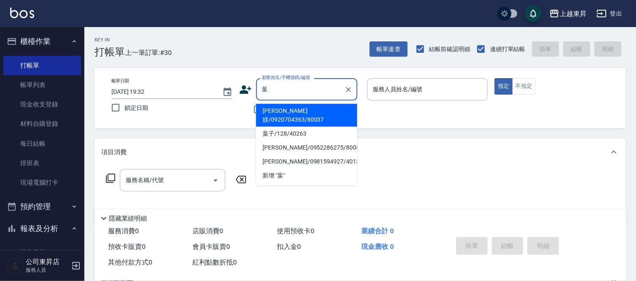
click at [285, 127] on li "葉子/128/40263" at bounding box center [306, 134] width 101 height 14
type input "葉子/128/40263"
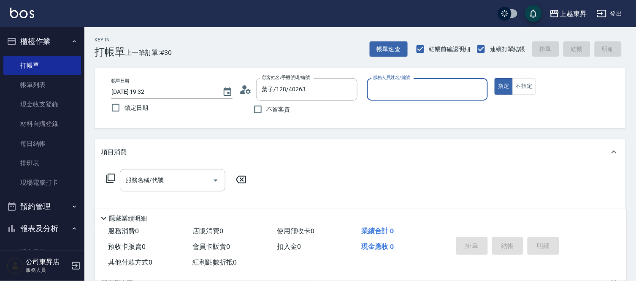
type input "李怡君-04"
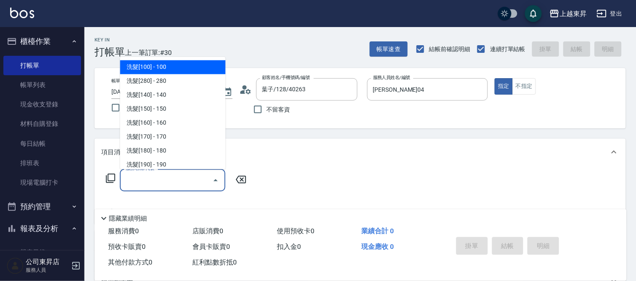
click at [125, 176] on input "服務名稱/代號" at bounding box center [166, 180] width 85 height 15
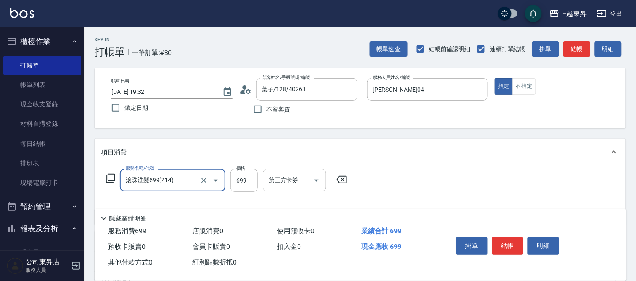
type input "滾珠洗髪699(214)"
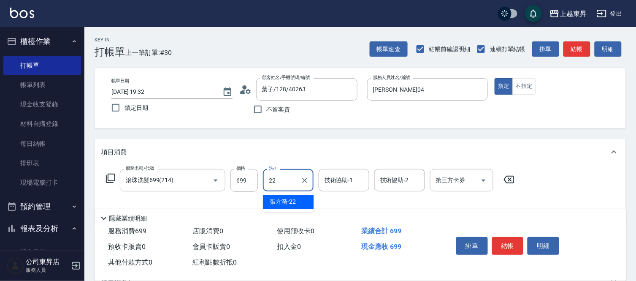
type input "張方漪-22"
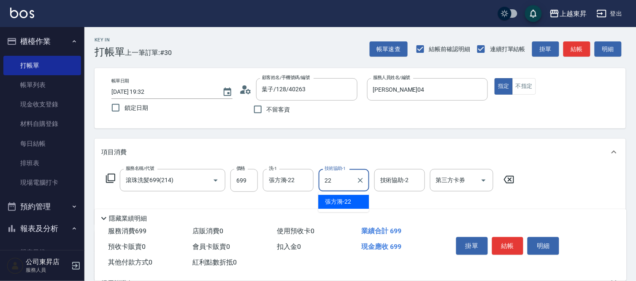
type input "張方漪-22"
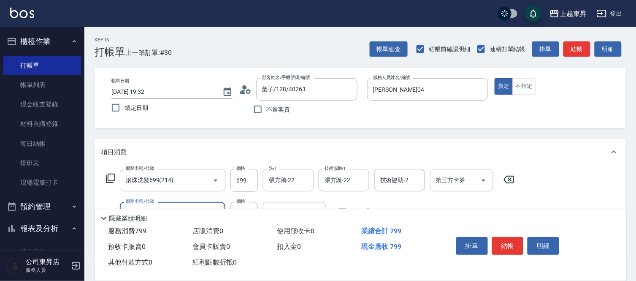
type input "煥彩.玻酸.晶膜.水療(619)"
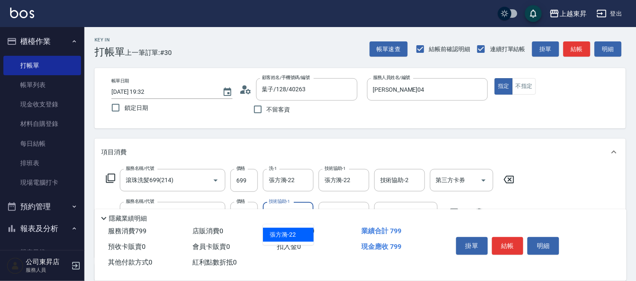
type input "張方漪-22"
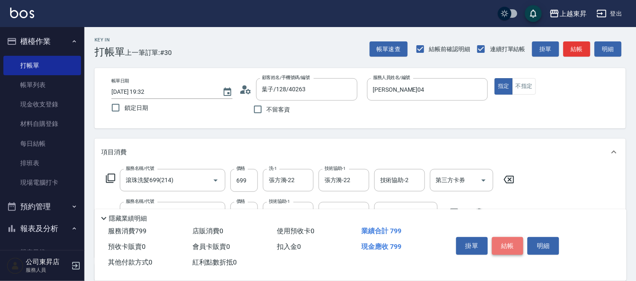
click at [503, 239] on button "結帳" at bounding box center [508, 246] width 32 height 18
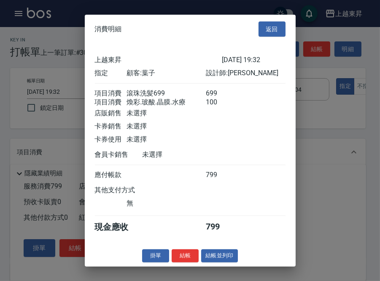
drag, startPoint x: 348, startPoint y: 264, endPoint x: 313, endPoint y: 253, distance: 37.1
click at [313, 253] on div at bounding box center [190, 140] width 380 height 281
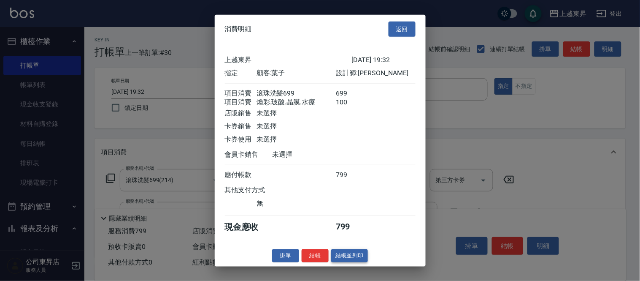
drag, startPoint x: 369, startPoint y: 268, endPoint x: 362, endPoint y: 263, distance: 7.9
click at [363, 263] on div "消費明細 返回 上越東昇 2025/09/20 19:32 指定 顧客: 葉子 設計師: 李怡君 項目消費 滾珠洗髪699 699 項目消費 煥彩.玻酸.晶膜…" at bounding box center [320, 140] width 211 height 252
click at [362, 262] on button "結帳並列印" at bounding box center [349, 255] width 37 height 13
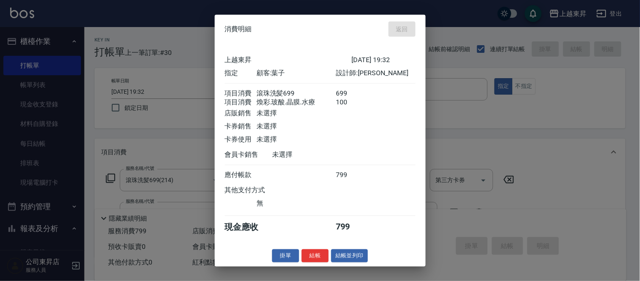
type input "2025/09/20 19:33"
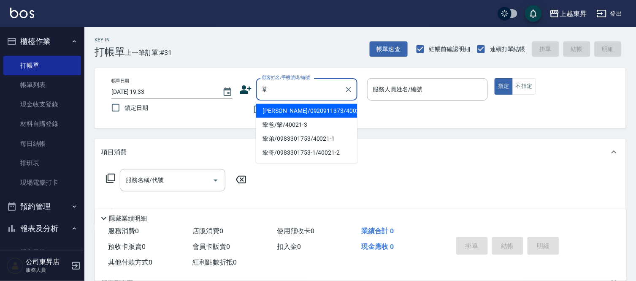
click at [281, 109] on li "鞏怡君/0920911373/40021" at bounding box center [306, 111] width 101 height 14
type input "鞏怡君/0920911373/40021"
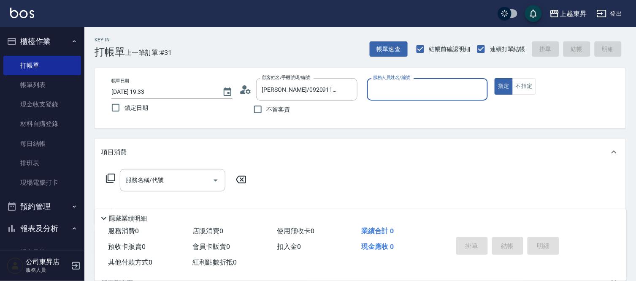
type input "李怡君-04"
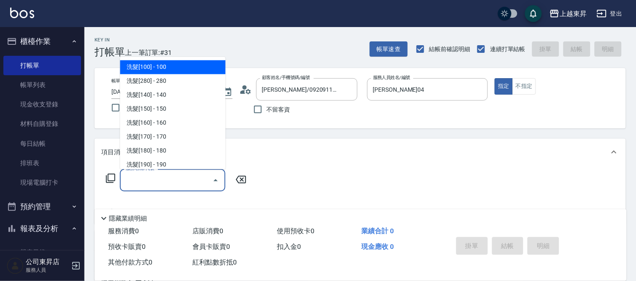
click at [163, 178] on input "服務名稱/代號" at bounding box center [166, 180] width 85 height 15
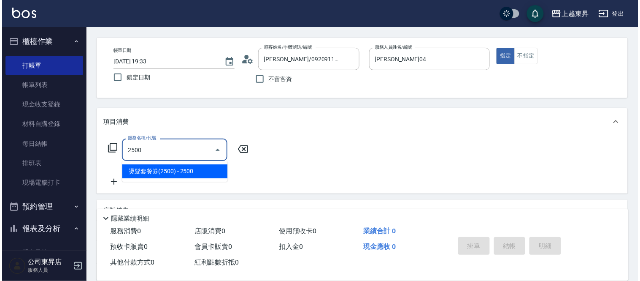
scroll to position [47, 0]
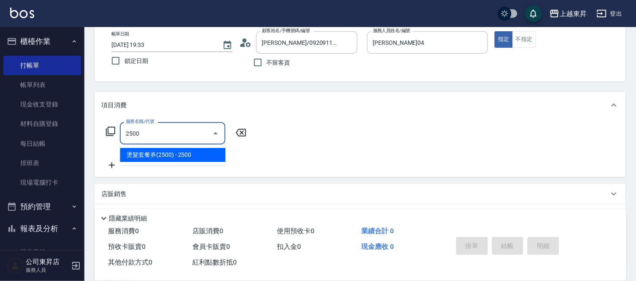
type input "2500"
click at [235, 134] on icon at bounding box center [241, 133] width 21 height 10
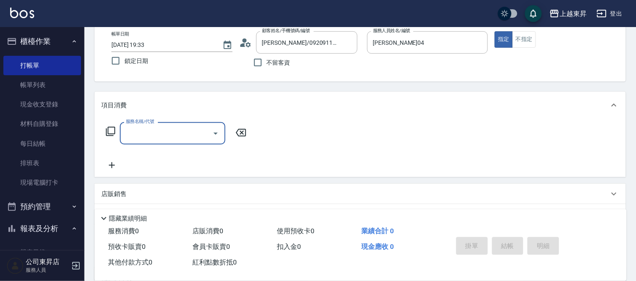
click at [111, 132] on icon at bounding box center [111, 131] width 10 height 10
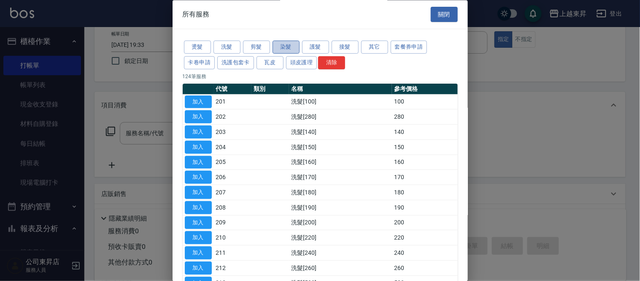
click at [285, 50] on button "染髮" at bounding box center [286, 47] width 27 height 13
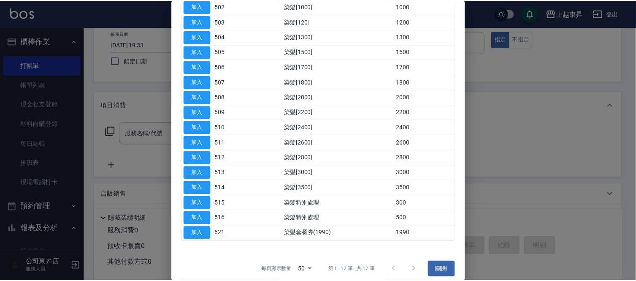
scroll to position [117, 0]
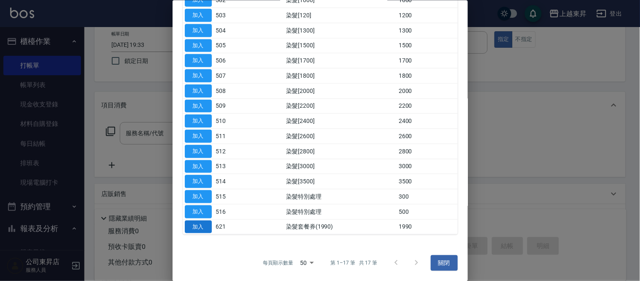
click at [196, 226] on button "加入" at bounding box center [198, 226] width 27 height 13
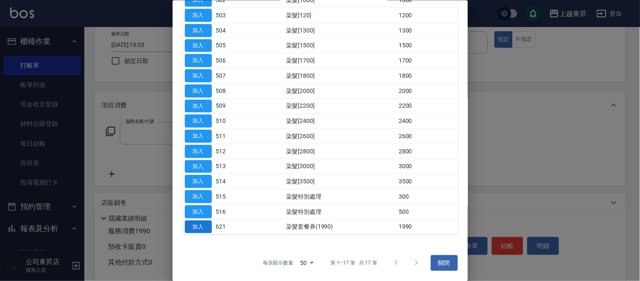
type input "染髮套餐券(1990)(621)"
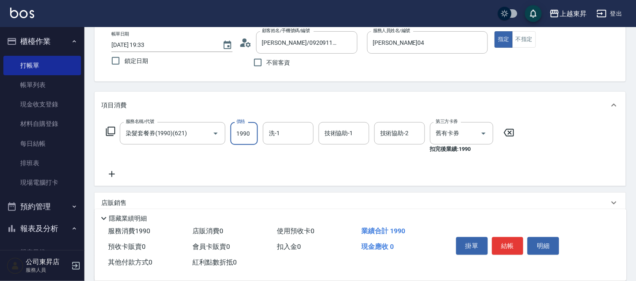
click at [234, 135] on input "1990" at bounding box center [244, 133] width 27 height 23
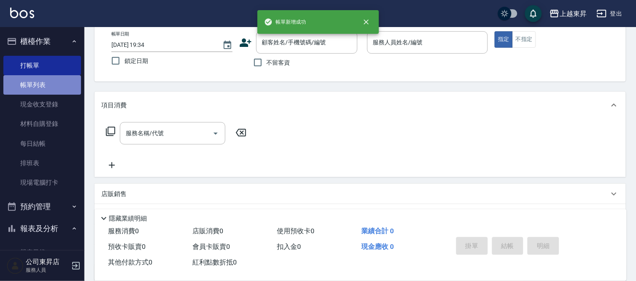
click at [49, 82] on link "帳單列表" at bounding box center [42, 84] width 78 height 19
click at [69, 81] on link "帳單列表" at bounding box center [42, 84] width 78 height 19
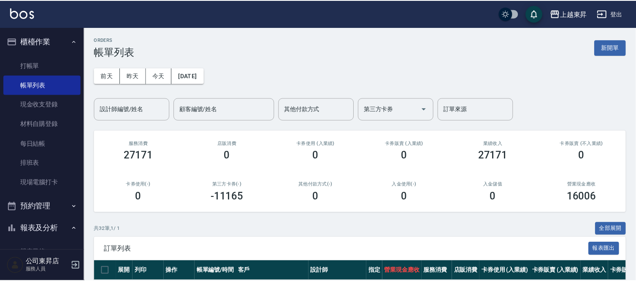
scroll to position [141, 0]
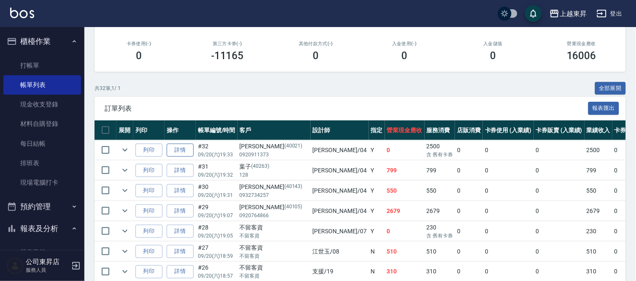
click at [184, 150] on link "詳情" at bounding box center [180, 150] width 27 height 13
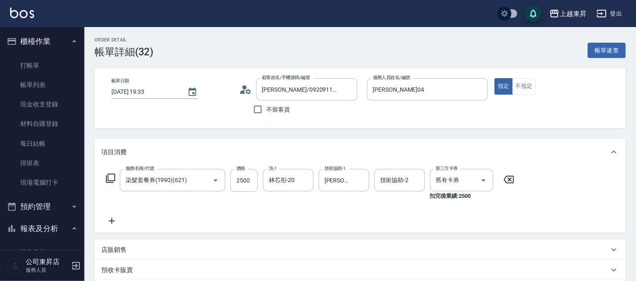
click at [107, 220] on icon at bounding box center [111, 221] width 21 height 10
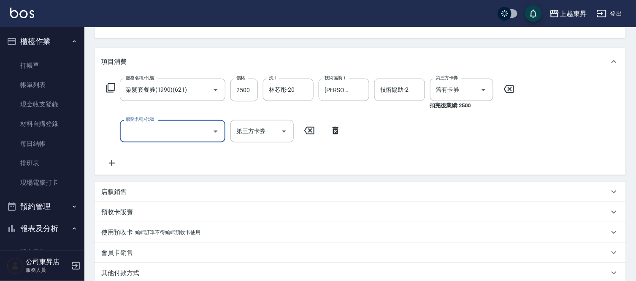
scroll to position [94, 0]
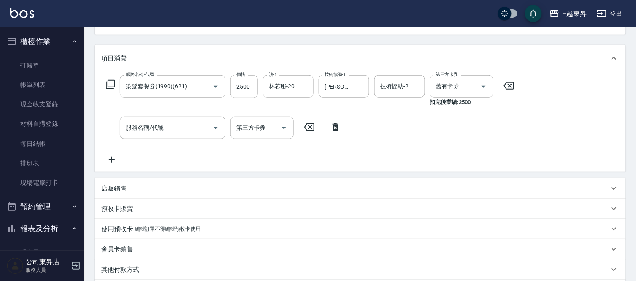
click at [124, 189] on p "店販銷售" at bounding box center [113, 188] width 25 height 9
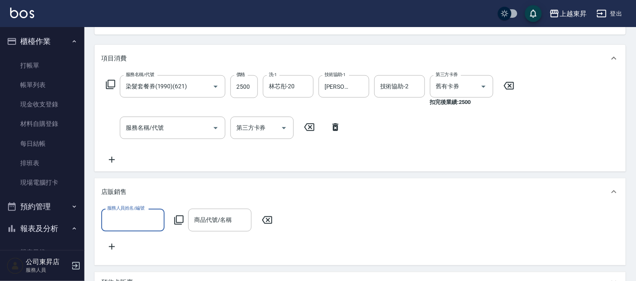
scroll to position [0, 0]
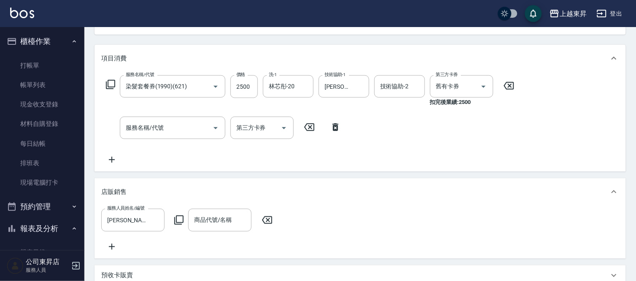
click at [178, 224] on icon at bounding box center [178, 219] width 9 height 9
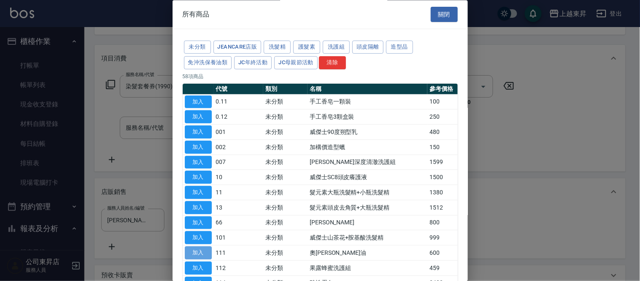
click at [199, 251] on button "加入" at bounding box center [198, 253] width 27 height 13
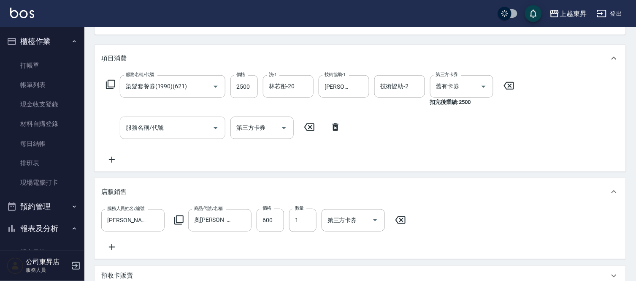
click at [189, 136] on div "服務名稱/代號" at bounding box center [173, 128] width 106 height 22
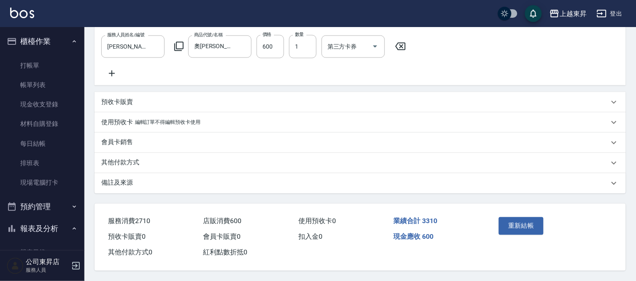
scroll to position [281, 0]
click at [518, 229] on button "重新結帳" at bounding box center [521, 226] width 45 height 18
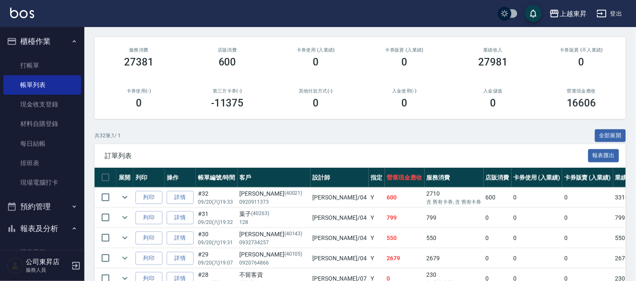
scroll to position [94, 0]
click at [137, 195] on button "列印" at bounding box center [149, 196] width 27 height 13
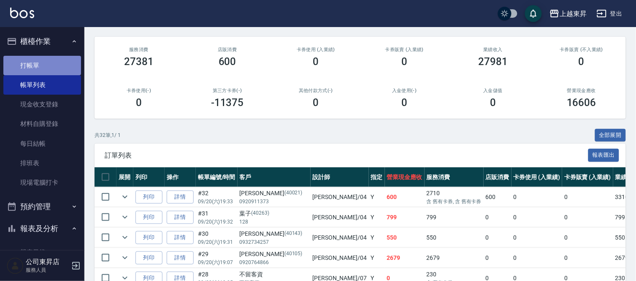
click at [59, 65] on link "打帳單" at bounding box center [42, 65] width 78 height 19
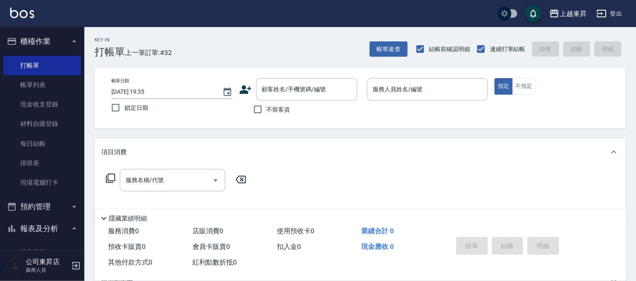
click at [263, 119] on div "帳單日期 2025/09/20 19:35 鎖定日期 顧客姓名/手機號碼/編號 顧客姓名/手機號碼/編號 不留客資 服務人員姓名/編號 服務人員姓名/編號 指…" at bounding box center [361, 98] width 532 height 60
click at [261, 115] on input "不留客資" at bounding box center [258, 109] width 18 height 18
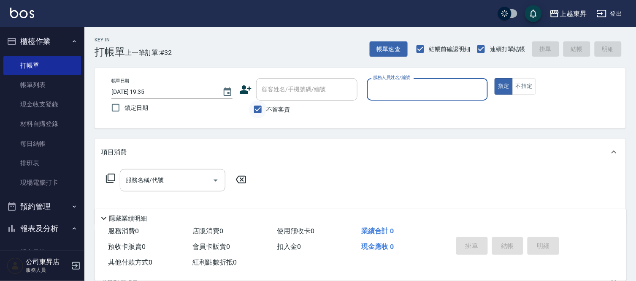
click at [265, 111] on input "不留客資" at bounding box center [258, 109] width 18 height 18
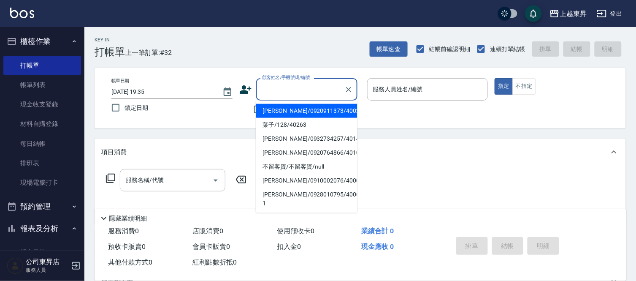
click at [278, 90] on div "顧客姓名/手機號碼/編號 顧客姓名/手機號碼/編號" at bounding box center [306, 89] width 101 height 22
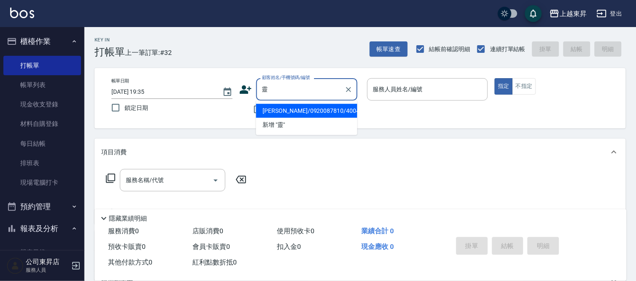
click at [313, 113] on li "蔡燕靈/0920087810/40044" at bounding box center [306, 111] width 101 height 14
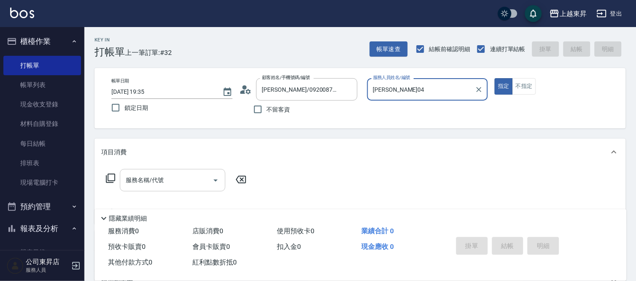
click at [183, 174] on input "服務名稱/代號" at bounding box center [166, 180] width 85 height 15
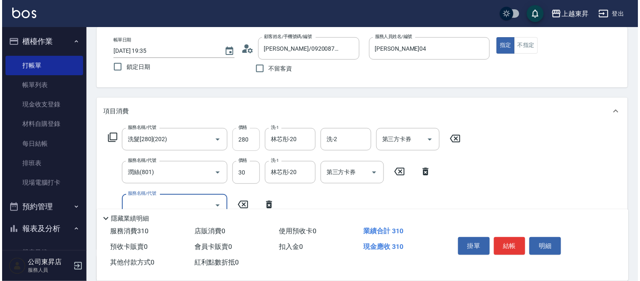
scroll to position [94, 0]
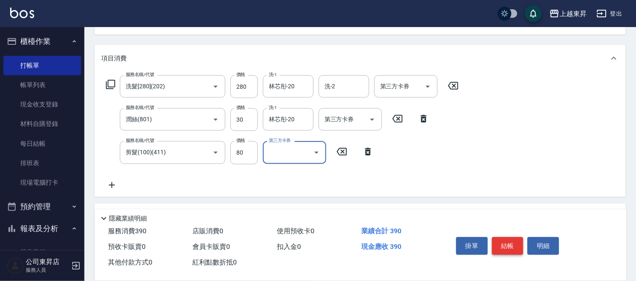
click at [507, 245] on button "結帳" at bounding box center [508, 246] width 32 height 18
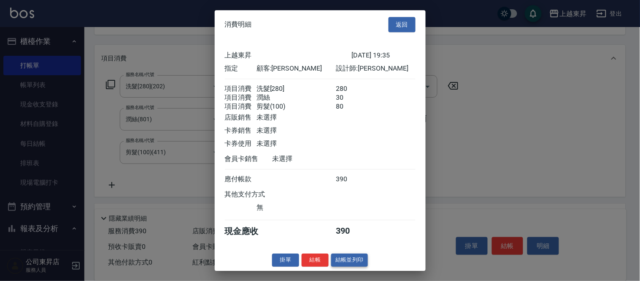
click at [353, 265] on button "結帳並列印" at bounding box center [349, 259] width 37 height 13
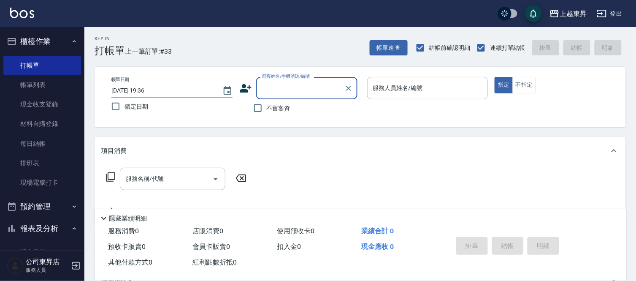
scroll to position [0, 0]
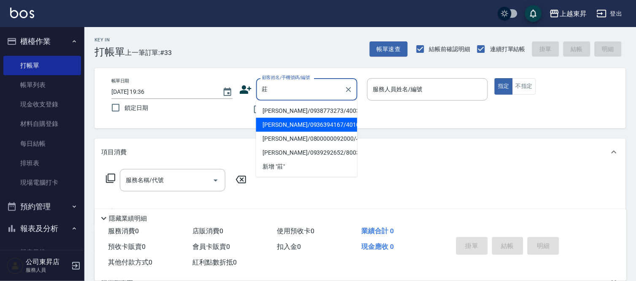
click at [289, 122] on li "莊惠恩/0936394167/40102" at bounding box center [306, 125] width 101 height 14
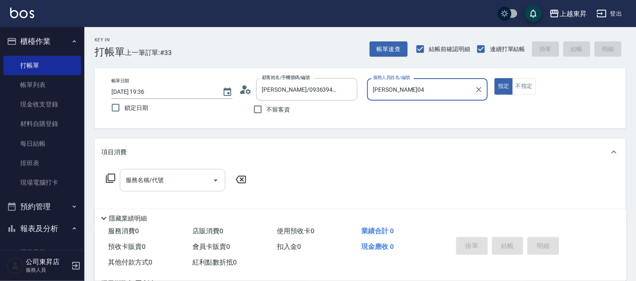
click at [184, 174] on input "服務名稱/代號" at bounding box center [166, 180] width 85 height 15
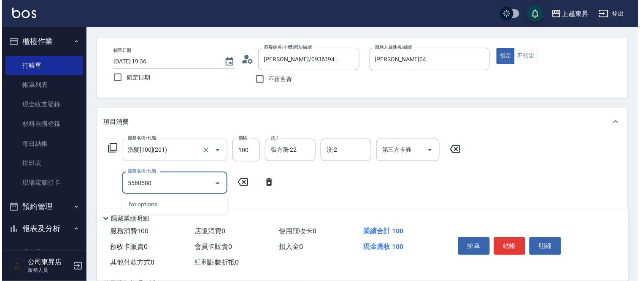
scroll to position [47, 0]
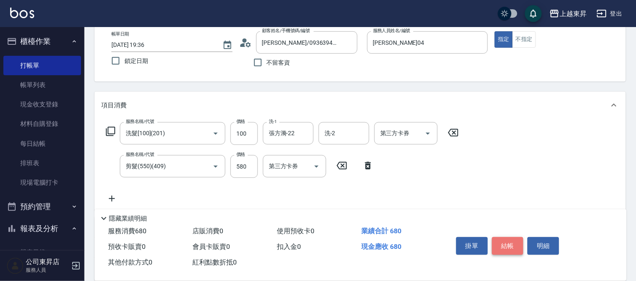
click at [517, 245] on button "結帳" at bounding box center [508, 246] width 32 height 18
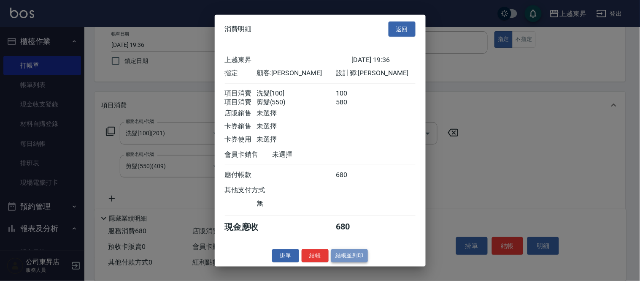
click at [365, 262] on button "結帳並列印" at bounding box center [349, 255] width 37 height 13
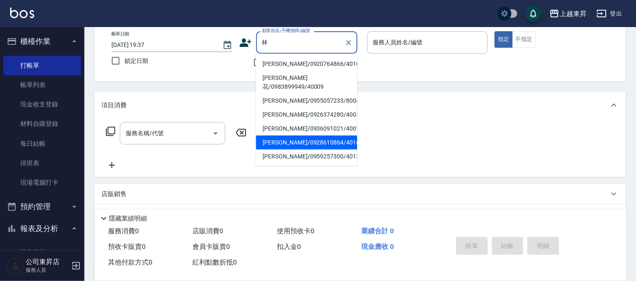
click at [307, 137] on li "林仲芸/0928610864/40163" at bounding box center [306, 143] width 101 height 14
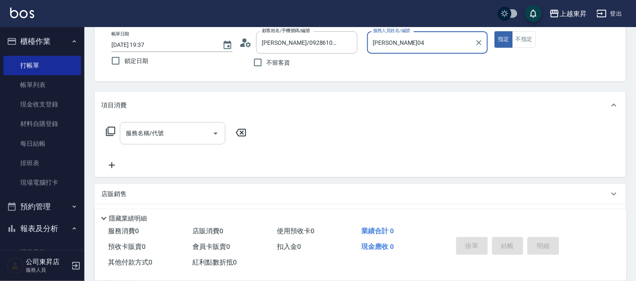
click at [184, 130] on input "服務名稱/代號" at bounding box center [166, 133] width 85 height 15
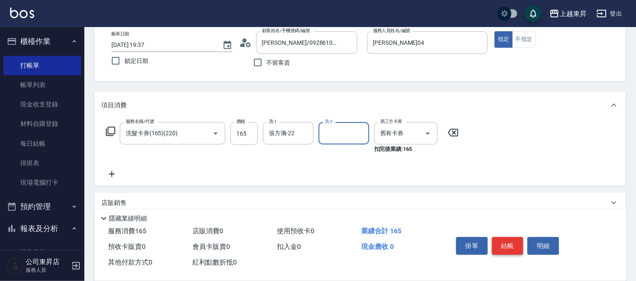
click at [504, 246] on button "結帳" at bounding box center [508, 246] width 32 height 18
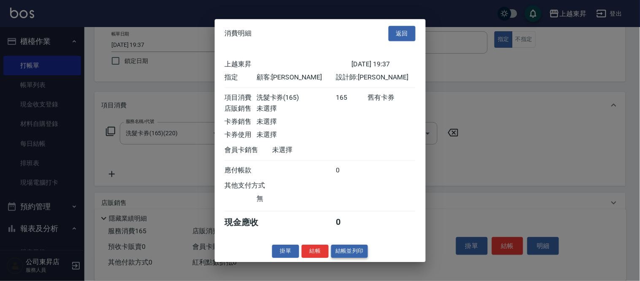
click at [342, 252] on button "結帳並列印" at bounding box center [349, 250] width 37 height 13
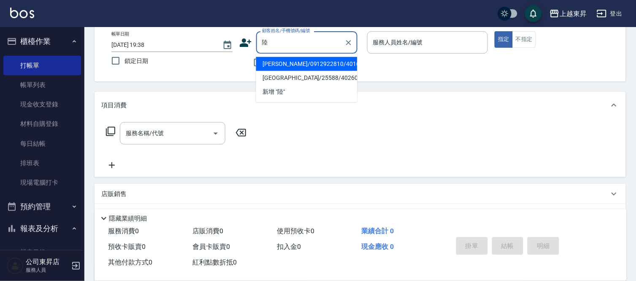
click at [304, 61] on li "陸君偉/0912922810/40168" at bounding box center [306, 64] width 101 height 14
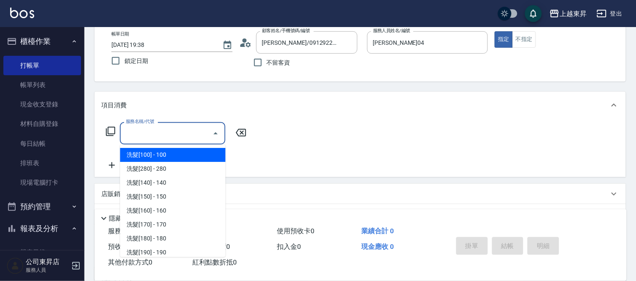
drag, startPoint x: 153, startPoint y: 133, endPoint x: 159, endPoint y: 136, distance: 6.4
click at [149, 138] on input "服務名稱/代號" at bounding box center [166, 133] width 85 height 15
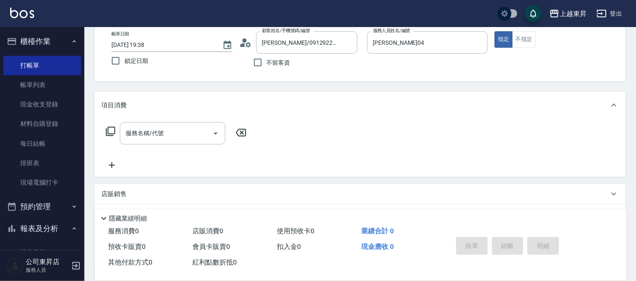
click at [106, 128] on icon at bounding box center [111, 131] width 10 height 10
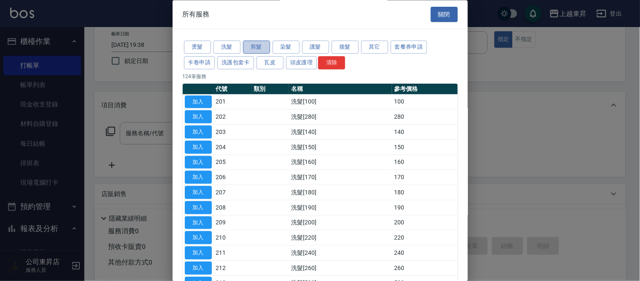
click at [250, 47] on button "剪髮" at bounding box center [256, 47] width 27 height 13
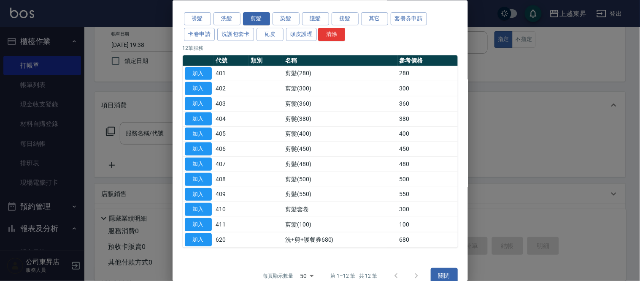
scroll to position [41, 0]
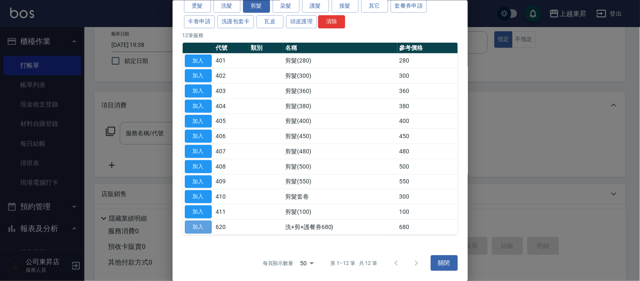
click at [207, 228] on button "加入" at bounding box center [198, 226] width 27 height 13
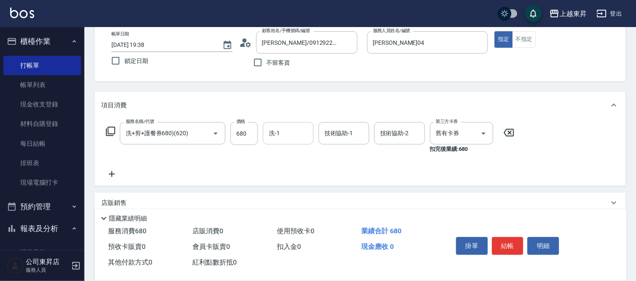
click at [279, 142] on div "洗-1" at bounding box center [288, 133] width 51 height 22
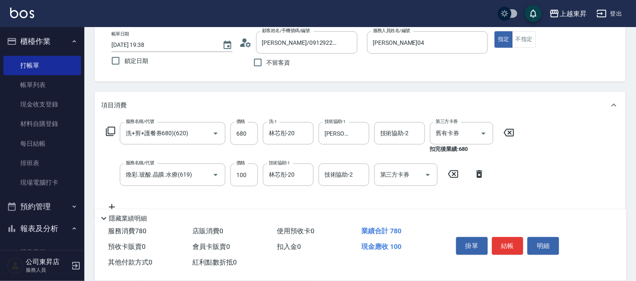
click at [510, 134] on icon at bounding box center [509, 133] width 21 height 10
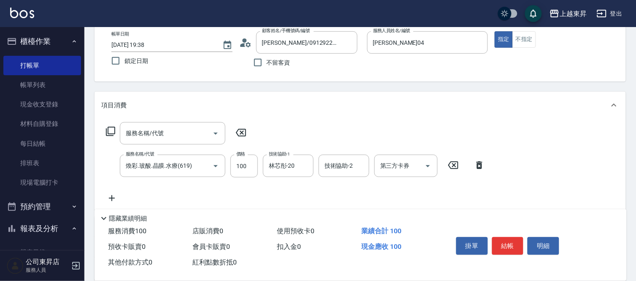
click at [106, 131] on icon at bounding box center [111, 131] width 10 height 10
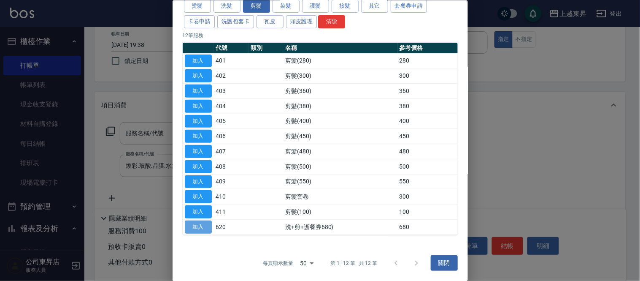
click at [203, 228] on button "加入" at bounding box center [198, 226] width 27 height 13
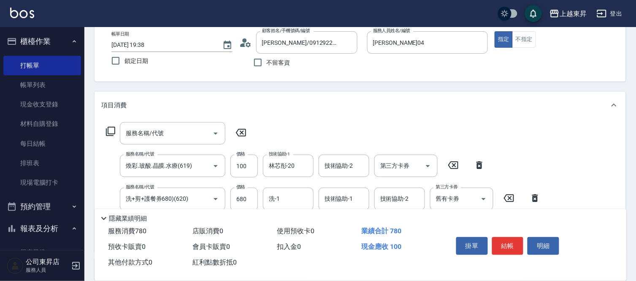
click at [242, 136] on icon at bounding box center [241, 133] width 10 height 8
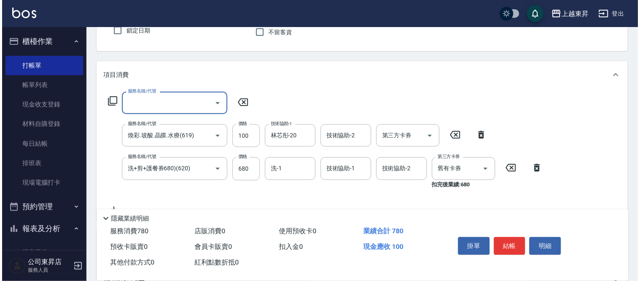
scroll to position [94, 0]
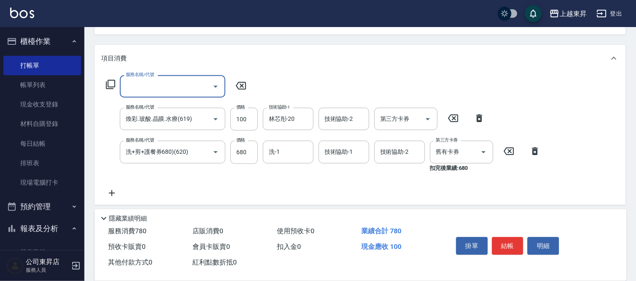
click at [293, 163] on div "洗-1 洗-1" at bounding box center [291, 156] width 56 height 31
click at [294, 155] on input "洗-1" at bounding box center [288, 151] width 43 height 15
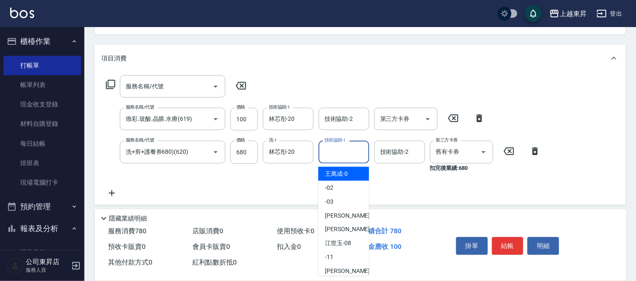
click at [347, 158] on input "技術協助-1" at bounding box center [344, 151] width 43 height 15
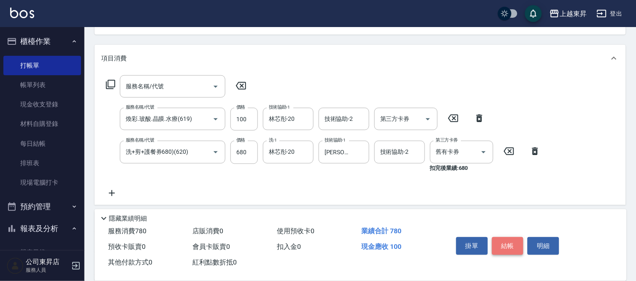
click at [503, 248] on button "結帳" at bounding box center [508, 246] width 32 height 18
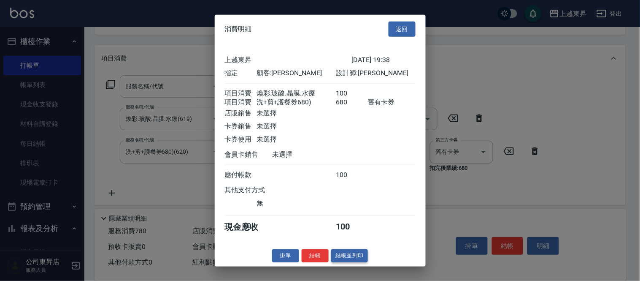
click at [340, 260] on button "結帳並列印" at bounding box center [349, 255] width 37 height 13
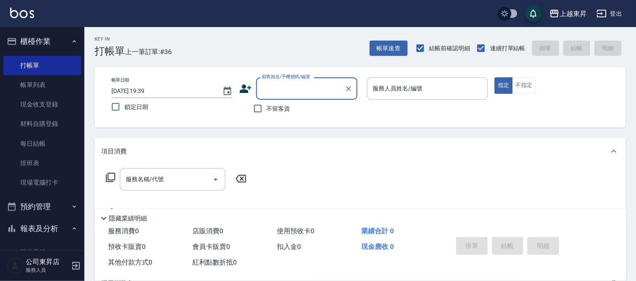
scroll to position [0, 0]
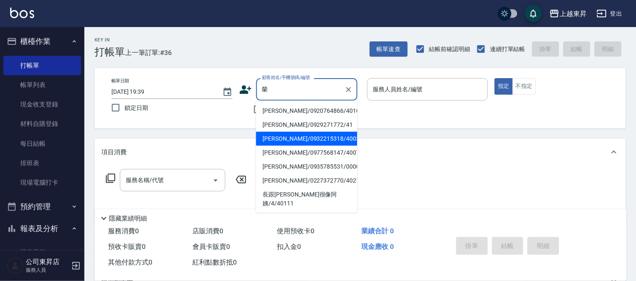
click at [292, 136] on li "何錦蘭/0932215318/40034" at bounding box center [306, 139] width 101 height 14
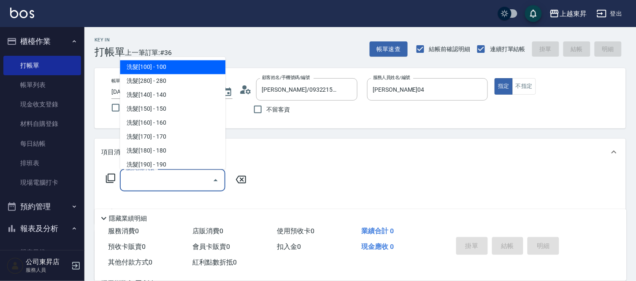
click at [182, 186] on input "服務名稱/代號" at bounding box center [166, 180] width 85 height 15
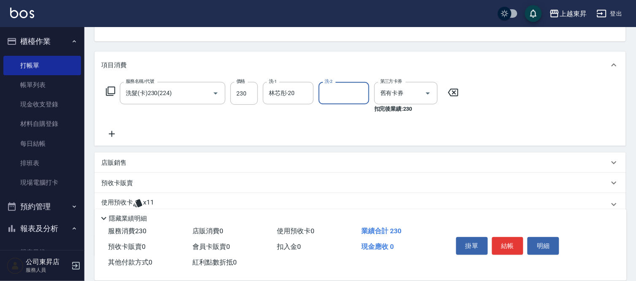
scroll to position [94, 0]
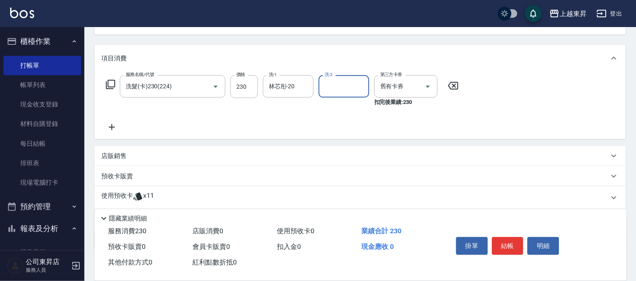
click at [129, 158] on div "店販銷售" at bounding box center [355, 156] width 508 height 9
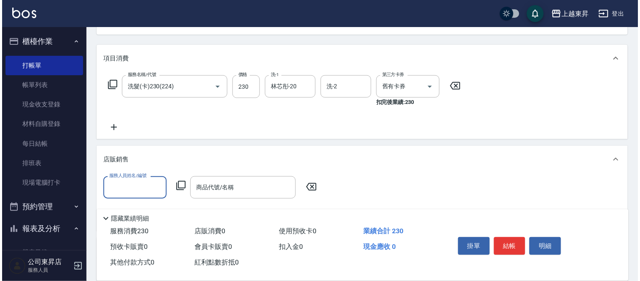
scroll to position [0, 0]
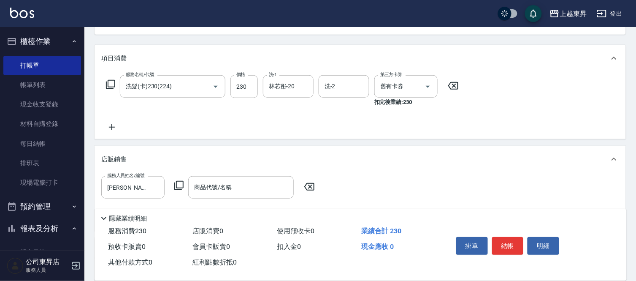
click at [176, 187] on icon at bounding box center [178, 185] width 9 height 9
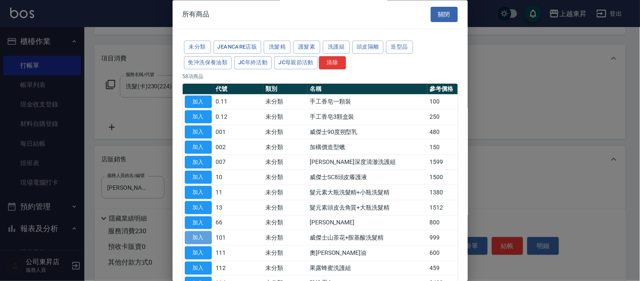
click at [196, 234] on button "加入" at bounding box center [198, 237] width 27 height 13
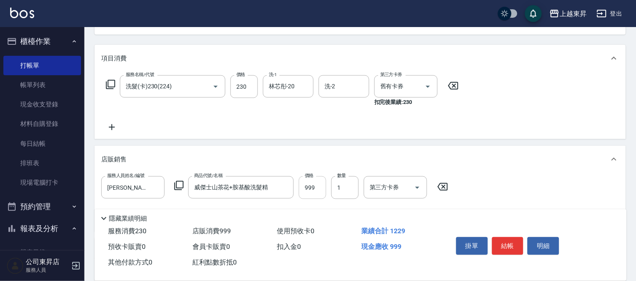
click at [312, 193] on input "999" at bounding box center [312, 187] width 27 height 23
click at [515, 237] on button "結帳" at bounding box center [508, 246] width 32 height 18
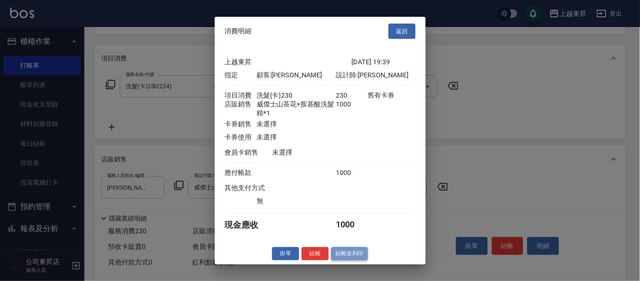
click at [341, 255] on button "結帳並列印" at bounding box center [349, 253] width 37 height 13
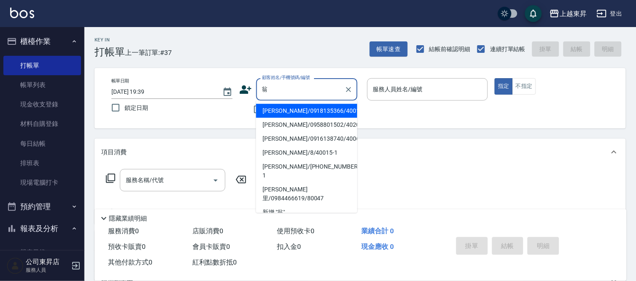
click at [279, 114] on li "翁淑媛/0918135366/40015" at bounding box center [306, 111] width 101 height 14
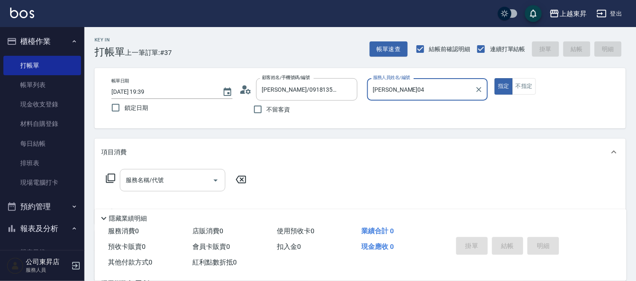
click at [139, 188] on div "服務名稱/代號" at bounding box center [173, 180] width 106 height 22
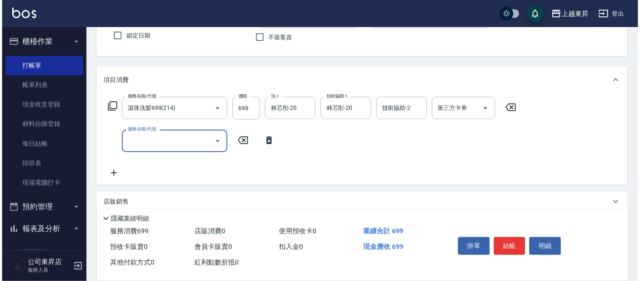
scroll to position [94, 0]
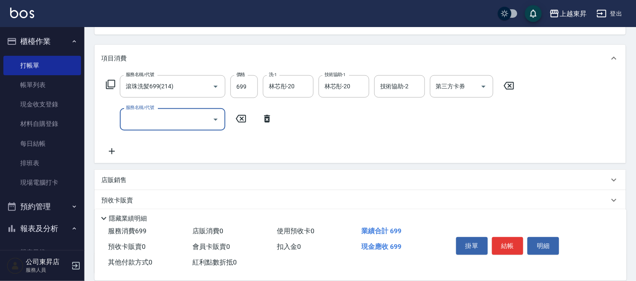
click at [266, 117] on icon at bounding box center [267, 119] width 6 height 8
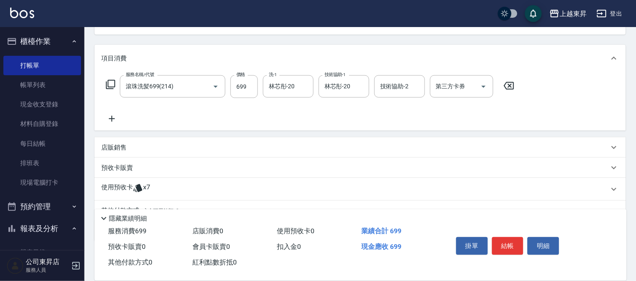
click at [108, 84] on icon at bounding box center [110, 84] width 9 height 9
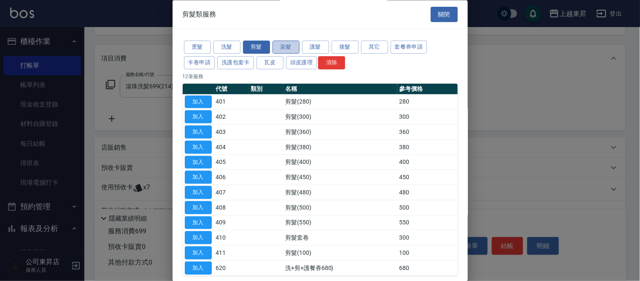
click at [296, 47] on button "染髮" at bounding box center [286, 47] width 27 height 13
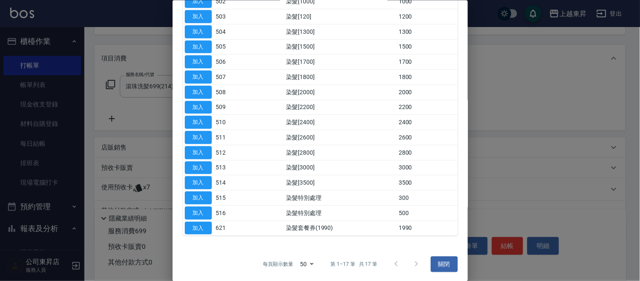
scroll to position [117, 0]
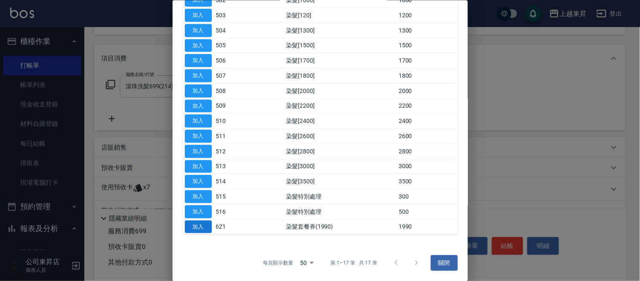
click at [199, 222] on button "加入" at bounding box center [198, 226] width 27 height 13
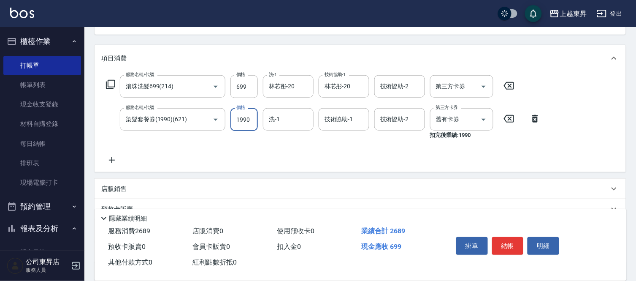
click at [254, 120] on input "1990" at bounding box center [244, 119] width 27 height 23
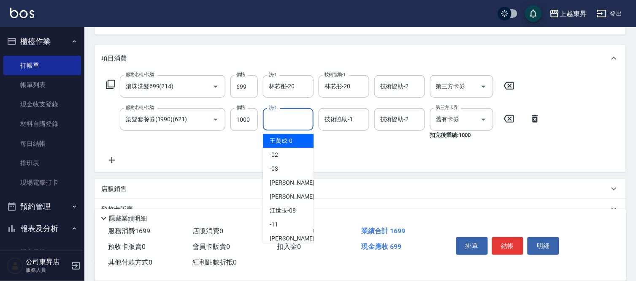
click at [290, 120] on input "洗-1" at bounding box center [288, 119] width 43 height 15
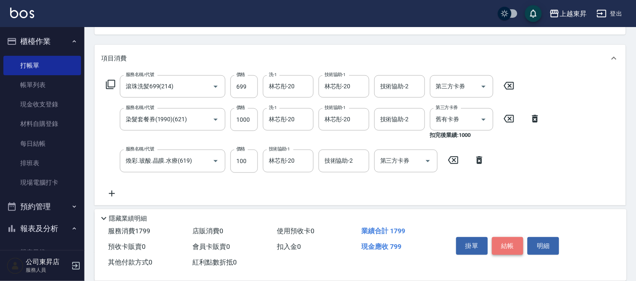
click at [515, 250] on button "結帳" at bounding box center [508, 246] width 32 height 18
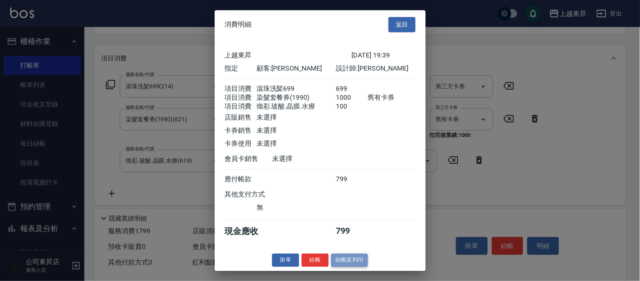
click at [354, 264] on button "結帳並列印" at bounding box center [349, 259] width 37 height 13
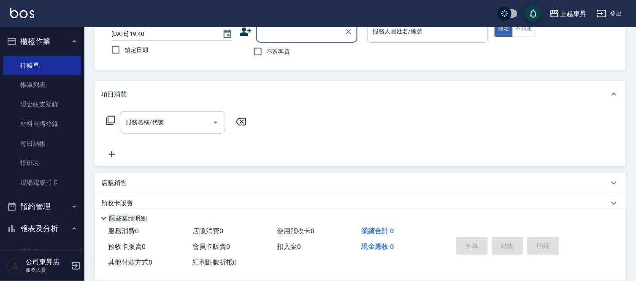
scroll to position [35, 0]
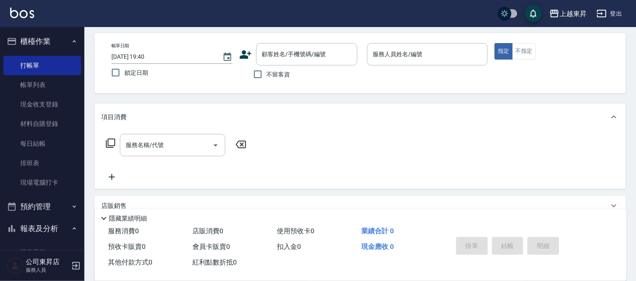
drag, startPoint x: 273, startPoint y: 70, endPoint x: 279, endPoint y: 68, distance: 5.7
click at [277, 69] on label "不留客資" at bounding box center [269, 74] width 41 height 18
click at [402, 71] on p at bounding box center [427, 69] width 121 height 9
click at [404, 63] on div "服務人員姓名/編號" at bounding box center [427, 54] width 121 height 22
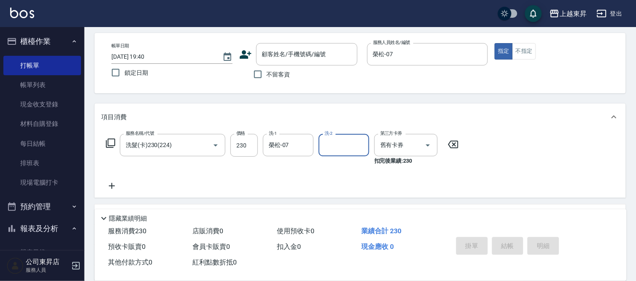
click at [273, 72] on span "不留客資" at bounding box center [279, 74] width 24 height 9
click at [267, 72] on input "不留客資" at bounding box center [258, 74] width 18 height 18
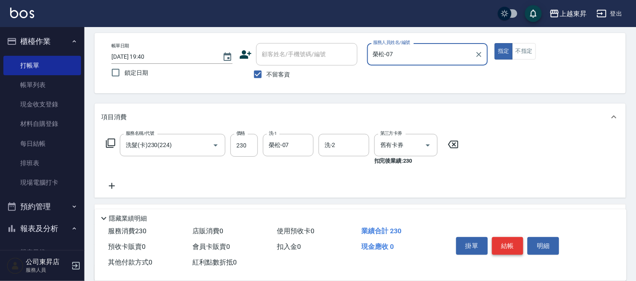
click at [504, 238] on button "結帳" at bounding box center [508, 246] width 32 height 18
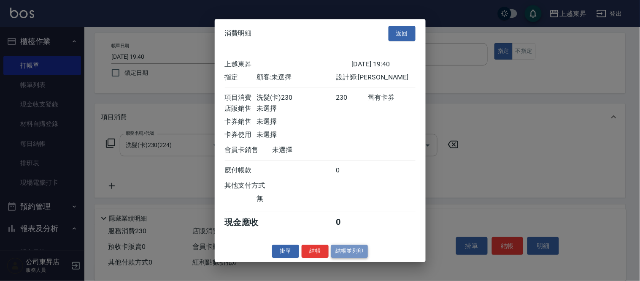
click at [346, 254] on button "結帳並列印" at bounding box center [349, 250] width 37 height 13
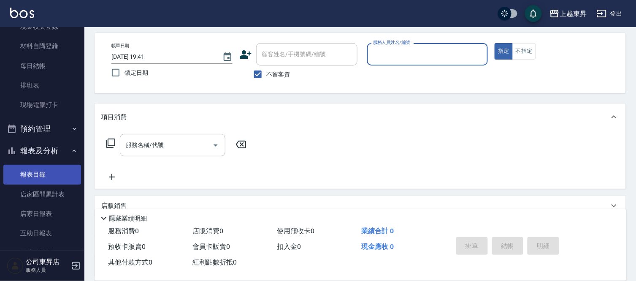
scroll to position [94, 0]
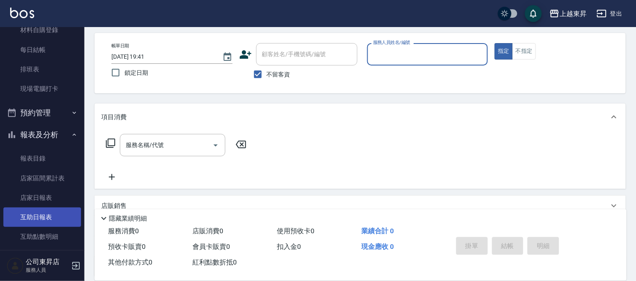
click at [36, 210] on link "互助日報表" at bounding box center [42, 216] width 78 height 19
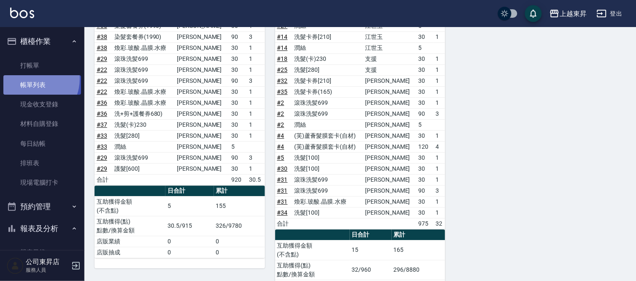
click at [31, 79] on link "帳單列表" at bounding box center [42, 84] width 78 height 19
click at [32, 81] on link "帳單列表" at bounding box center [42, 84] width 78 height 19
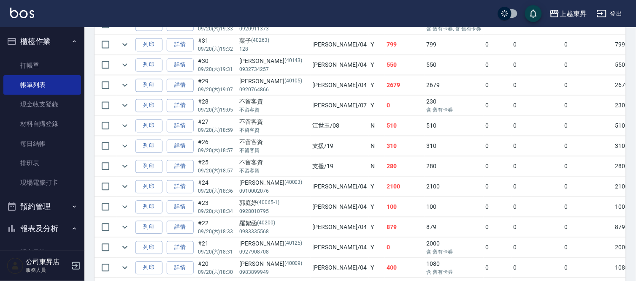
scroll to position [462, 0]
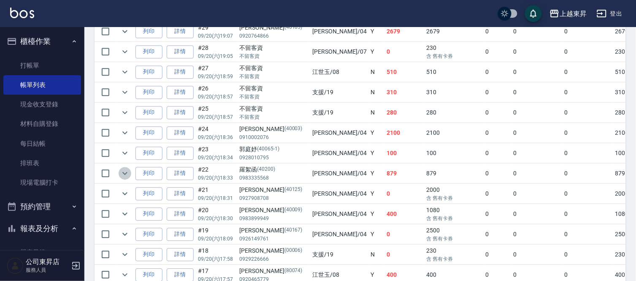
click at [125, 173] on icon "expand row" at bounding box center [125, 173] width 10 height 10
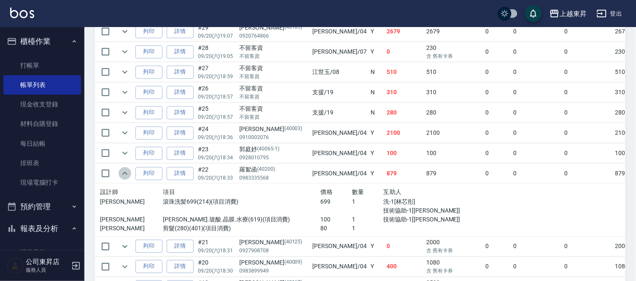
click at [125, 173] on icon "expand row" at bounding box center [124, 172] width 5 height 3
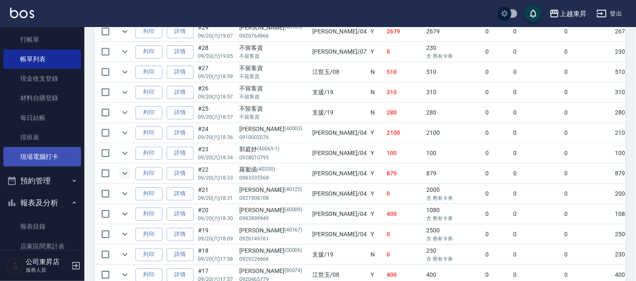
scroll to position [47, 0]
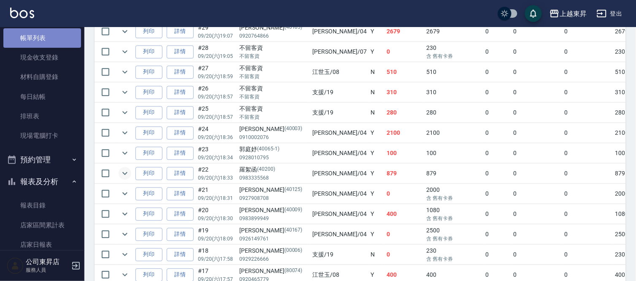
drag, startPoint x: 0, startPoint y: 100, endPoint x: 55, endPoint y: 33, distance: 86.4
click at [55, 33] on link "帳單列表" at bounding box center [42, 37] width 78 height 19
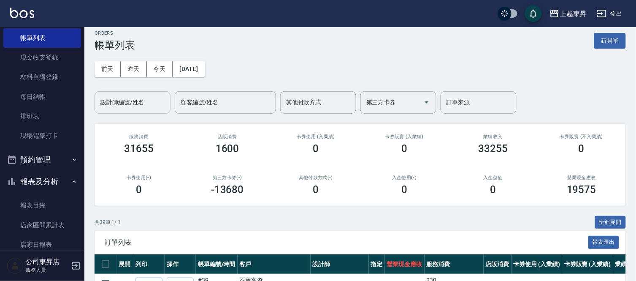
scroll to position [0, 0]
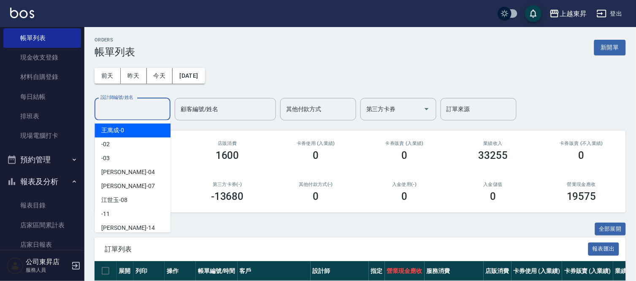
click at [113, 104] on input "設計師編號/姓名" at bounding box center [132, 109] width 68 height 15
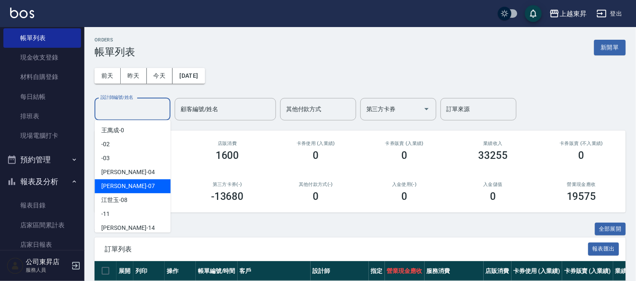
click at [119, 185] on span "榮松 -07" at bounding box center [127, 186] width 53 height 9
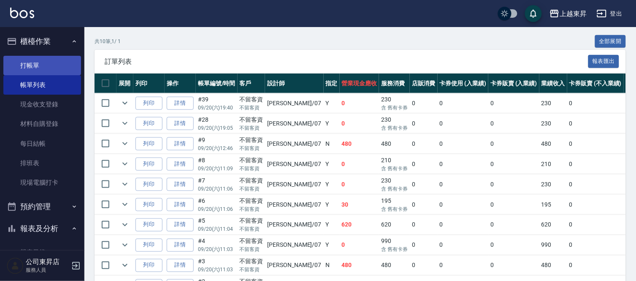
click at [49, 60] on link "打帳單" at bounding box center [42, 65] width 78 height 19
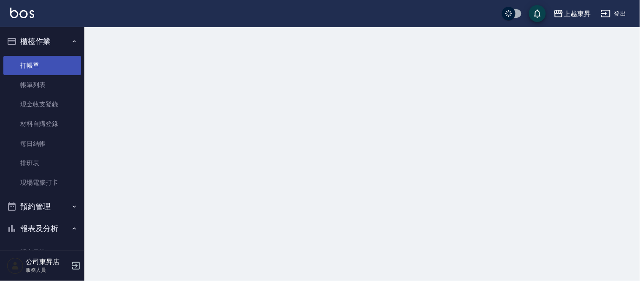
drag, startPoint x: 49, startPoint y: 60, endPoint x: 45, endPoint y: 61, distance: 4.7
click at [49, 60] on link "打帳單" at bounding box center [42, 65] width 78 height 19
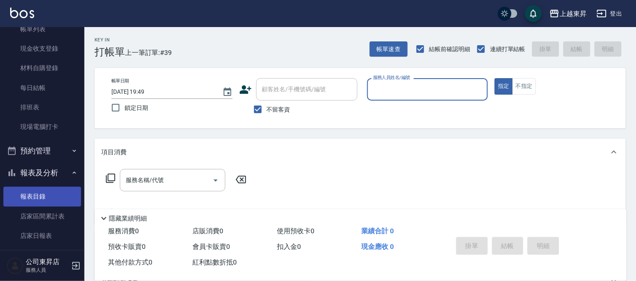
scroll to position [141, 0]
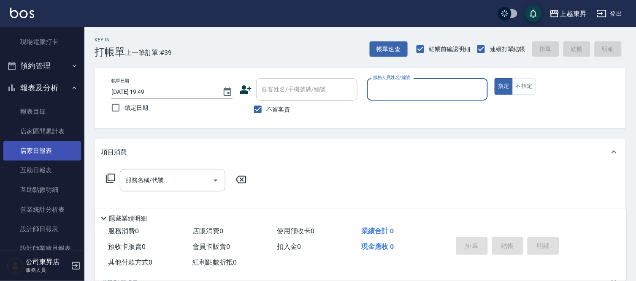
click at [41, 151] on link "店家日報表" at bounding box center [42, 150] width 78 height 19
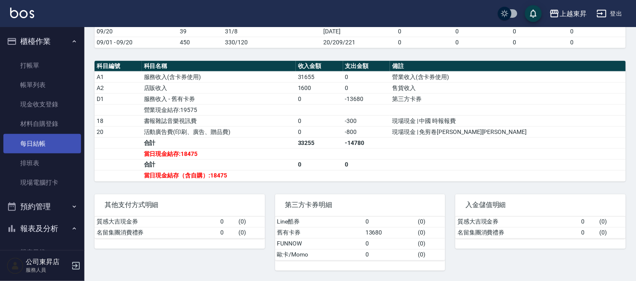
click at [35, 143] on link "每日結帳" at bounding box center [42, 143] width 78 height 19
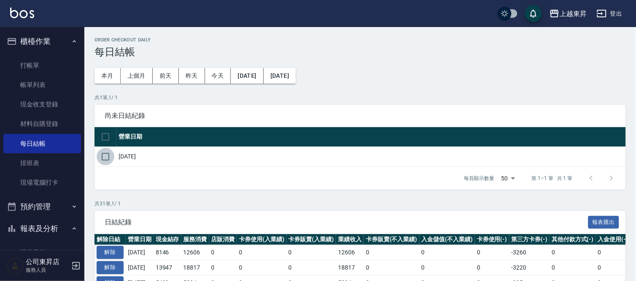
click at [108, 158] on input "checkbox" at bounding box center [106, 157] width 18 height 18
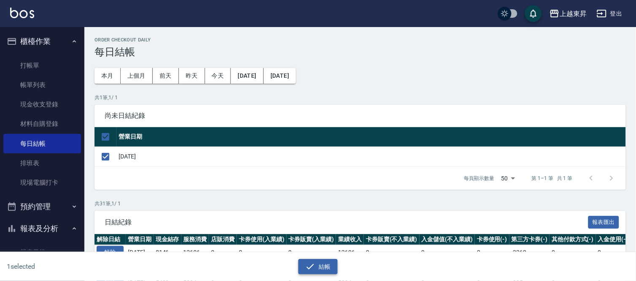
click at [321, 267] on button "結帳" at bounding box center [317, 267] width 39 height 16
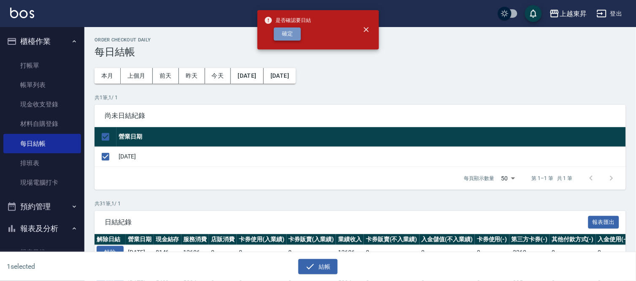
click at [289, 37] on button "確定" at bounding box center [287, 33] width 27 height 13
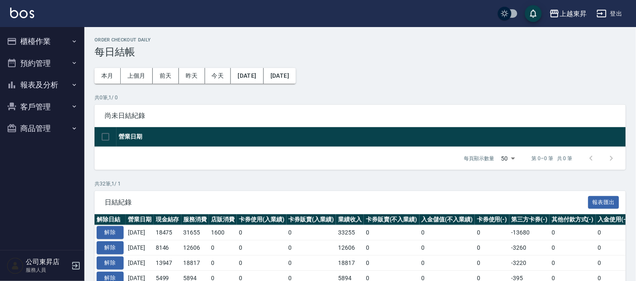
click at [45, 86] on button "報表及分析" at bounding box center [42, 85] width 78 height 22
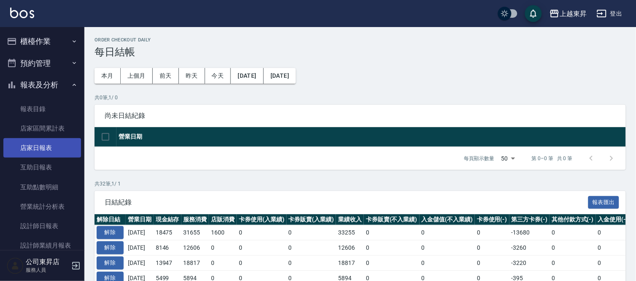
click at [34, 148] on link "店家日報表" at bounding box center [42, 147] width 78 height 19
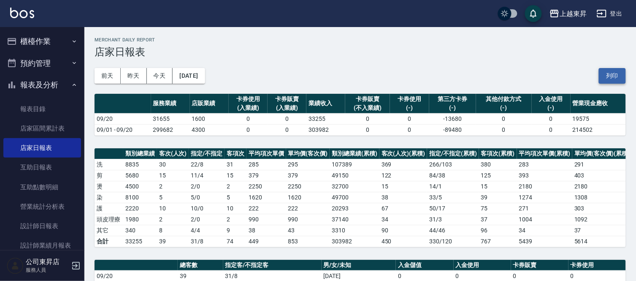
click at [614, 71] on button "列印" at bounding box center [612, 76] width 27 height 16
click at [36, 170] on link "互助日報表" at bounding box center [42, 166] width 78 height 19
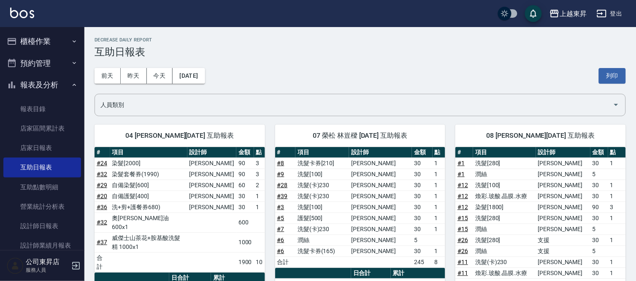
click at [613, 75] on button "列印" at bounding box center [612, 76] width 27 height 16
click at [36, 222] on link "設計師日報表" at bounding box center [42, 225] width 78 height 19
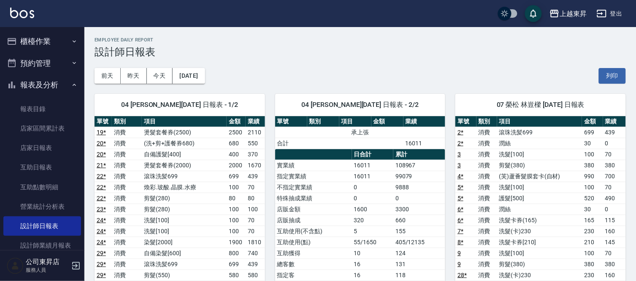
drag, startPoint x: 606, startPoint y: 73, endPoint x: 480, endPoint y: 251, distance: 218.5
click at [606, 73] on button "列印" at bounding box center [612, 76] width 27 height 16
